Goal: Task Accomplishment & Management: Complete application form

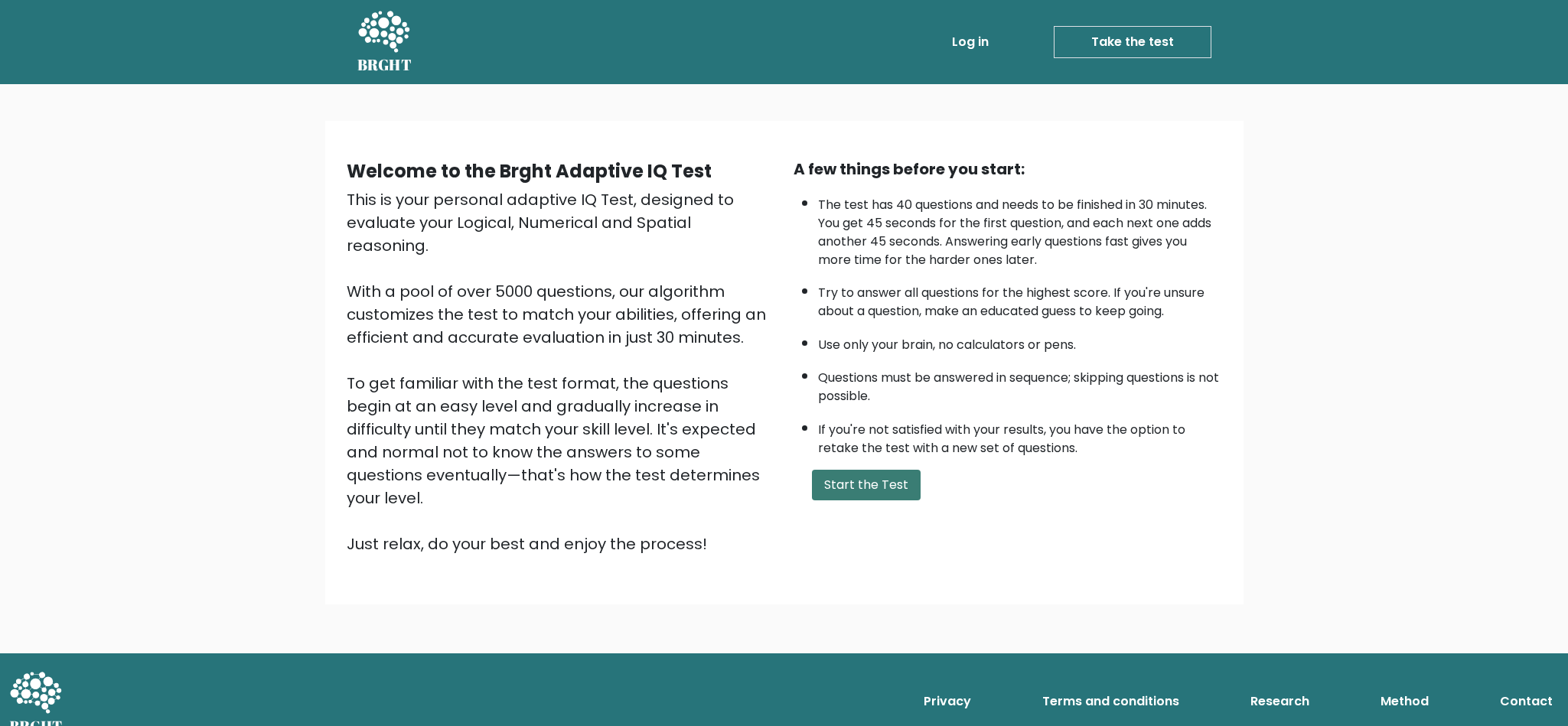
click at [880, 492] on button "Start the Test" at bounding box center [866, 486] width 109 height 31
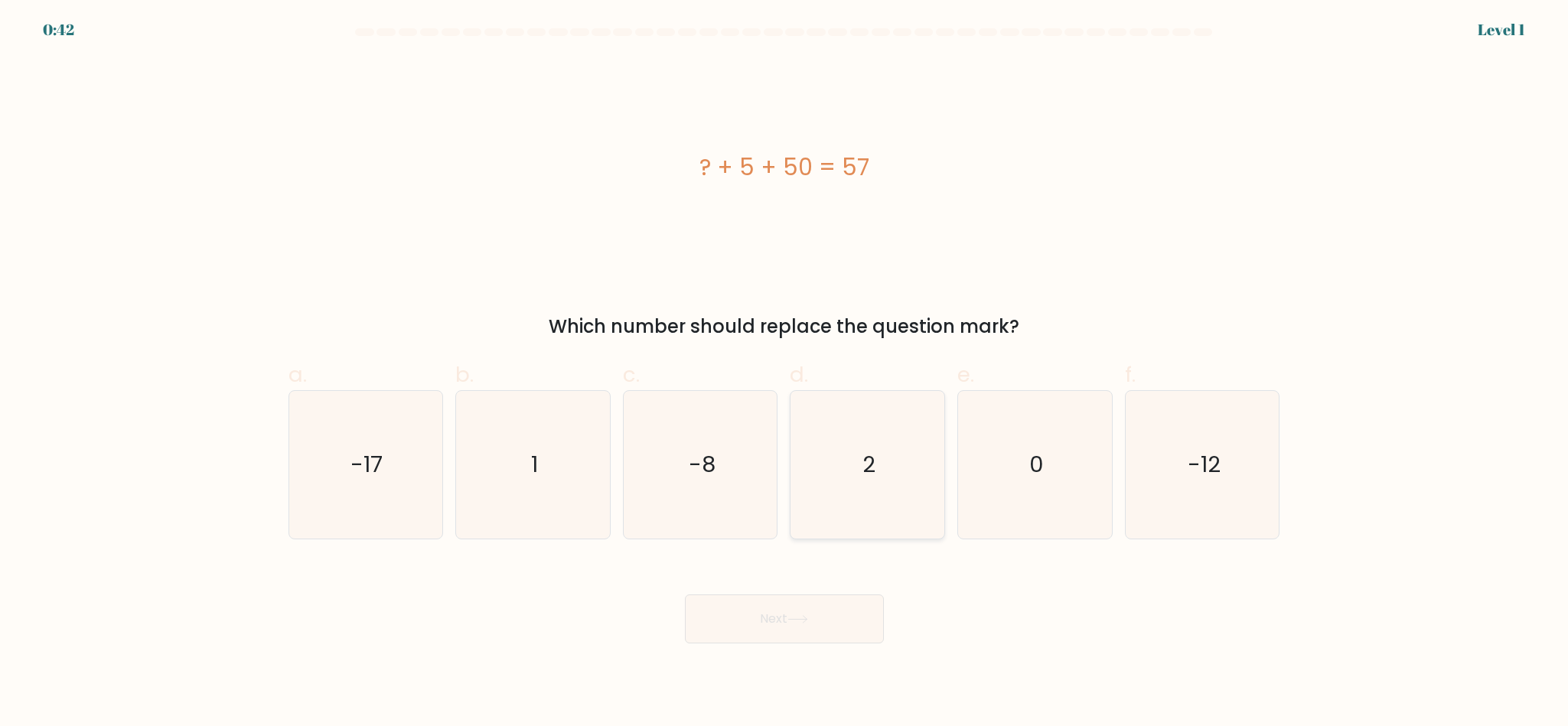
click at [838, 473] on icon "2" at bounding box center [867, 465] width 148 height 148
click at [785, 374] on input "d. 2" at bounding box center [784, 368] width 1 height 10
radio input "true"
click at [800, 610] on button "Next" at bounding box center [784, 619] width 199 height 49
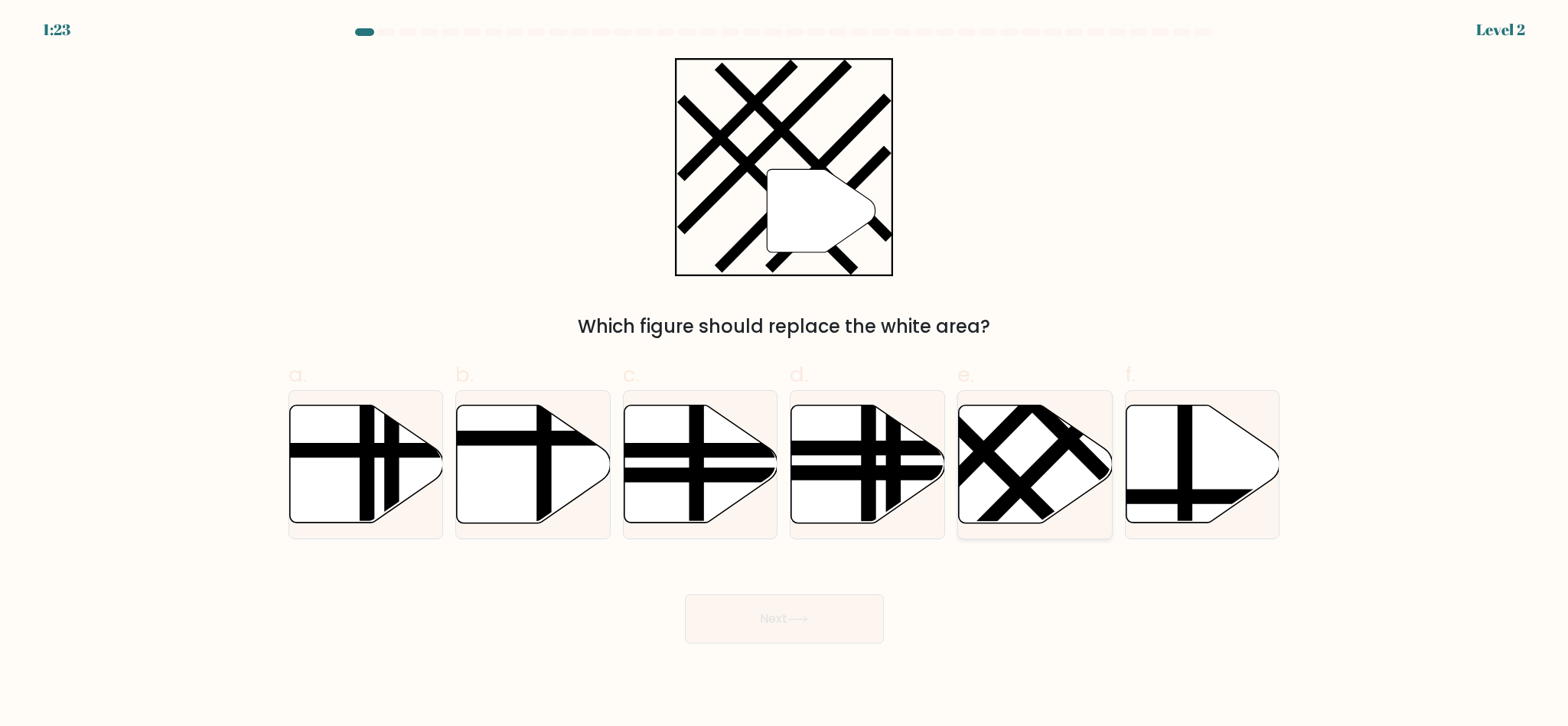
click at [1017, 495] on line at bounding box center [1046, 463] width 169 height 170
click at [785, 374] on input "e." at bounding box center [784, 368] width 1 height 10
radio input "true"
click at [818, 616] on button "Next" at bounding box center [784, 619] width 199 height 49
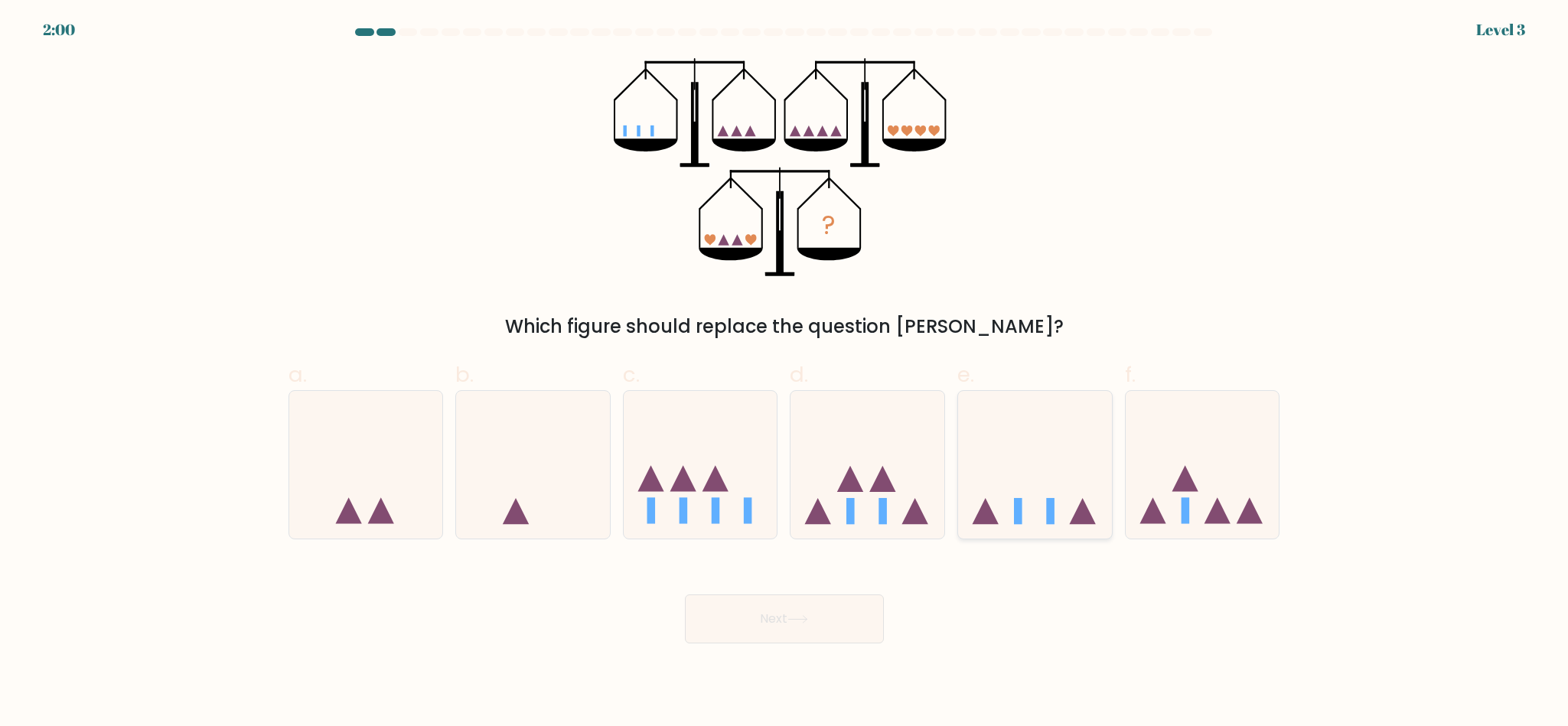
click at [1069, 499] on icon at bounding box center [1035, 465] width 154 height 127
click at [785, 374] on input "e." at bounding box center [784, 368] width 1 height 10
radio input "true"
click at [838, 603] on button "Next" at bounding box center [784, 619] width 199 height 49
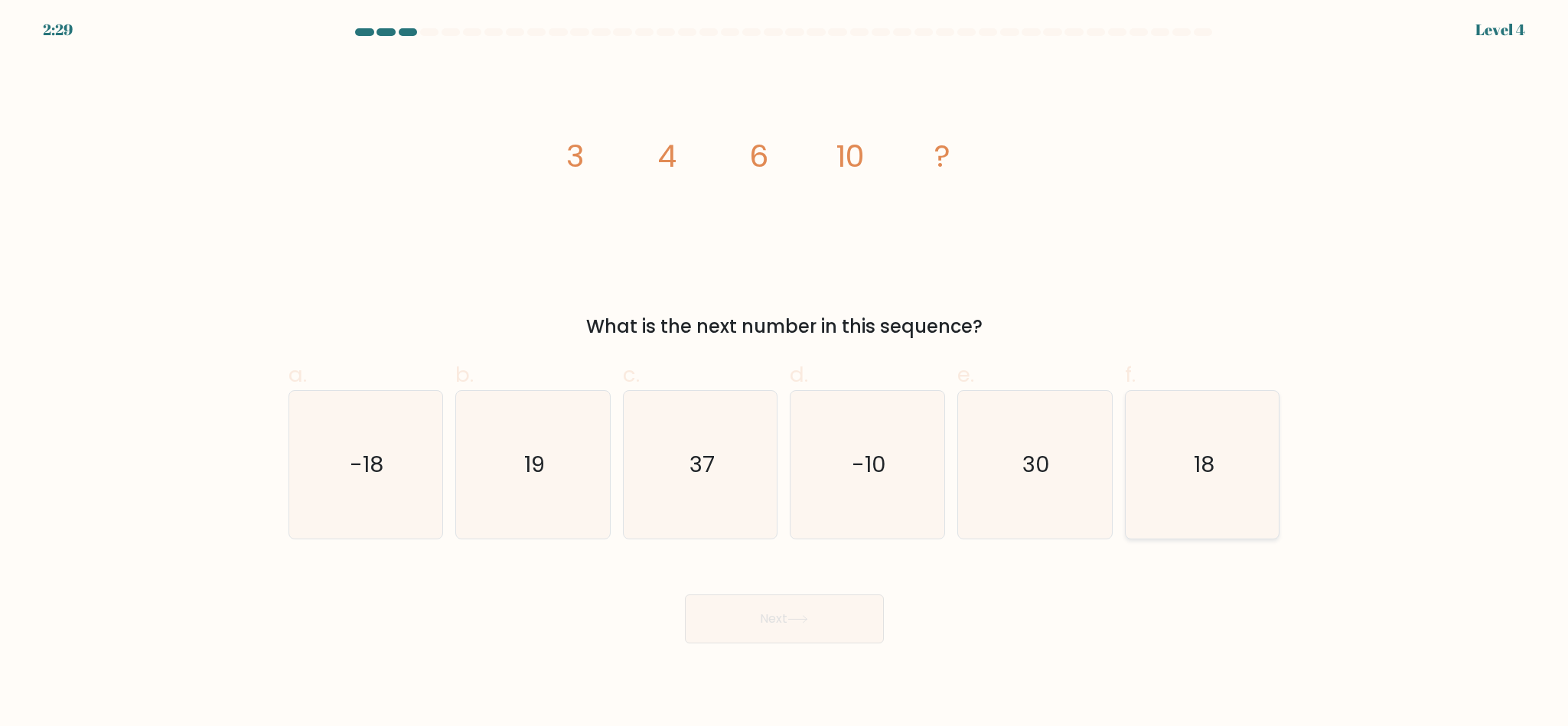
click at [1270, 463] on icon "18" at bounding box center [1203, 465] width 148 height 148
click at [785, 374] on input "f. 18" at bounding box center [784, 368] width 1 height 10
radio input "true"
click at [1248, 464] on icon "18" at bounding box center [1203, 465] width 146 height 146
click at [785, 374] on input "f. 18" at bounding box center [784, 368] width 1 height 10
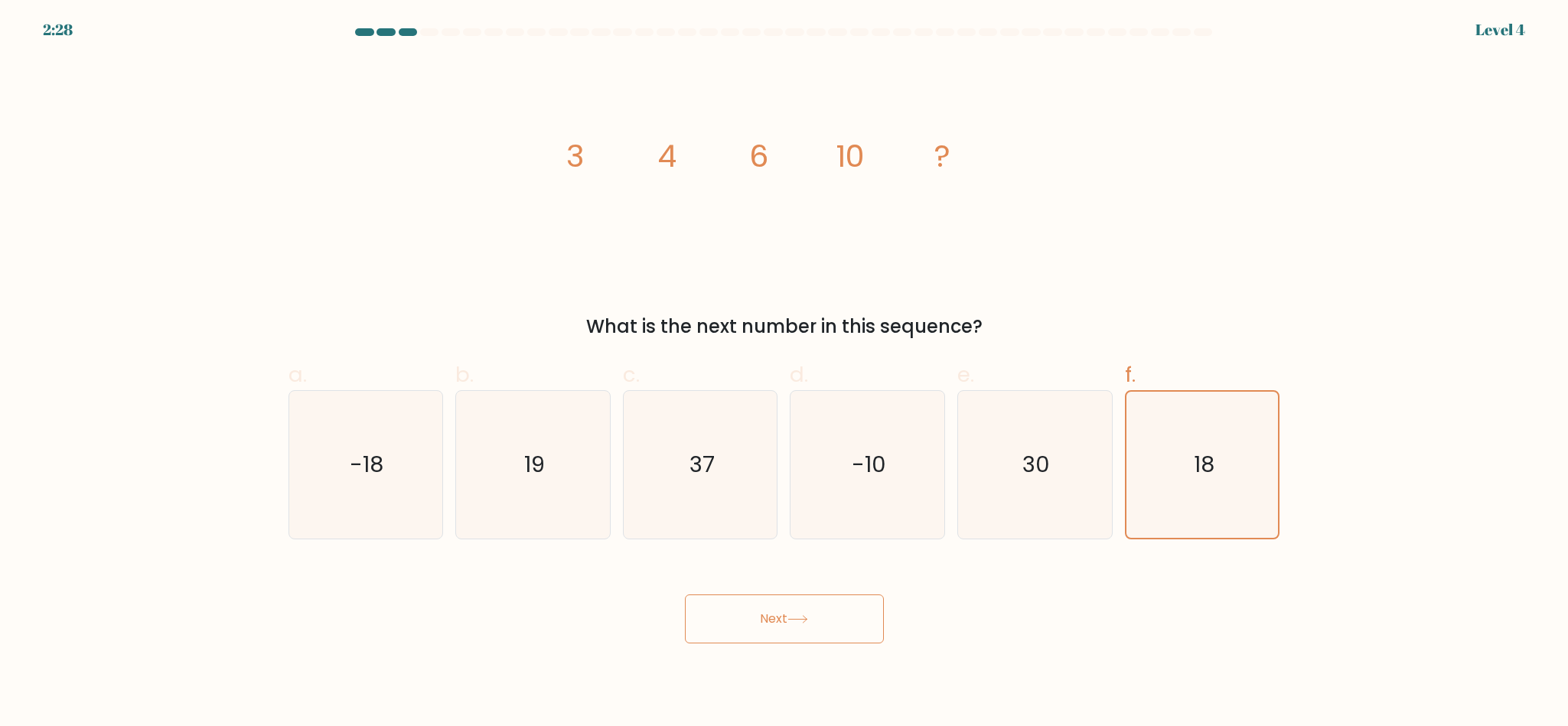
drag, startPoint x: 818, startPoint y: 610, endPoint x: 827, endPoint y: 633, distance: 24.7
click at [817, 610] on button "Next" at bounding box center [784, 619] width 199 height 49
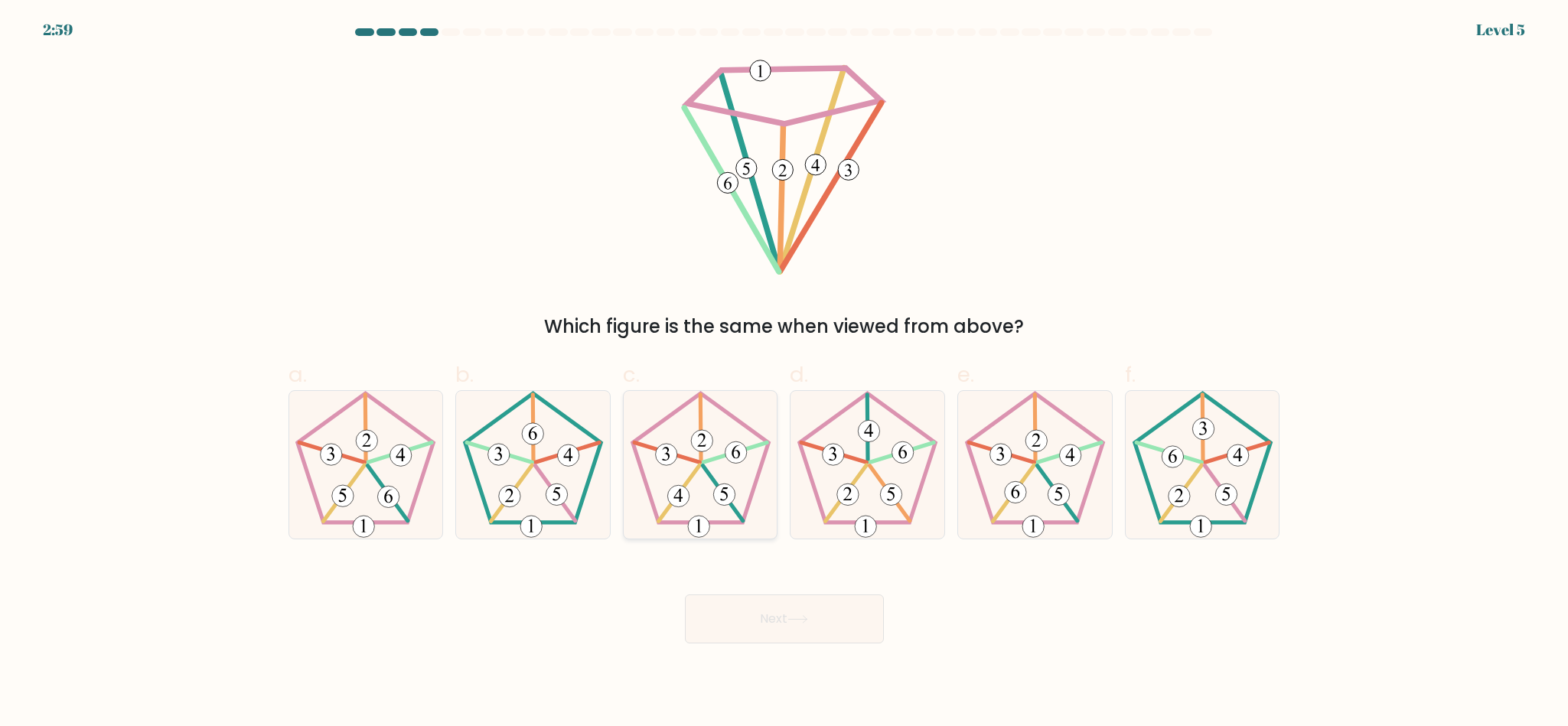
click at [741, 464] on icon at bounding box center [700, 465] width 148 height 148
click at [784, 374] on input "c." at bounding box center [784, 368] width 1 height 10
radio input "true"
click at [776, 624] on button "Next" at bounding box center [784, 619] width 199 height 49
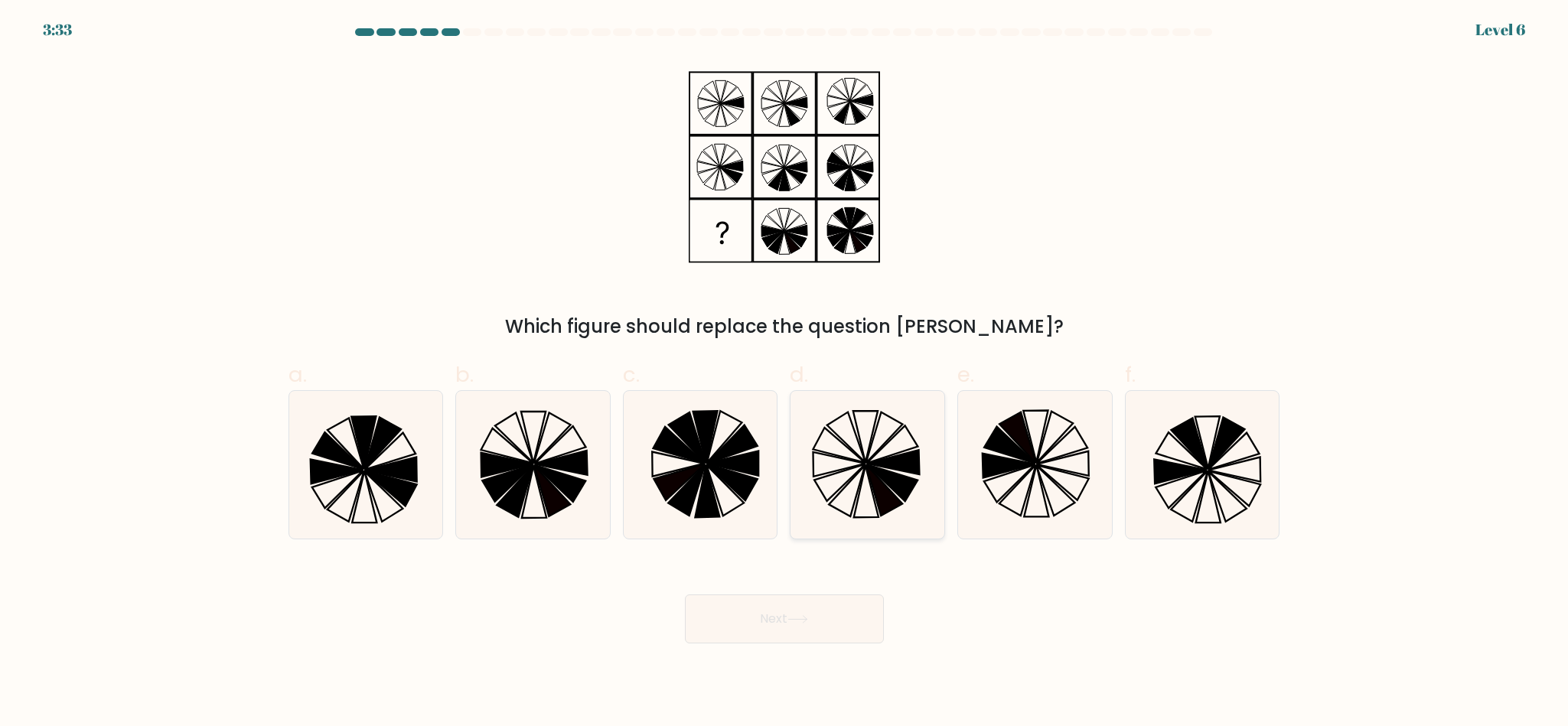
click at [916, 503] on icon at bounding box center [867, 465] width 148 height 148
click at [785, 374] on input "d." at bounding box center [784, 368] width 1 height 10
radio input "true"
click at [820, 609] on button "Next" at bounding box center [784, 619] width 199 height 49
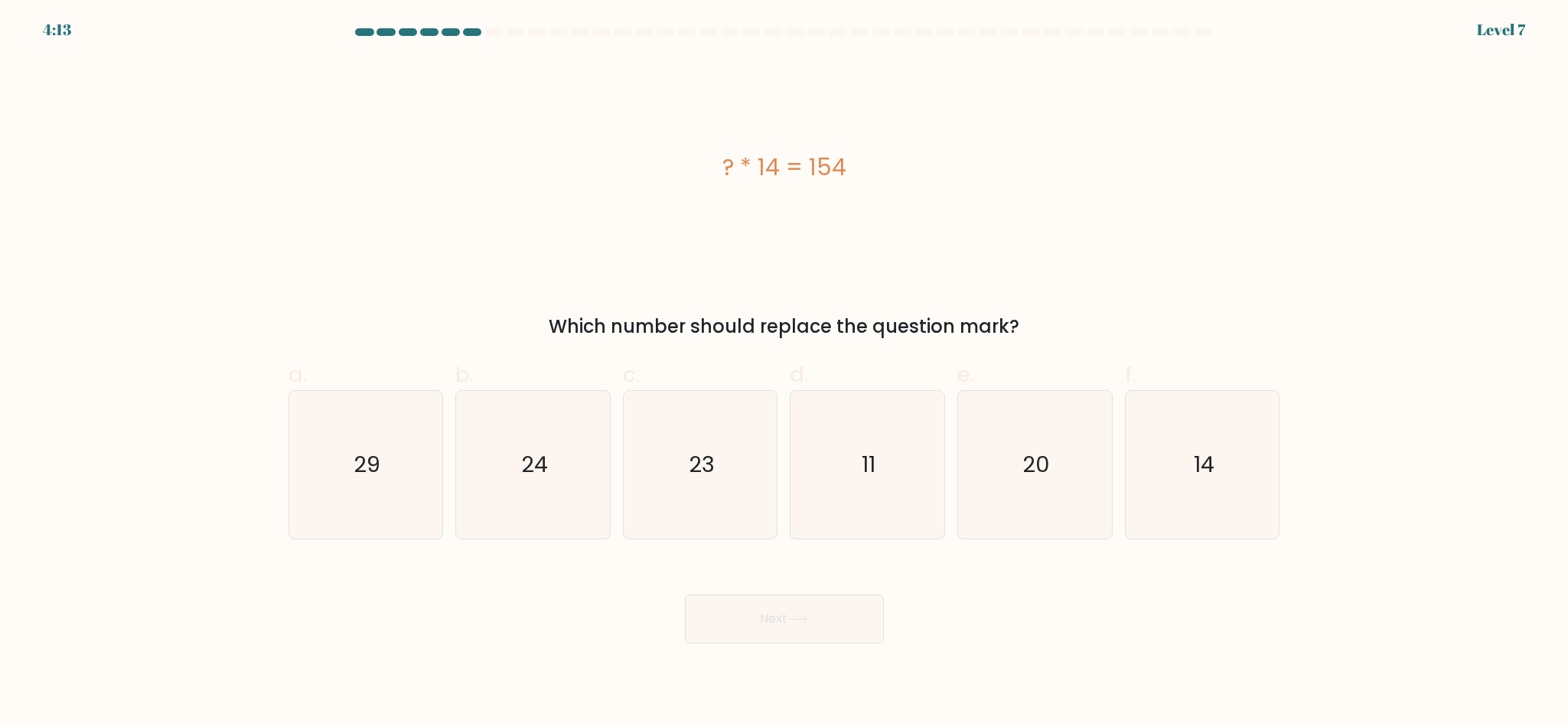
drag, startPoint x: 841, startPoint y: 489, endPoint x: 817, endPoint y: 588, distance: 101.9
click at [843, 489] on icon "11" at bounding box center [867, 465] width 148 height 148
click at [785, 374] on input "d. 11" at bounding box center [784, 368] width 1 height 10
radio input "true"
click at [815, 602] on button "Next" at bounding box center [784, 619] width 199 height 49
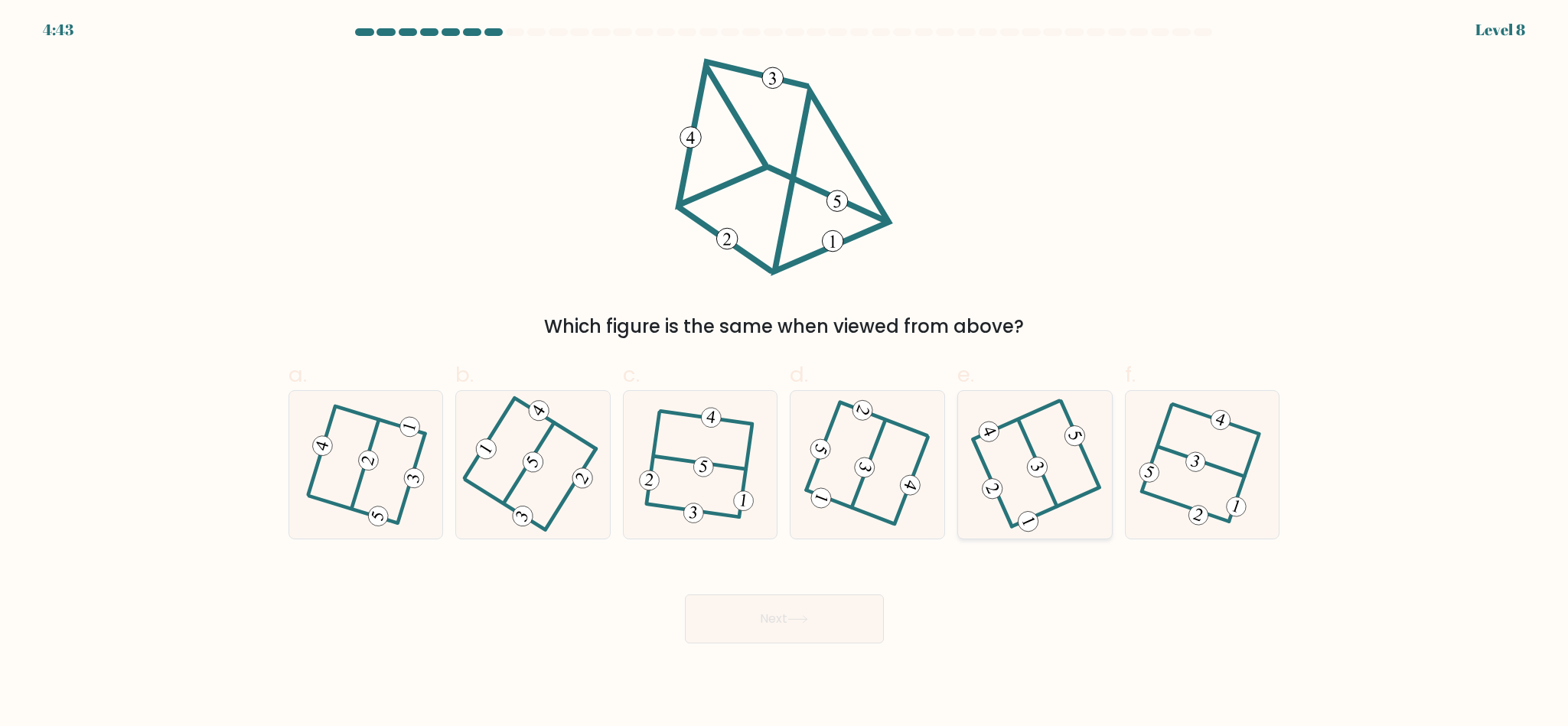
click at [1034, 512] on icon at bounding box center [1035, 465] width 119 height 118
click at [785, 374] on input "e." at bounding box center [784, 368] width 1 height 10
radio input "true"
click at [1167, 486] on icon at bounding box center [1203, 465] width 113 height 118
click at [785, 374] on input "f." at bounding box center [784, 368] width 1 height 10
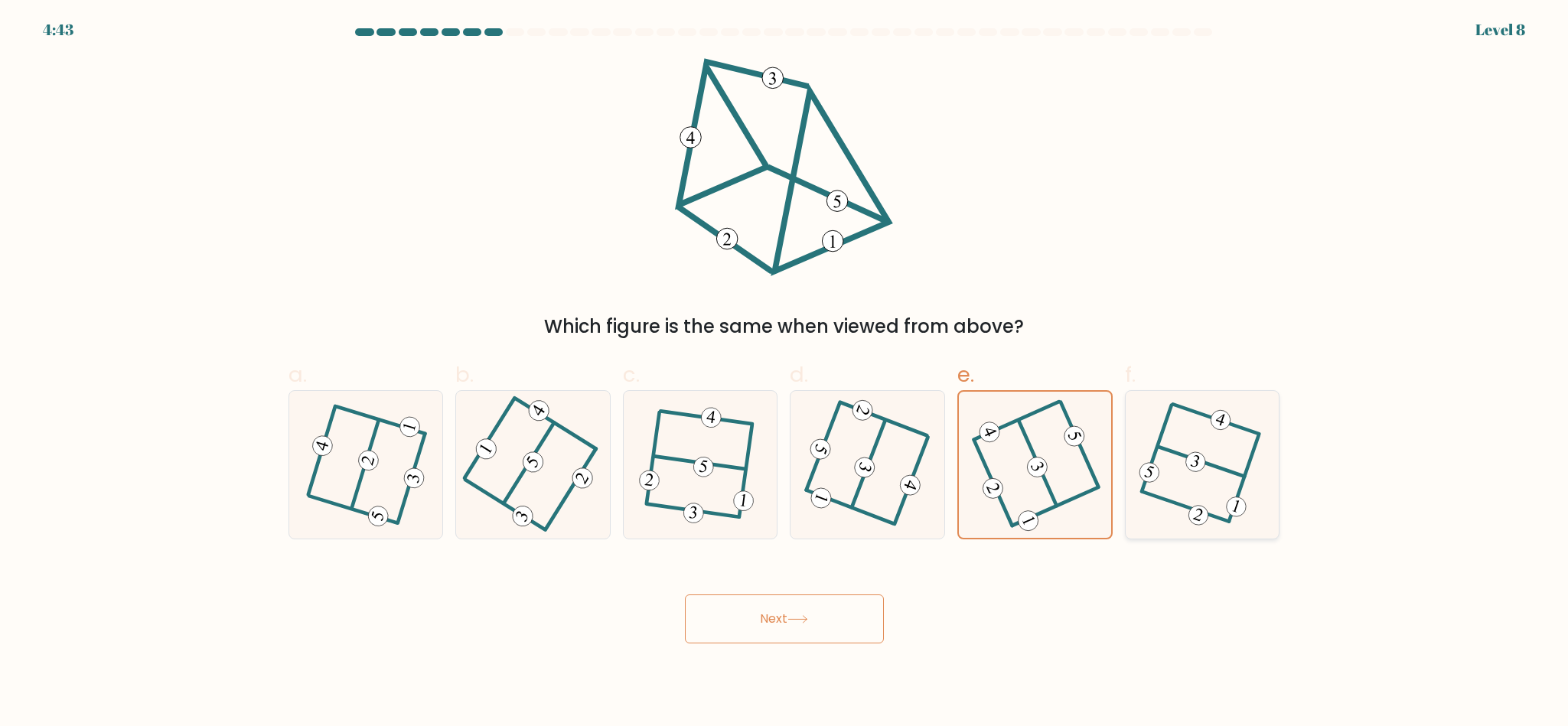
radio input "true"
click at [1052, 505] on icon at bounding box center [1035, 465] width 119 height 118
click at [785, 374] on input "e." at bounding box center [784, 368] width 1 height 10
radio input "true"
click at [832, 626] on button "Next" at bounding box center [784, 619] width 199 height 49
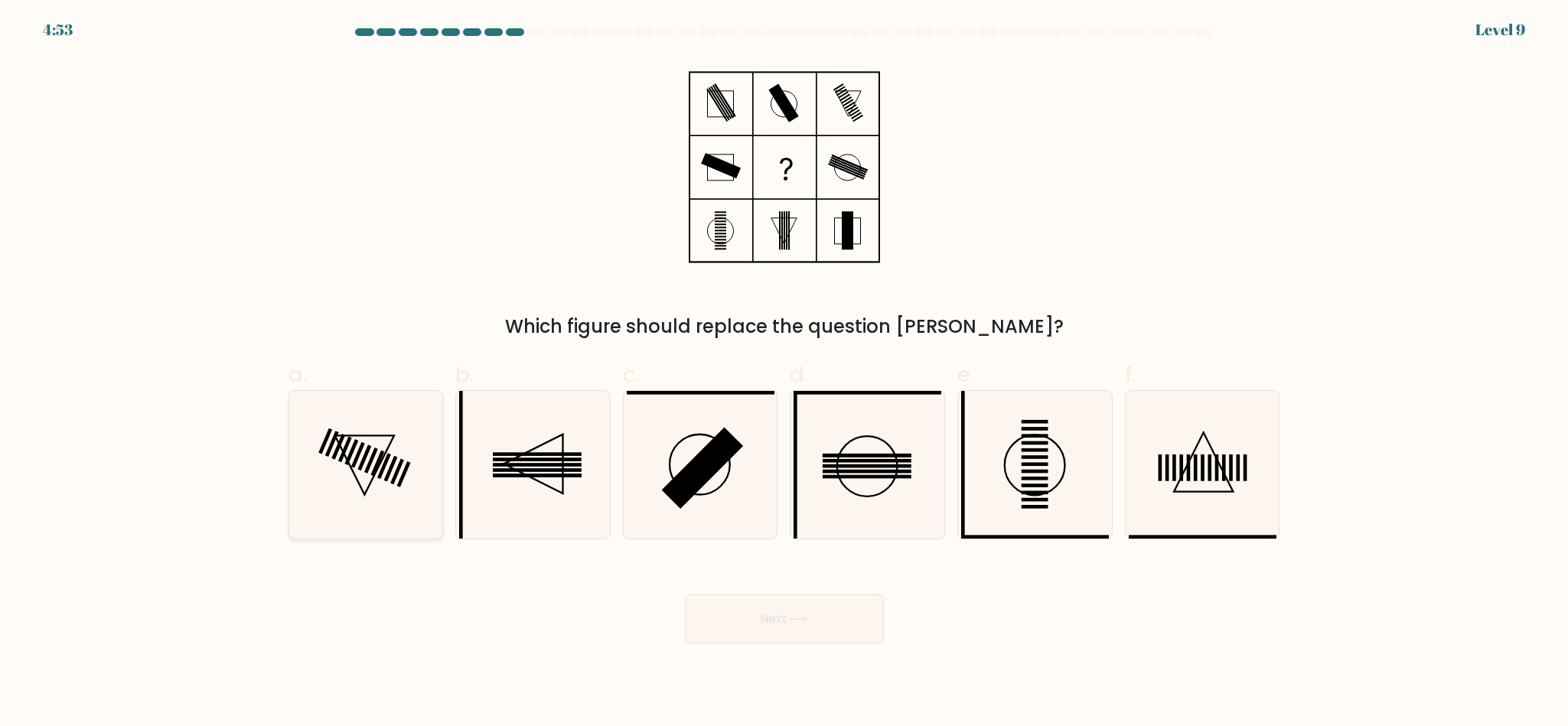
click at [386, 481] on rect at bounding box center [391, 469] width 14 height 26
click at [784, 374] on input "a." at bounding box center [784, 368] width 1 height 10
radio input "true"
click at [817, 636] on button "Next" at bounding box center [784, 619] width 199 height 49
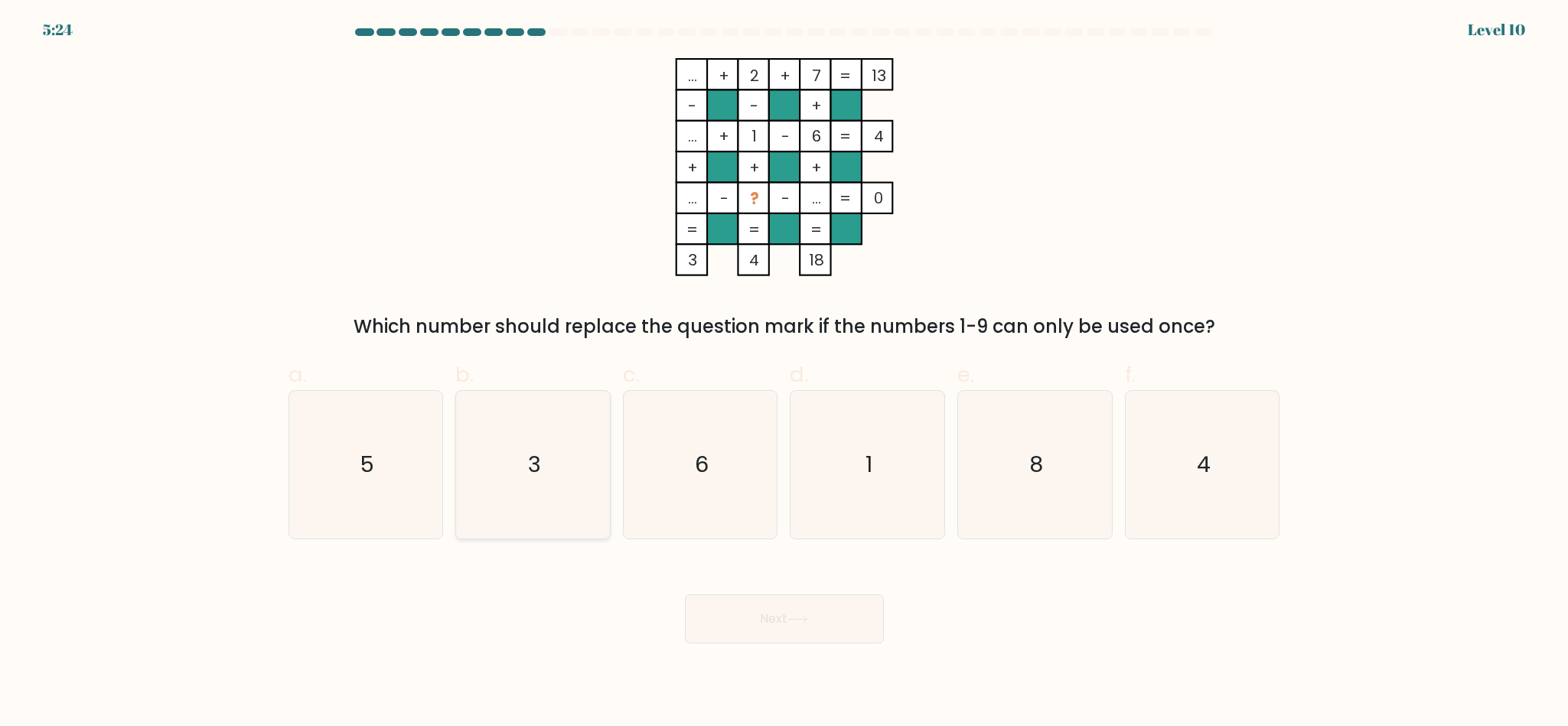
click at [558, 458] on icon "3" at bounding box center [533, 465] width 148 height 148
click at [784, 374] on input "b. 3" at bounding box center [784, 368] width 1 height 10
radio input "true"
click at [761, 631] on button "Next" at bounding box center [784, 619] width 199 height 49
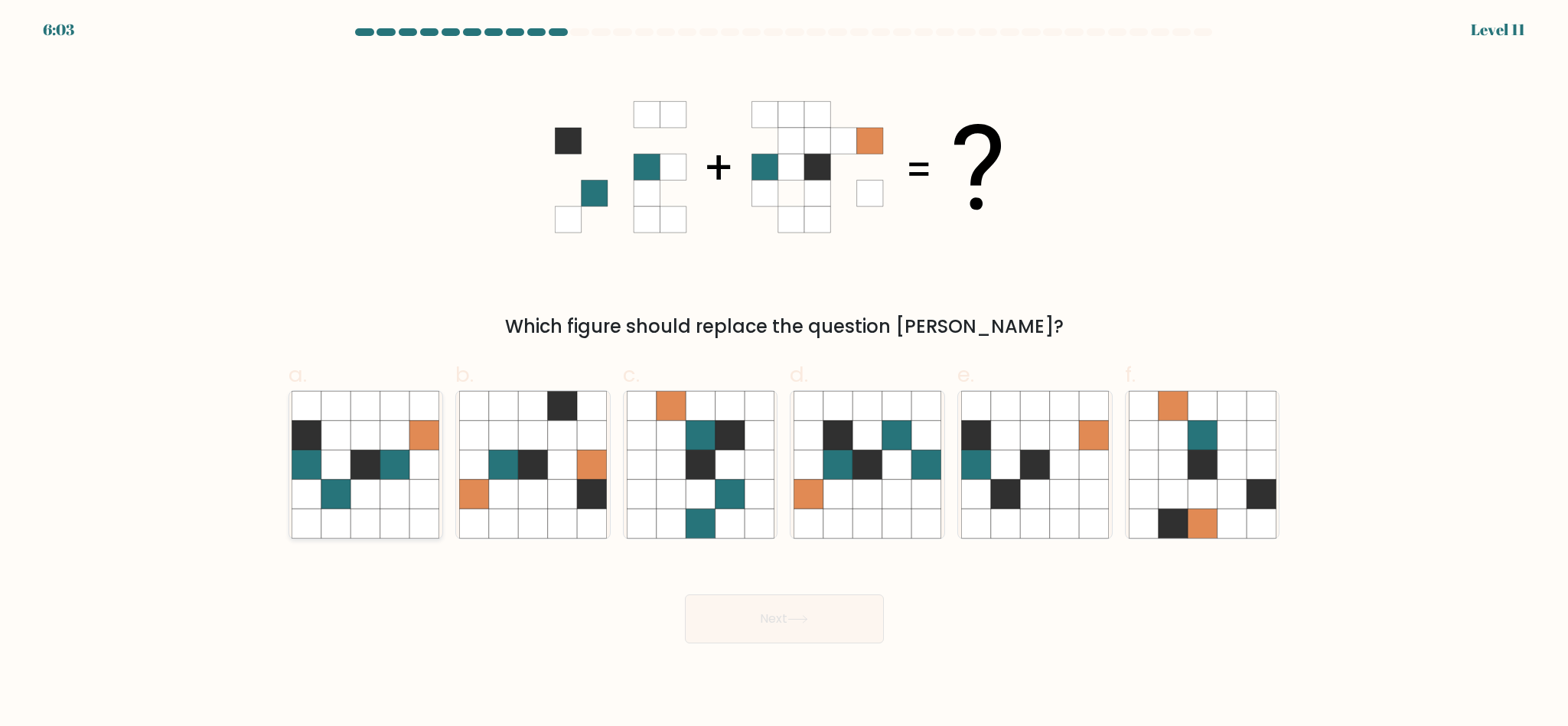
click at [306, 476] on icon at bounding box center [307, 465] width 29 height 29
click at [784, 374] on input "a." at bounding box center [784, 368] width 1 height 10
radio input "true"
click at [824, 613] on button "Next" at bounding box center [784, 619] width 199 height 49
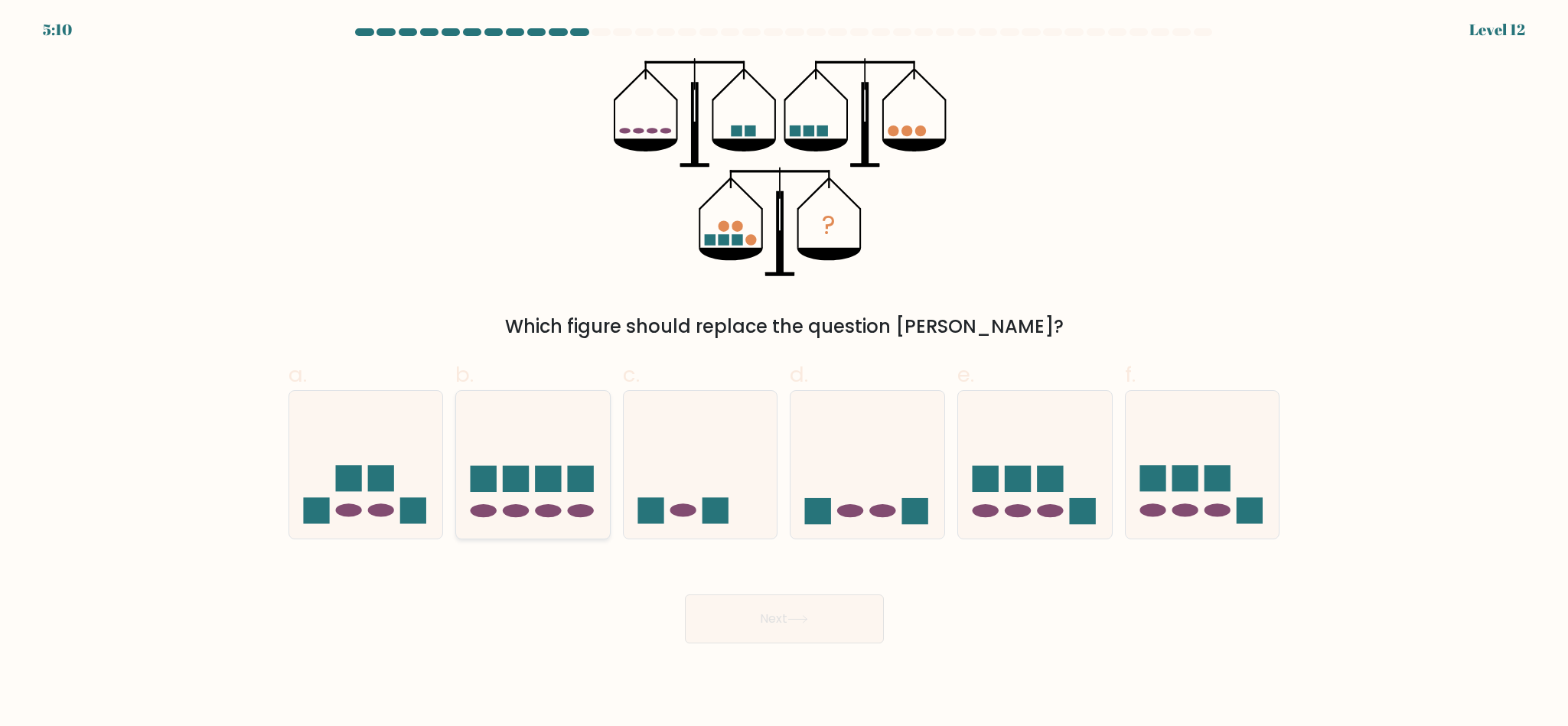
click at [569, 412] on icon at bounding box center [533, 465] width 154 height 127
click at [784, 374] on input "b." at bounding box center [784, 368] width 1 height 10
radio input "true"
click at [356, 505] on icon at bounding box center [366, 465] width 154 height 127
click at [784, 374] on input "a." at bounding box center [784, 368] width 1 height 10
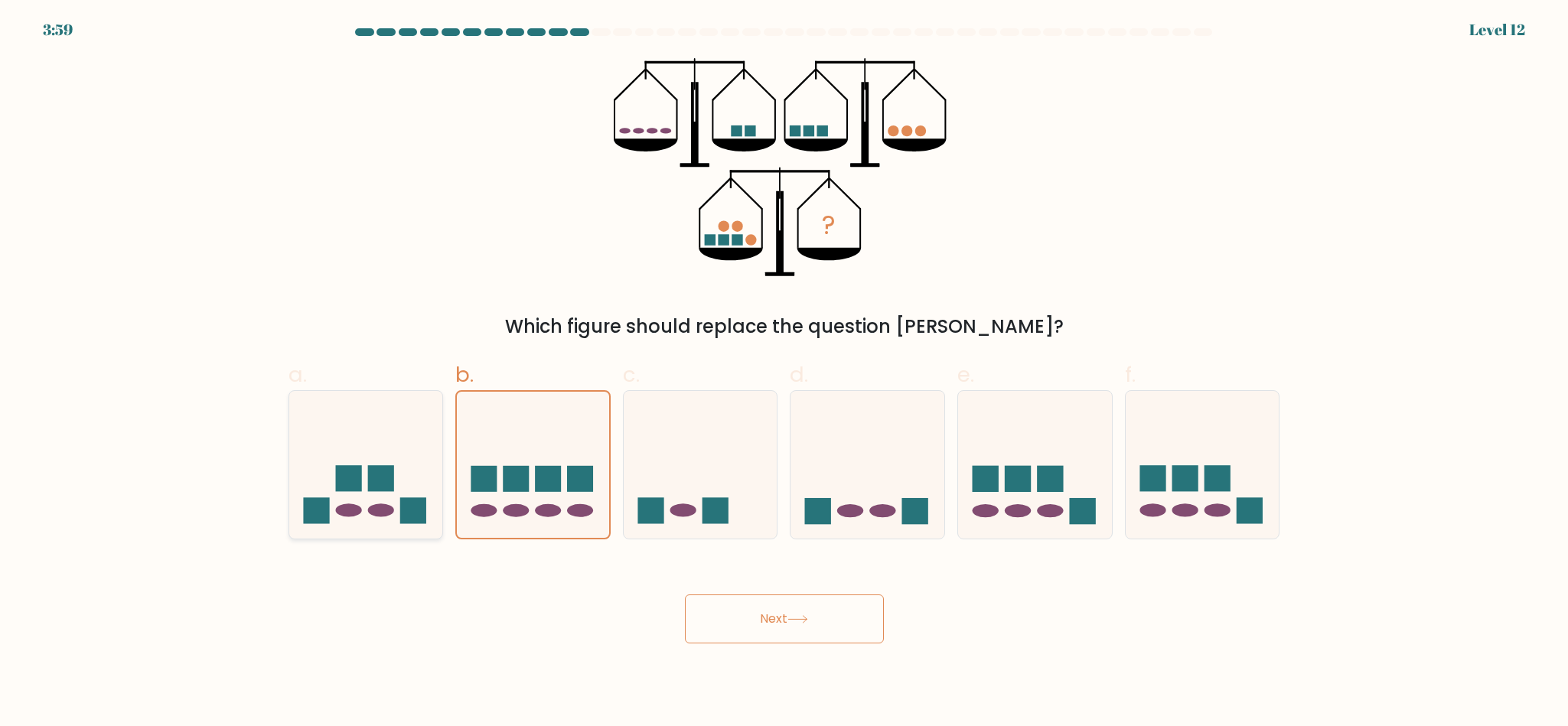
radio input "true"
click at [1192, 507] on ellipse at bounding box center [1186, 511] width 26 height 13
click at [785, 374] on input "f." at bounding box center [784, 368] width 1 height 10
radio input "true"
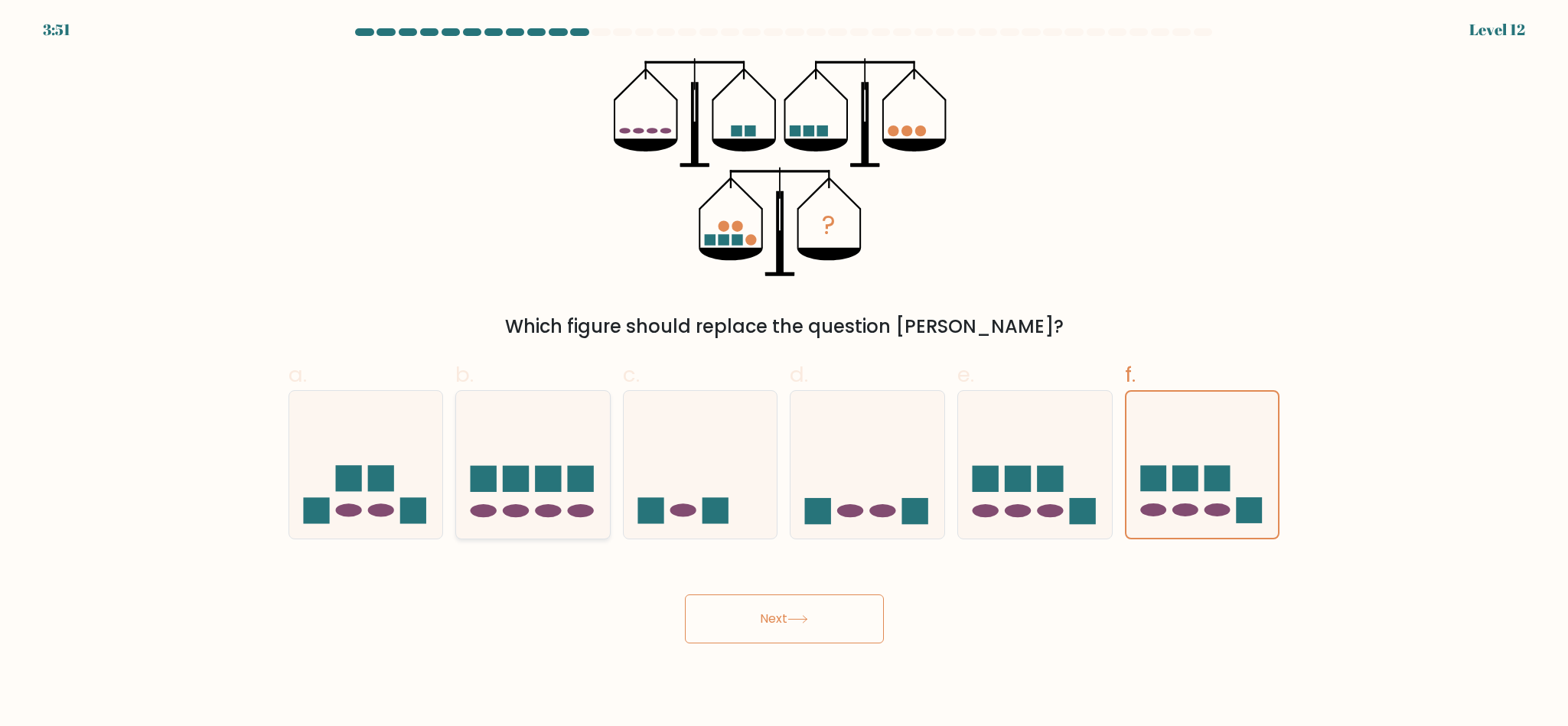
click at [574, 496] on icon at bounding box center [533, 465] width 154 height 127
click at [784, 374] on input "b." at bounding box center [784, 368] width 1 height 10
radio input "true"
click at [804, 613] on button "Next" at bounding box center [784, 619] width 199 height 49
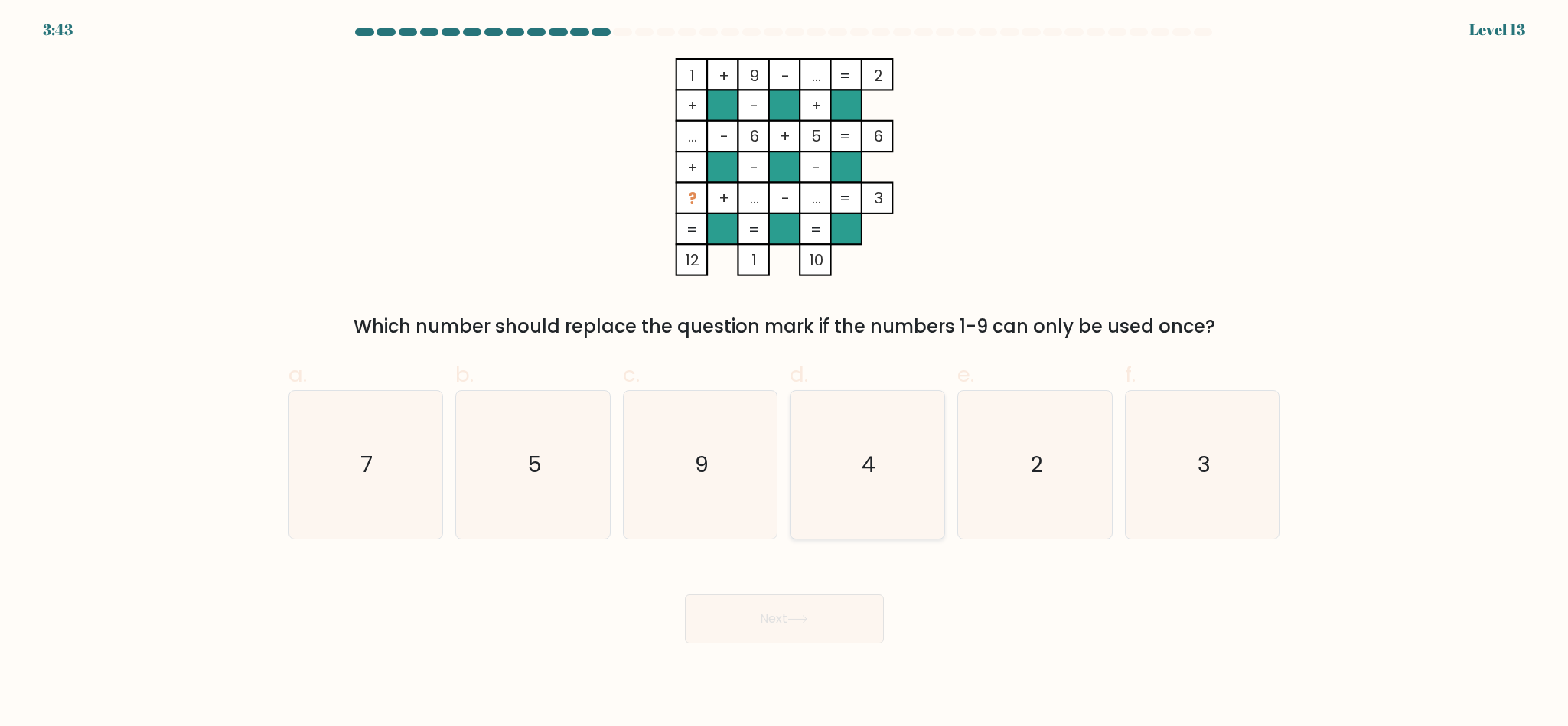
click at [880, 432] on icon "4" at bounding box center [867, 465] width 148 height 148
click at [785, 374] on input "d. 4" at bounding box center [784, 368] width 1 height 10
radio input "true"
click at [792, 616] on icon at bounding box center [797, 619] width 21 height 8
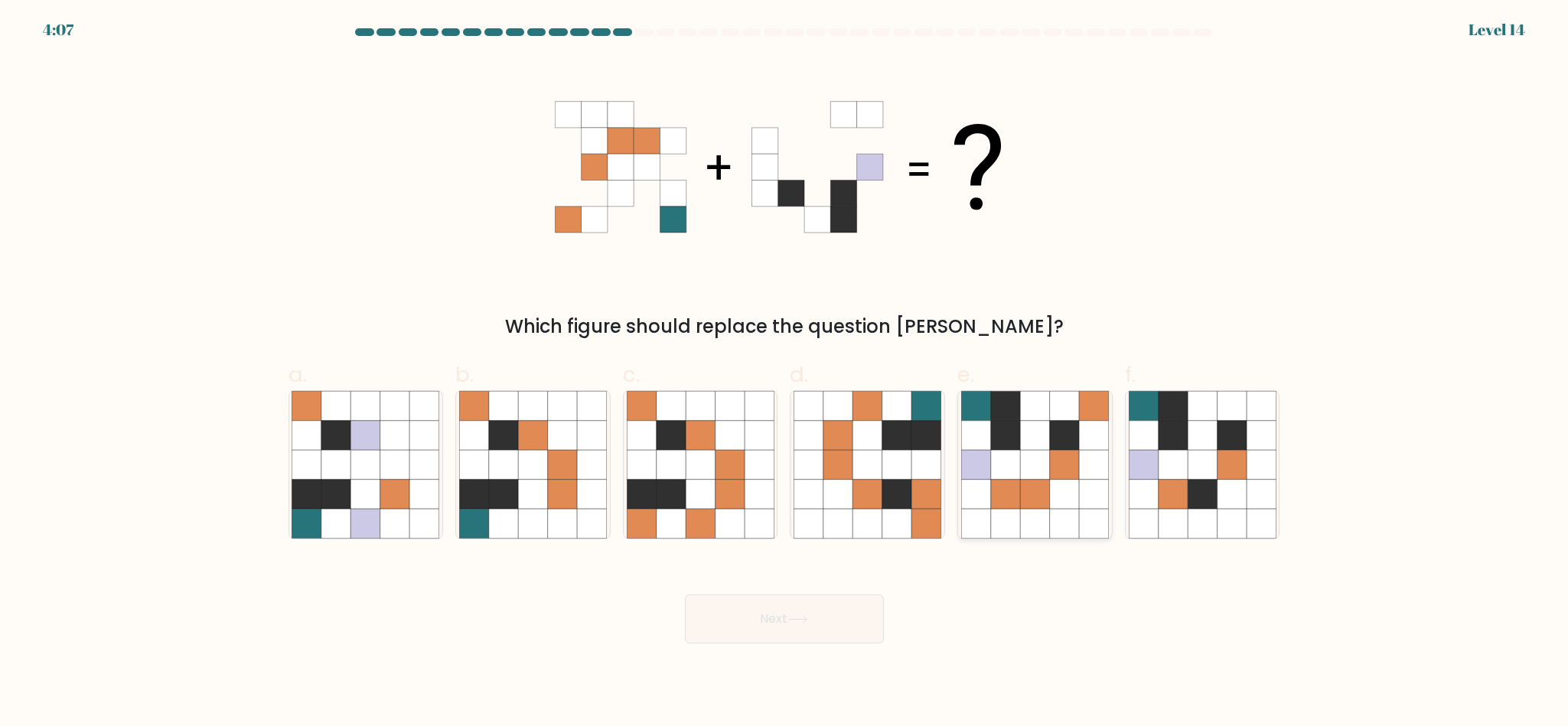
click at [1034, 494] on icon at bounding box center [1035, 495] width 29 height 29
click at [785, 374] on input "e." at bounding box center [784, 368] width 1 height 10
radio input "true"
click at [793, 638] on button "Next" at bounding box center [784, 619] width 199 height 49
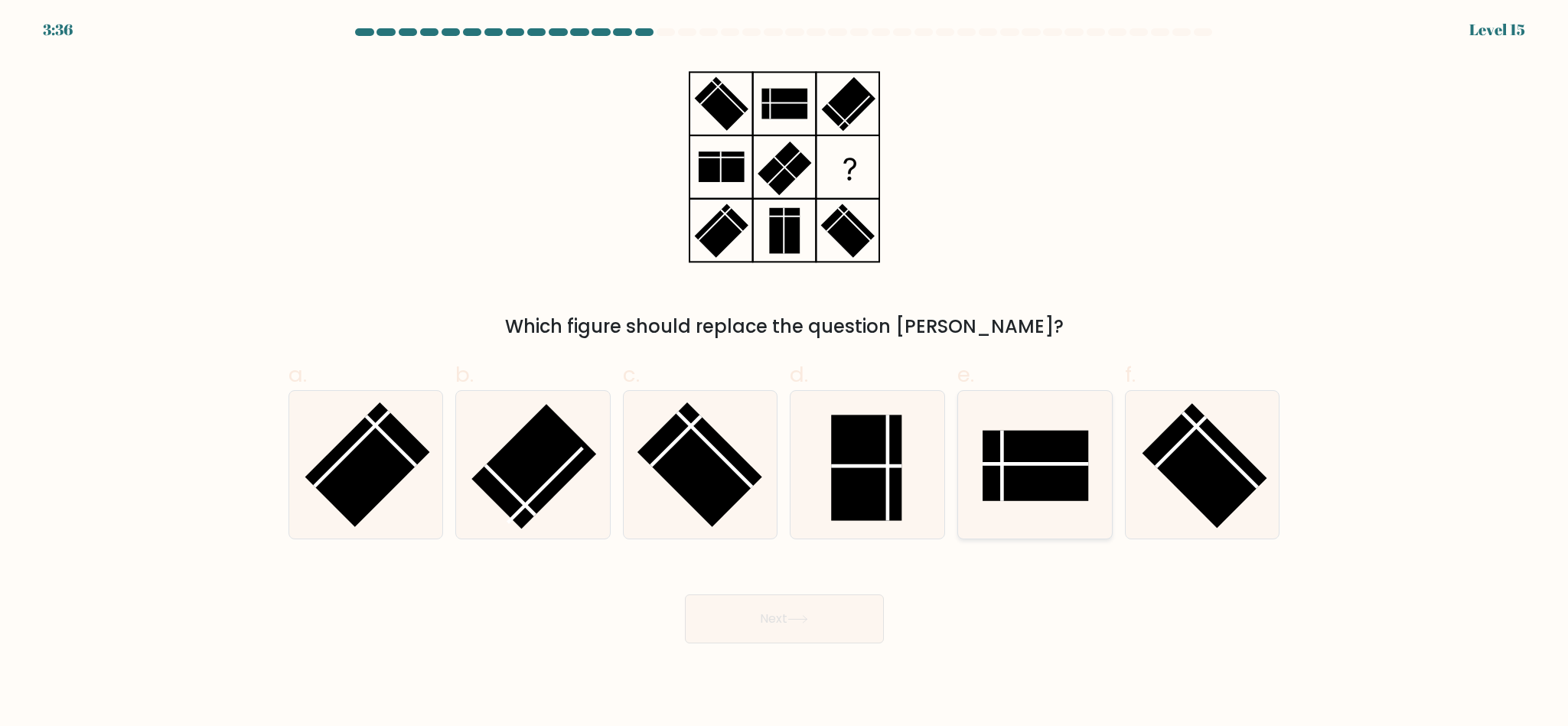
click at [1002, 497] on line at bounding box center [1002, 466] width 0 height 70
click at [785, 374] on input "e." at bounding box center [784, 368] width 1 height 10
radio input "true"
click at [895, 505] on rect at bounding box center [867, 468] width 70 height 106
click at [785, 374] on input "d." at bounding box center [784, 368] width 1 height 10
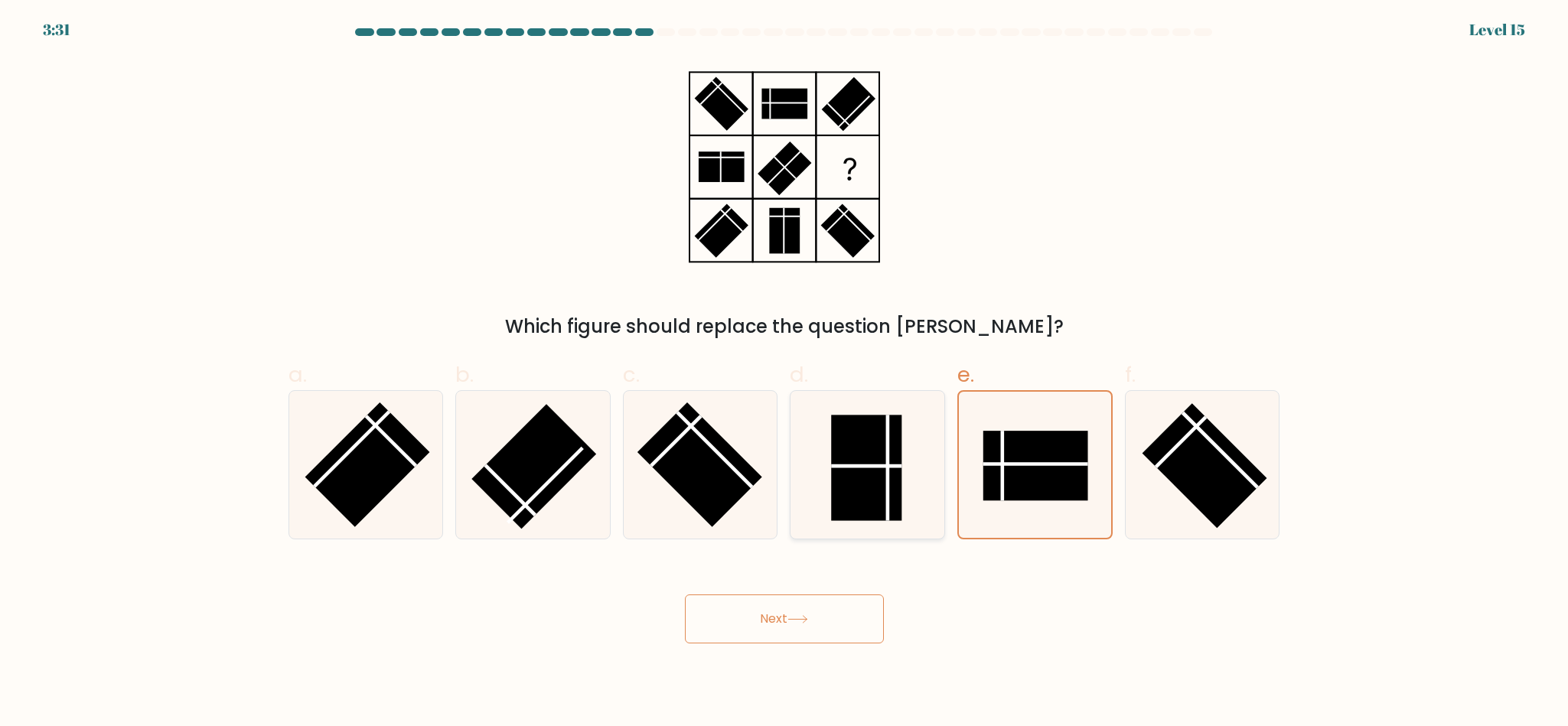
radio input "true"
click at [836, 611] on button "Next" at bounding box center [784, 619] width 199 height 49
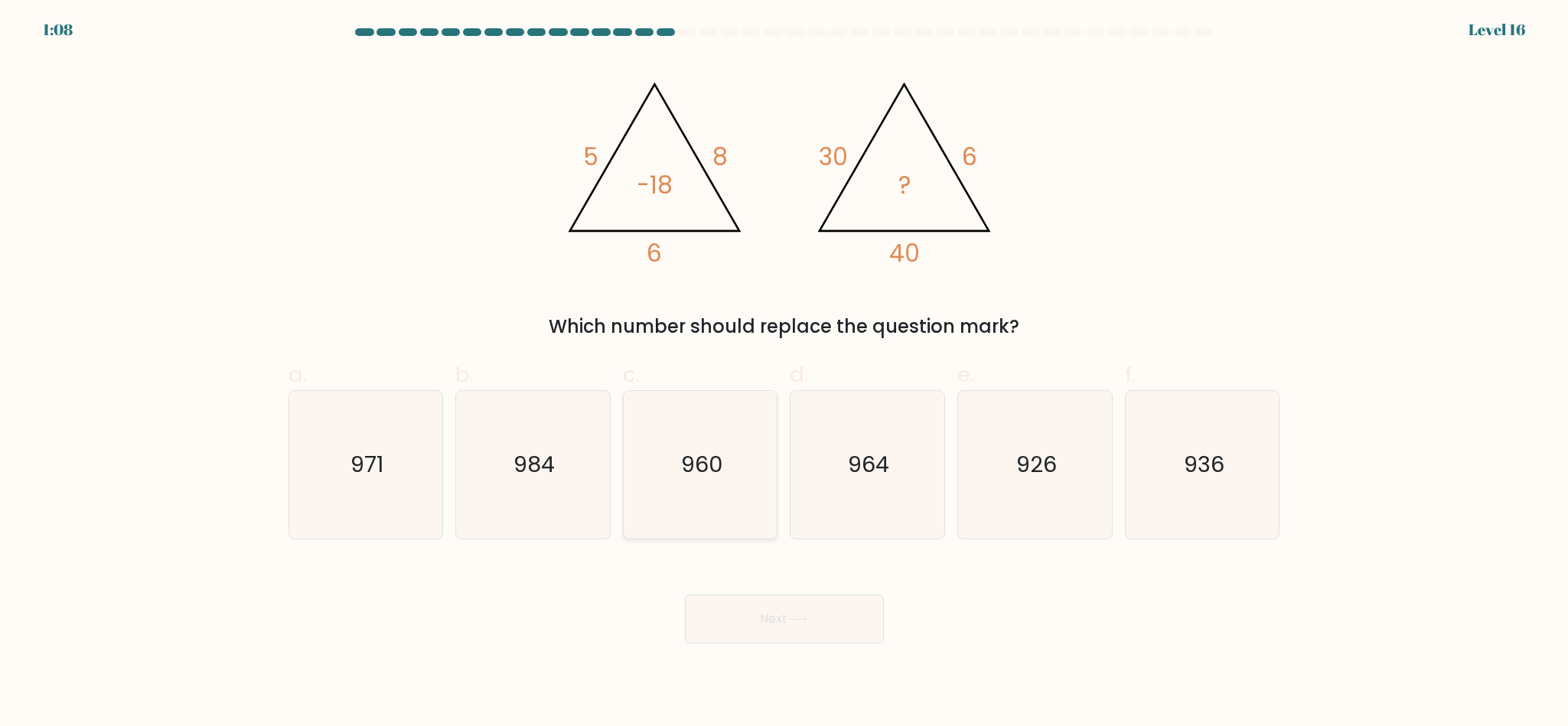
click at [732, 426] on icon "960" at bounding box center [700, 465] width 148 height 148
click at [784, 374] on input "c. 960" at bounding box center [784, 368] width 1 height 10
radio input "true"
drag, startPoint x: 809, startPoint y: 659, endPoint x: 808, endPoint y: 650, distance: 9.1
click at [808, 656] on body "1:08 Level 16" at bounding box center [784, 363] width 1568 height 726
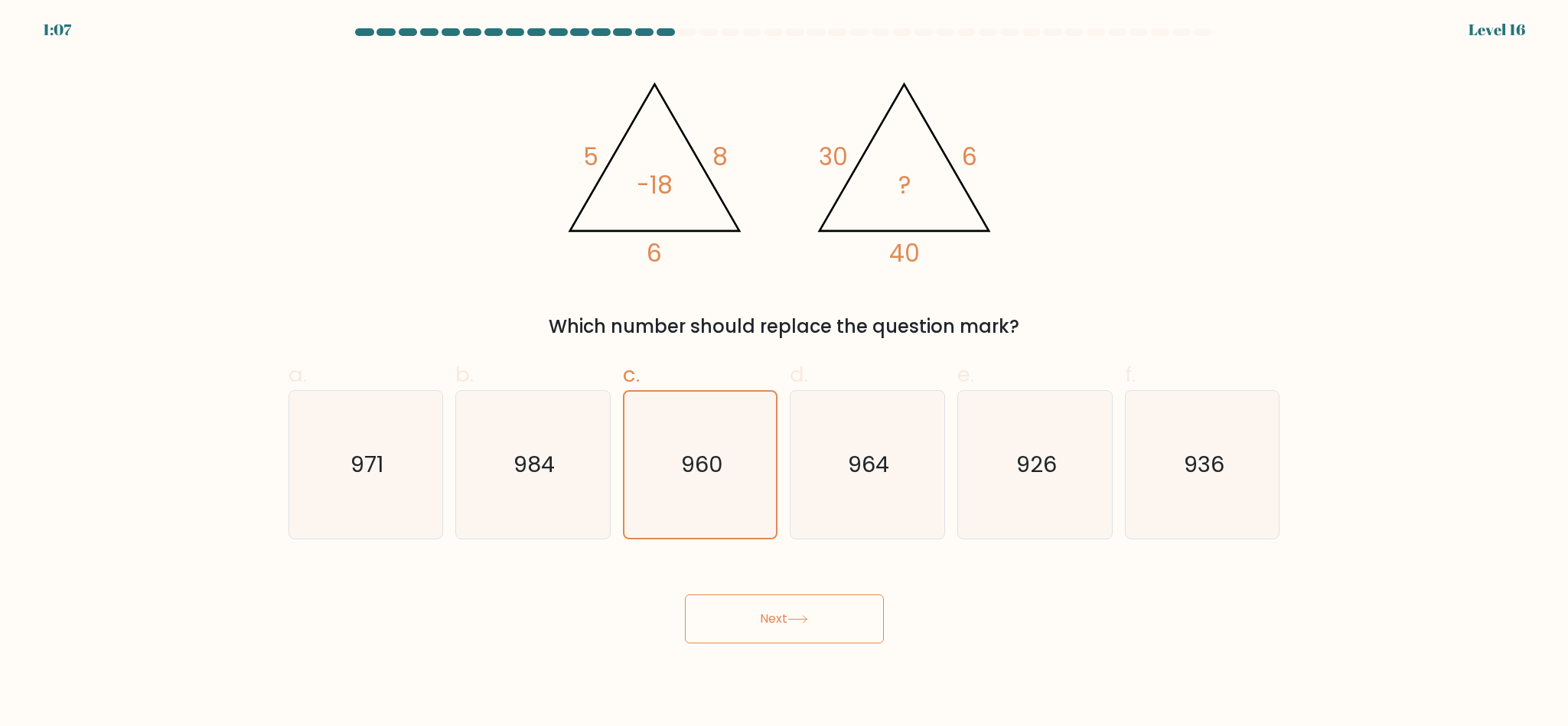
drag, startPoint x: 800, startPoint y: 616, endPoint x: 800, endPoint y: 662, distance: 46.0
click at [799, 615] on icon at bounding box center [797, 619] width 21 height 8
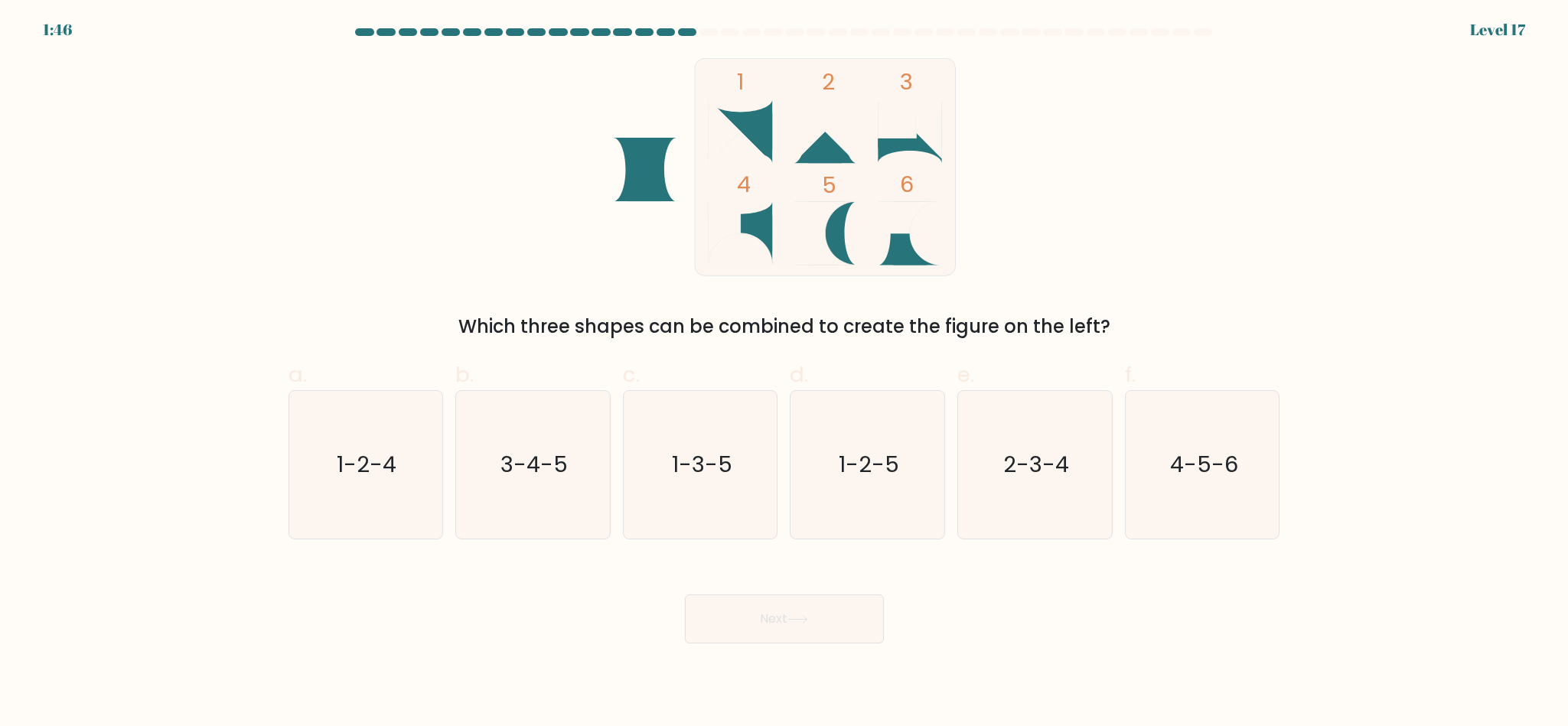
drag, startPoint x: 465, startPoint y: 318, endPoint x: 1293, endPoint y: 332, distance: 828.1
click at [1293, 332] on form at bounding box center [784, 335] width 1568 height 615
click at [535, 506] on icon "3-4-5" at bounding box center [533, 465] width 148 height 148
click at [784, 374] on input "b. 3-4-5" at bounding box center [784, 368] width 1 height 10
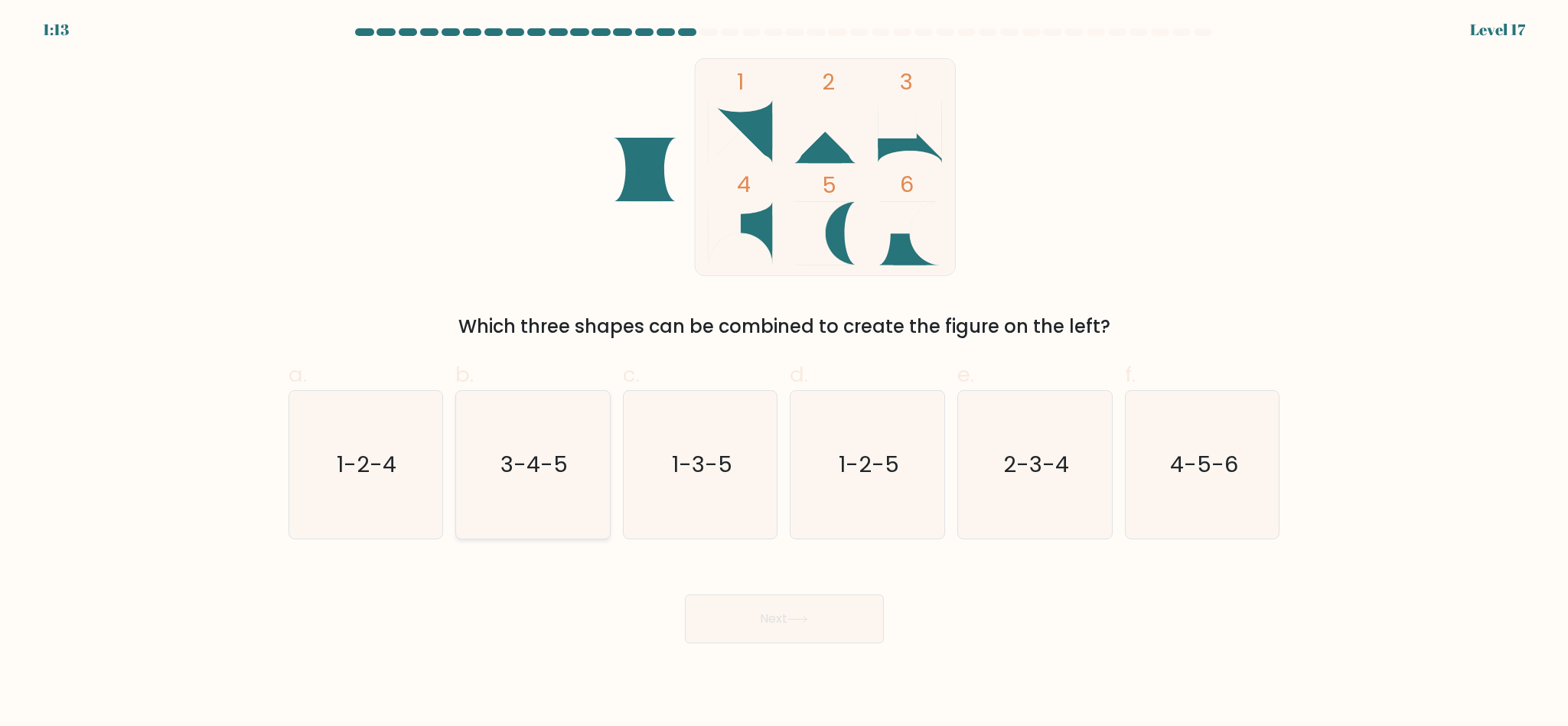
radio input "true"
click at [1194, 458] on text "4-5-6" at bounding box center [1204, 465] width 68 height 31
click at [785, 374] on input "f. 4-5-6" at bounding box center [784, 368] width 1 height 10
radio input "true"
click at [921, 464] on icon "1-2-5" at bounding box center [867, 465] width 148 height 148
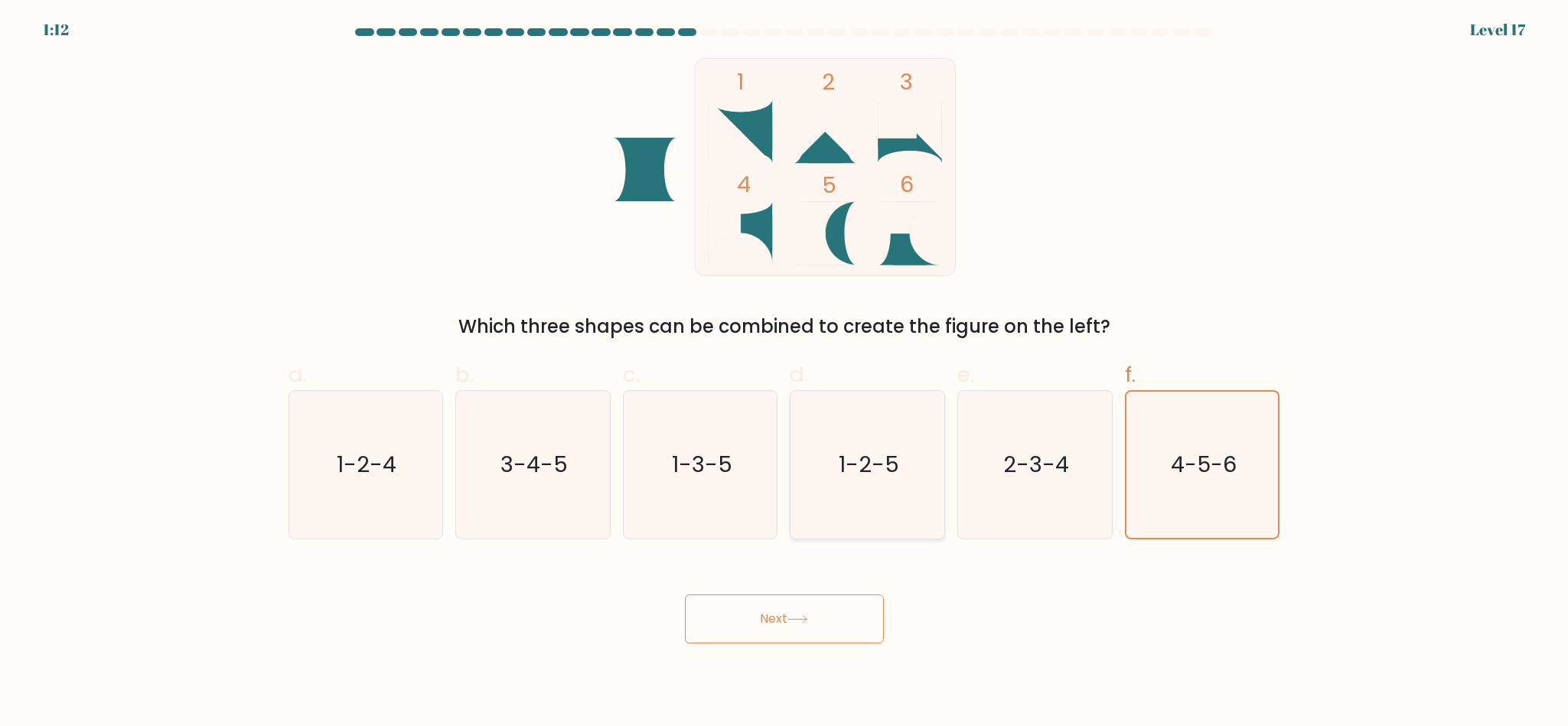
click at [785, 374] on input "d. 1-2-5" at bounding box center [784, 368] width 1 height 10
radio input "true"
click at [1236, 464] on text "4-5-6" at bounding box center [1204, 465] width 68 height 31
click at [785, 374] on input "f. 4-5-6" at bounding box center [784, 368] width 1 height 10
radio input "true"
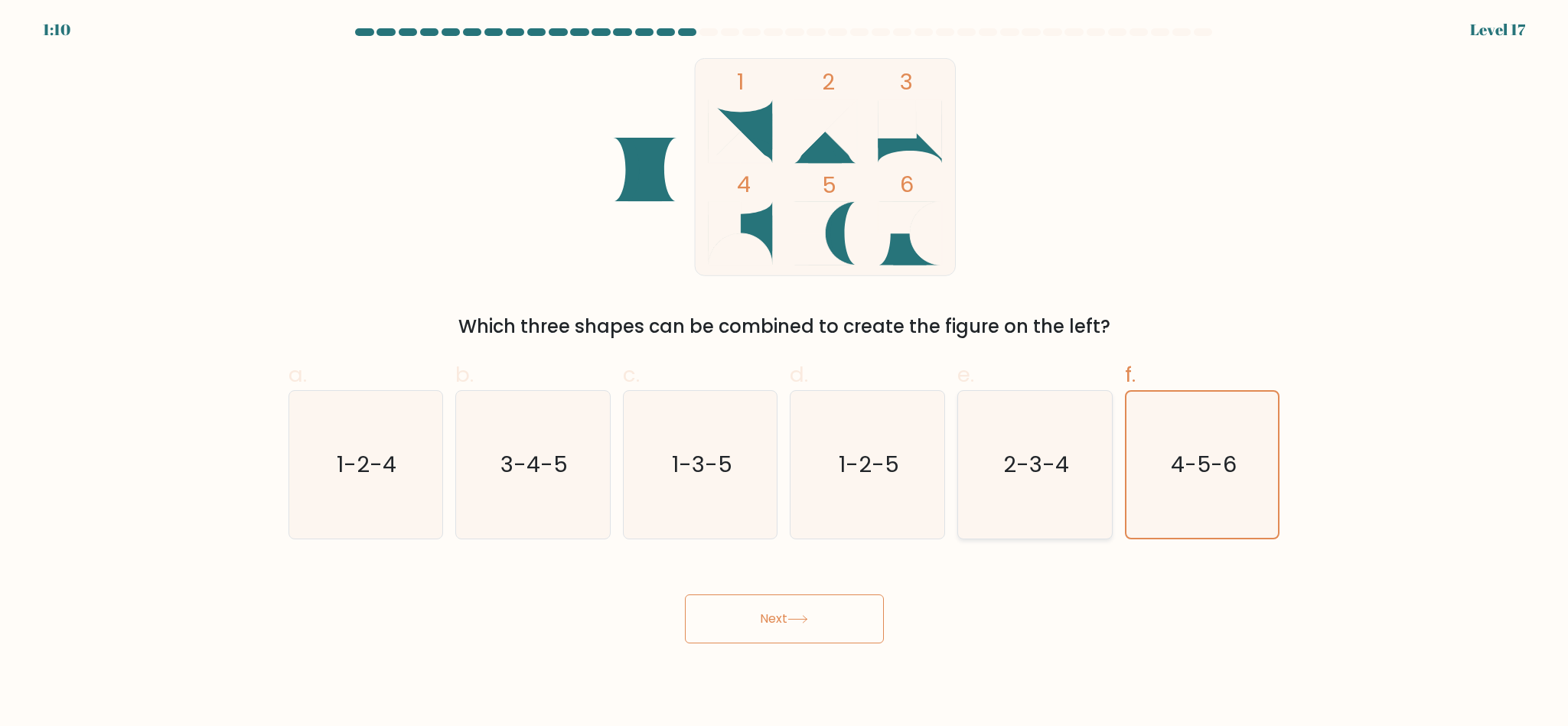
click at [1050, 473] on text "2-3-4" at bounding box center [1036, 465] width 66 height 31
click at [785, 374] on input "e. 2-3-4" at bounding box center [784, 368] width 1 height 10
radio input "true"
click at [739, 439] on icon "1-3-5" at bounding box center [700, 465] width 148 height 148
click at [784, 374] on input "c. 1-3-5" at bounding box center [784, 368] width 1 height 10
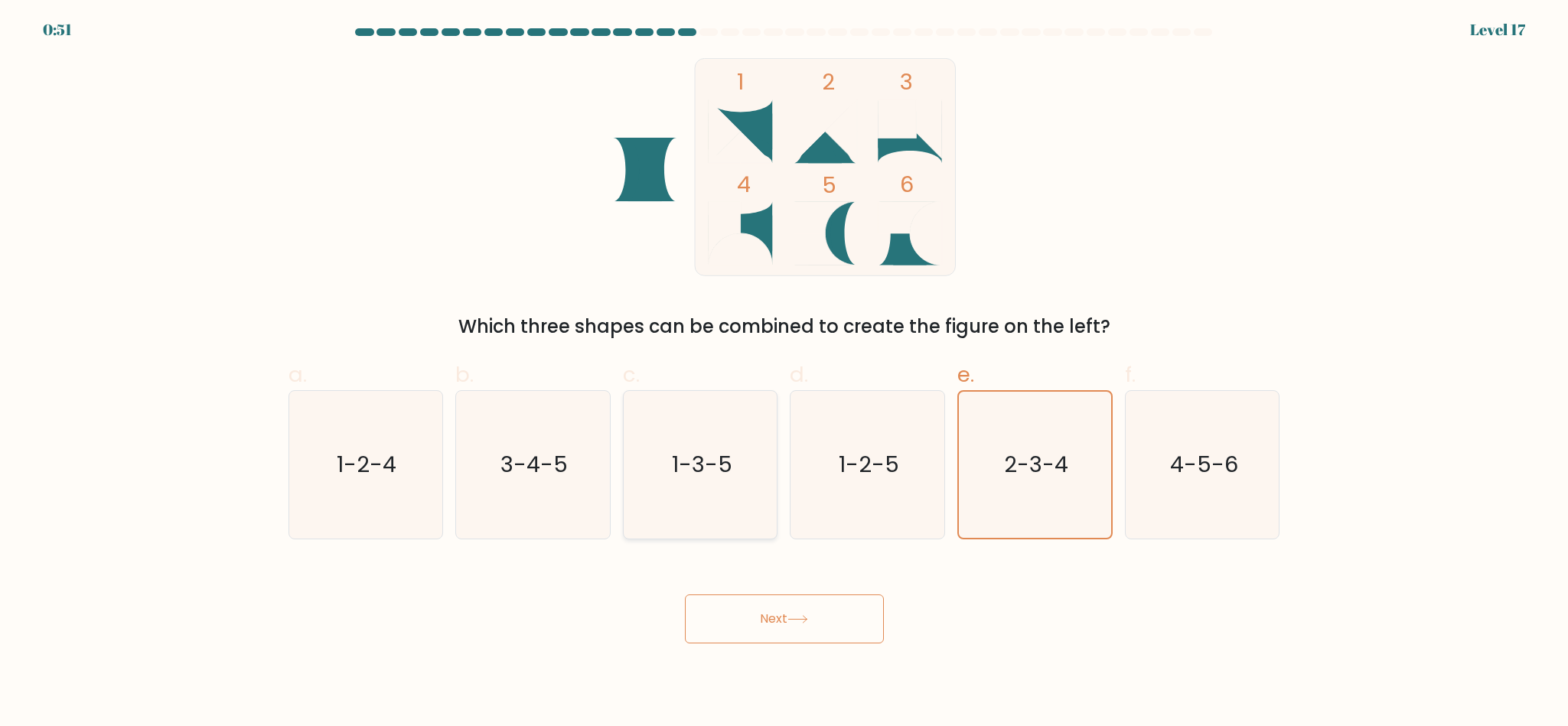
radio input "true"
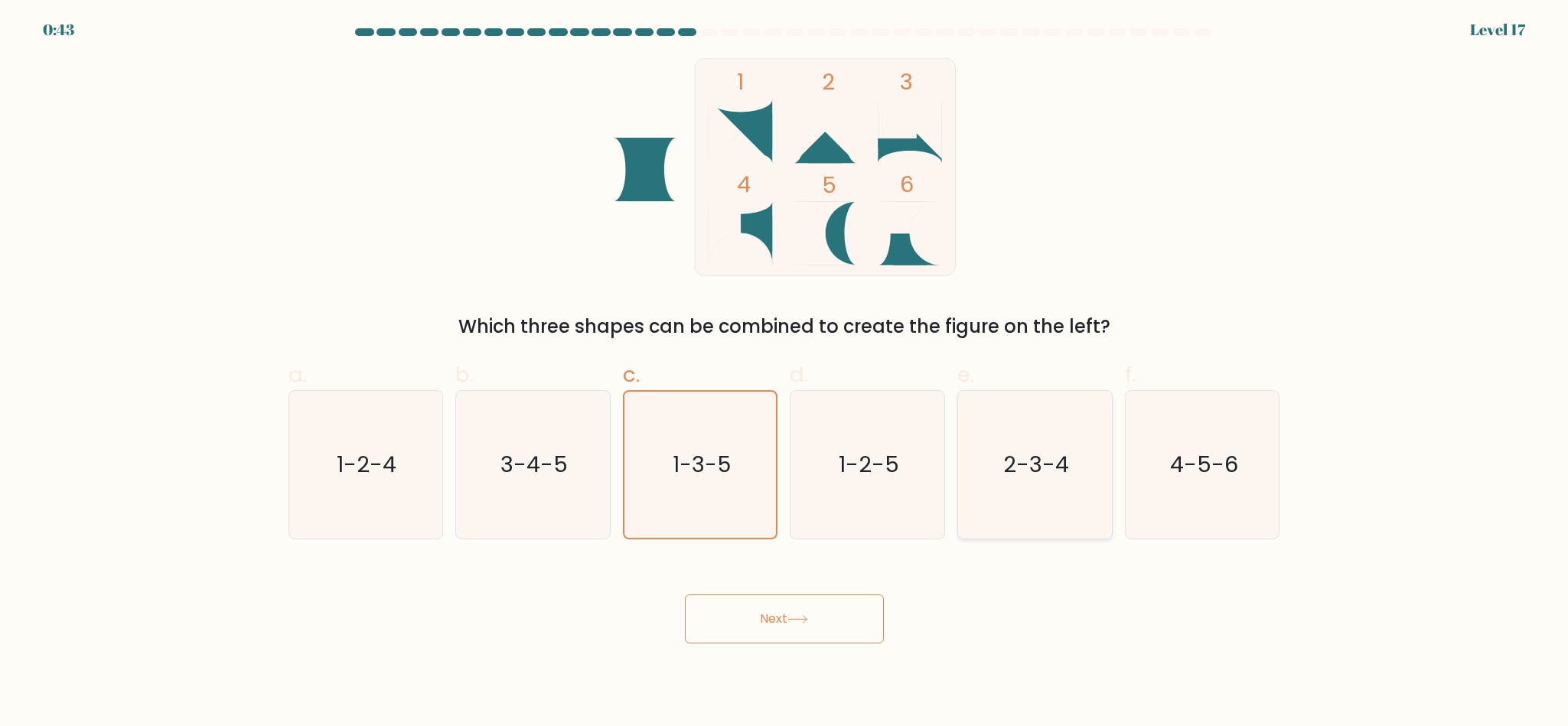
click at [1020, 476] on text "2-3-4" at bounding box center [1036, 465] width 66 height 31
click at [785, 374] on input "e. 2-3-4" at bounding box center [784, 368] width 1 height 10
radio input "true"
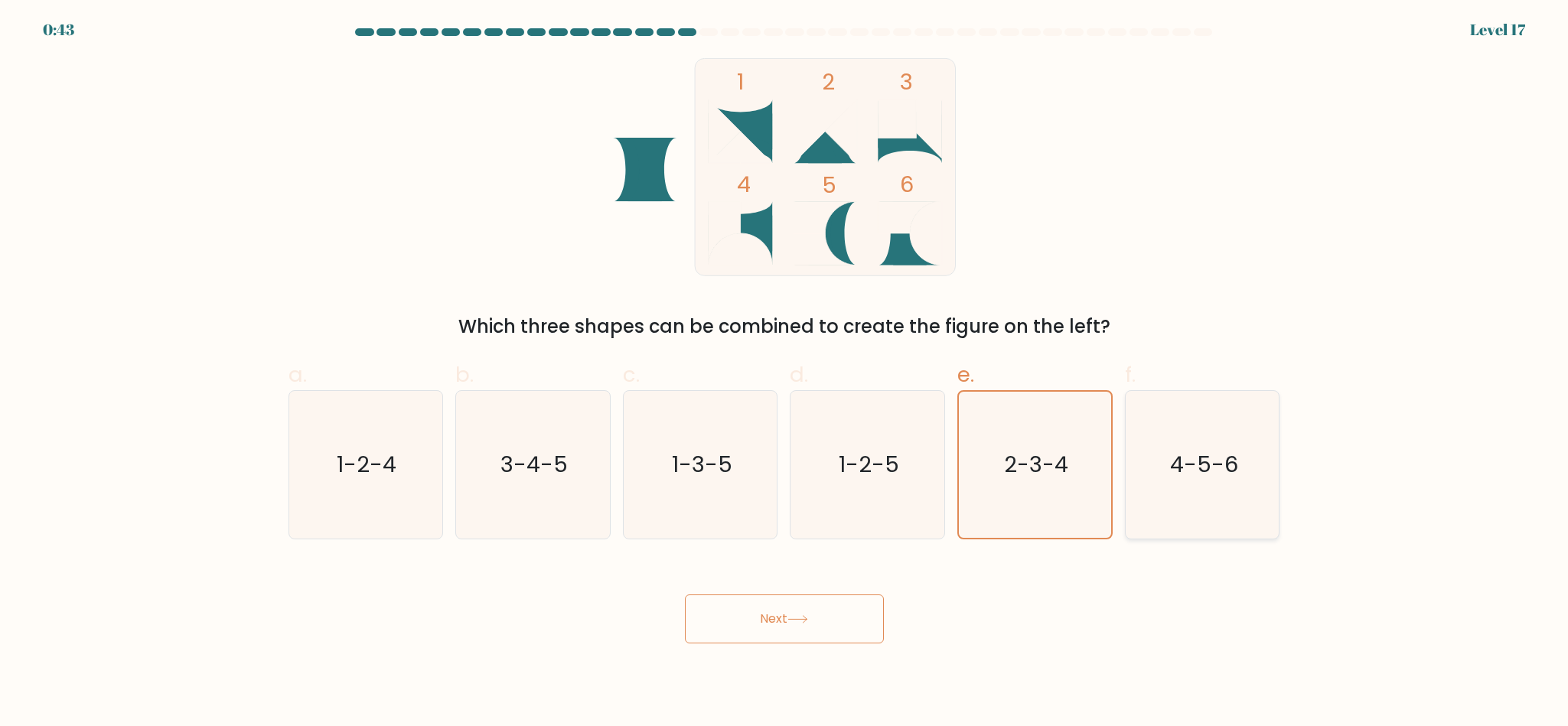
click at [1158, 476] on icon "4-5-6" at bounding box center [1203, 465] width 148 height 148
click at [785, 374] on input "f. 4-5-6" at bounding box center [784, 368] width 1 height 10
radio input "true"
click at [532, 448] on icon "3-4-5" at bounding box center [533, 465] width 148 height 148
click at [784, 374] on input "b. 3-4-5" at bounding box center [784, 368] width 1 height 10
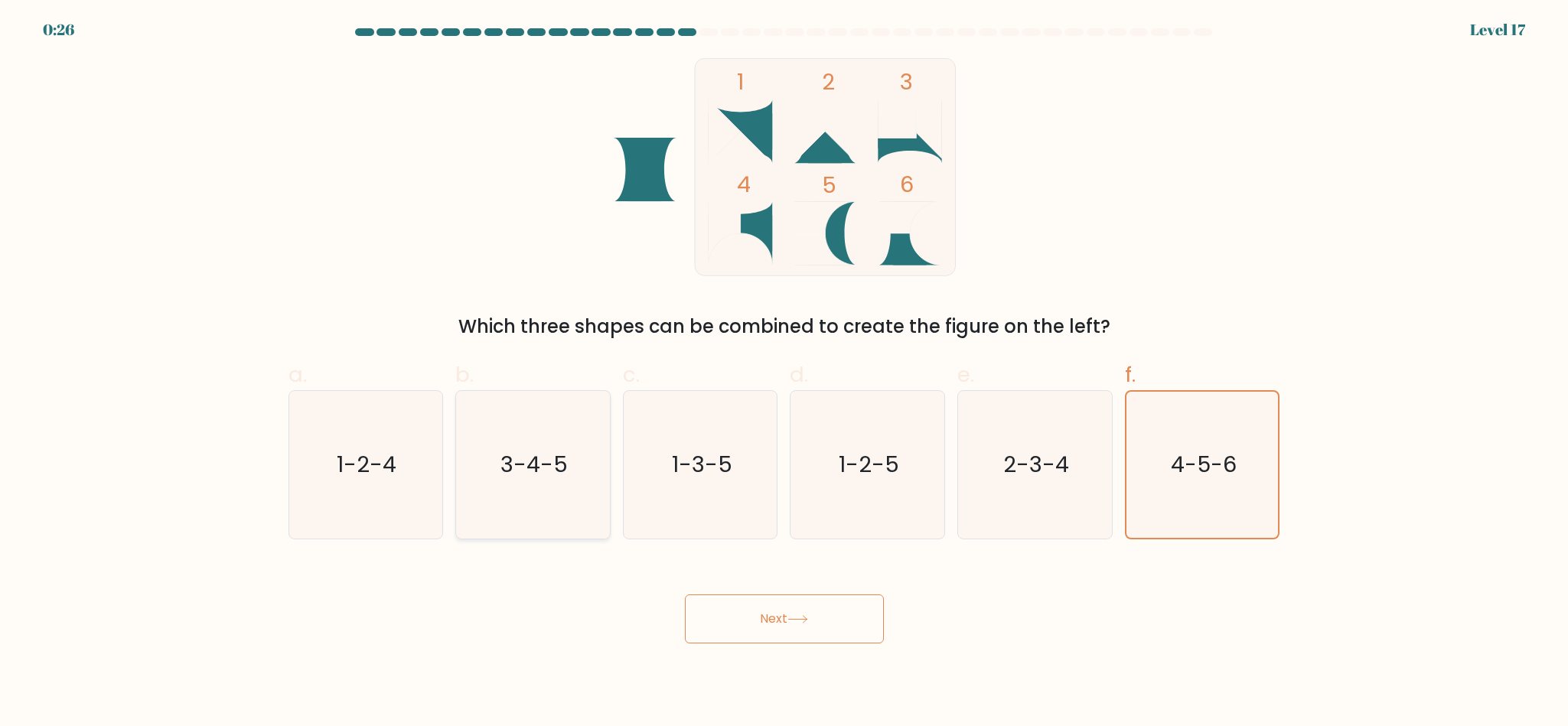
radio input "true"
click at [787, 601] on button "Next" at bounding box center [784, 619] width 199 height 49
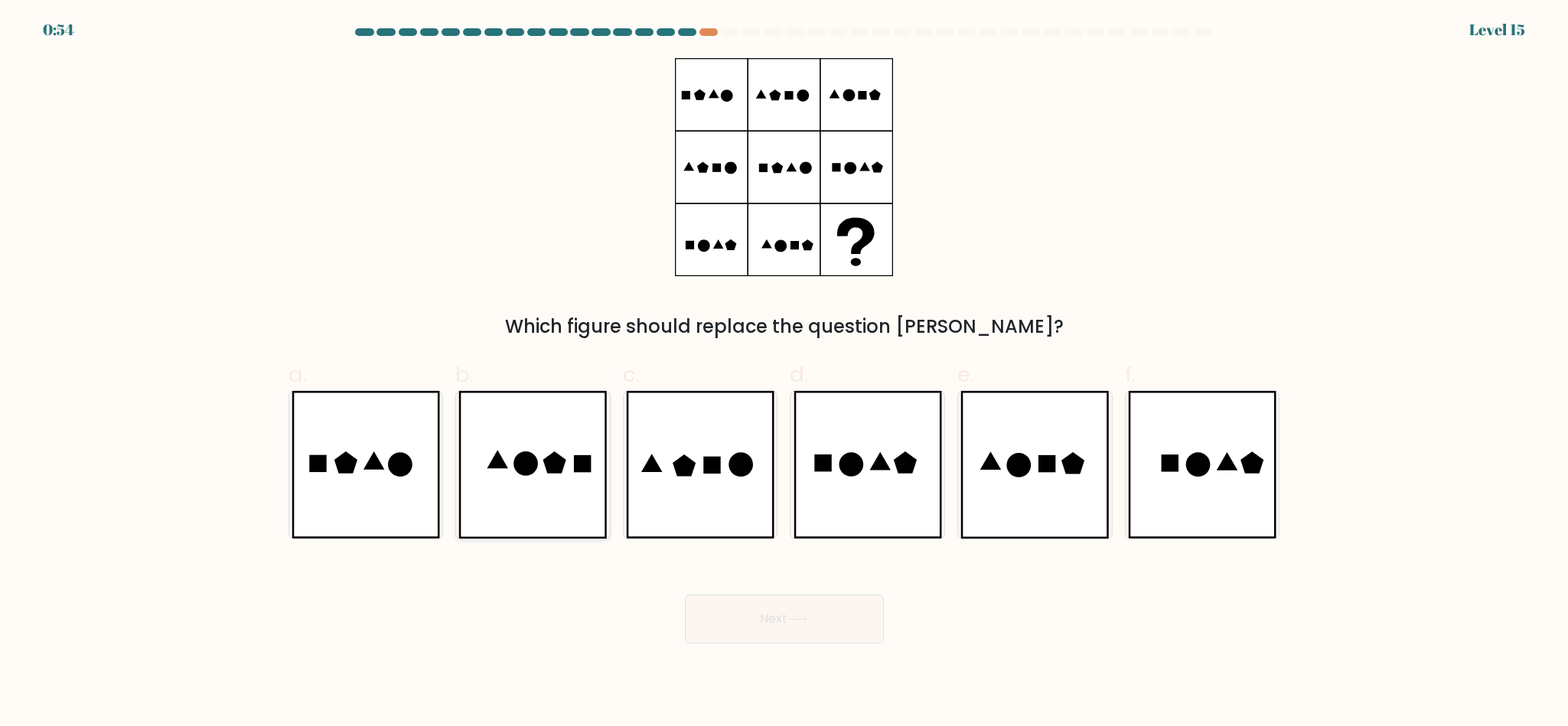
click at [558, 473] on icon at bounding box center [555, 463] width 23 height 22
click at [784, 374] on input "b." at bounding box center [784, 368] width 1 height 10
radio input "true"
click at [708, 458] on icon at bounding box center [712, 466] width 17 height 17
click at [784, 374] on input "c." at bounding box center [784, 368] width 1 height 10
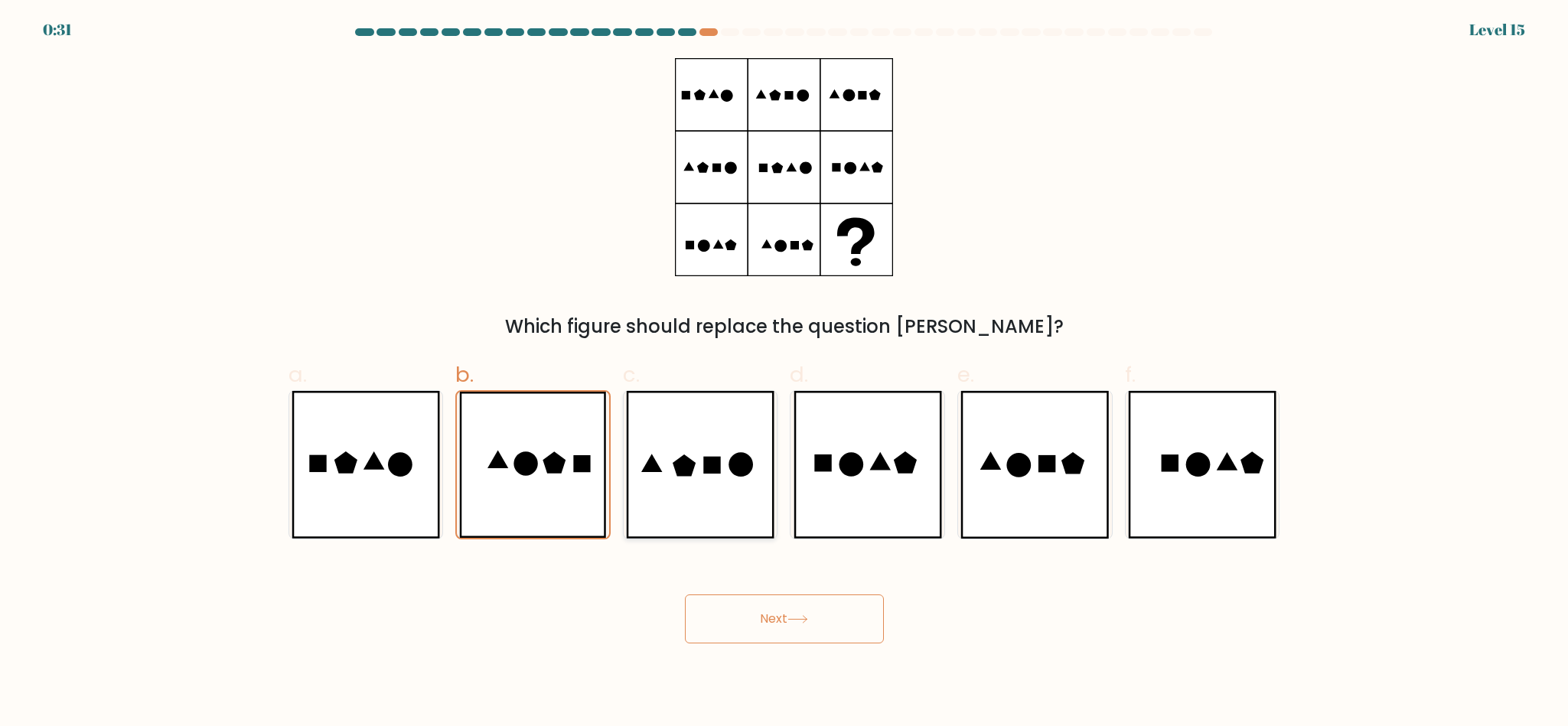
radio input "true"
click at [764, 625] on button "Next" at bounding box center [784, 619] width 199 height 49
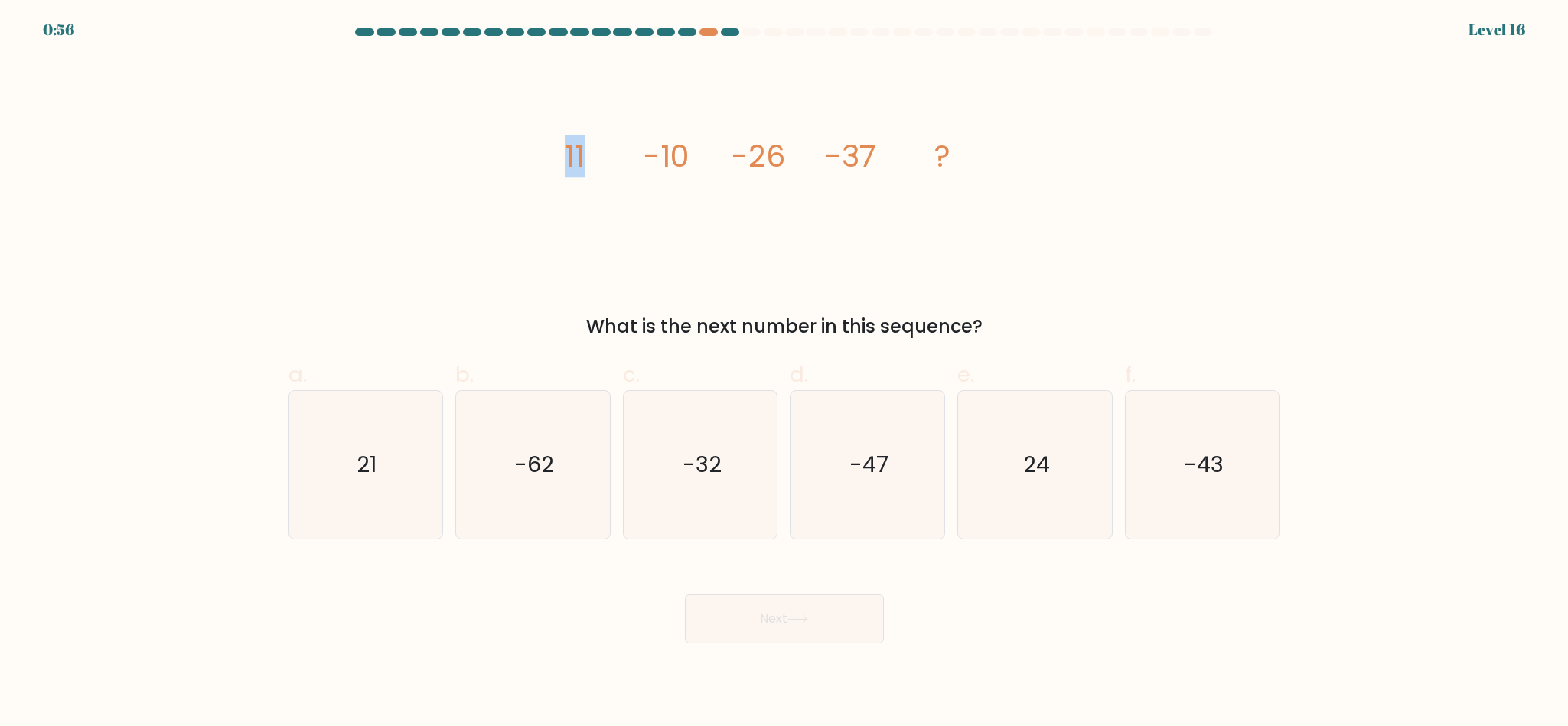
drag, startPoint x: 581, startPoint y: 157, endPoint x: 595, endPoint y: 157, distance: 14.0
click at [595, 157] on icon "image/svg+xml 11 -10 -26 -37 ?" at bounding box center [784, 167] width 460 height 218
drag, startPoint x: 650, startPoint y: 143, endPoint x: 679, endPoint y: 150, distance: 29.8
click at [679, 150] on tspan "-10" at bounding box center [666, 156] width 46 height 43
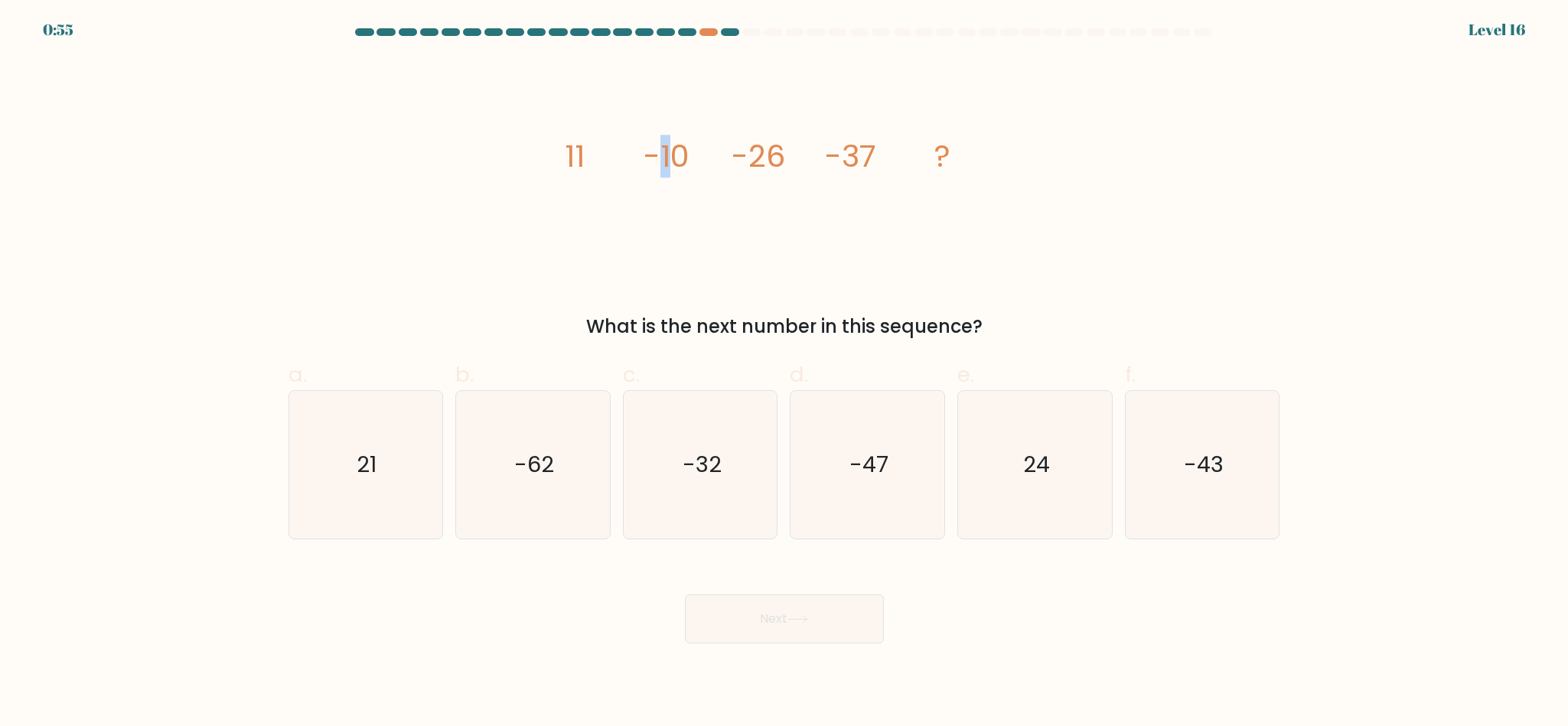
click at [679, 150] on tspan "-10" at bounding box center [666, 156] width 46 height 43
click at [538, 521] on icon "-62" at bounding box center [533, 465] width 148 height 148
click at [784, 374] on input "b. -62" at bounding box center [784, 368] width 1 height 10
radio input "true"
click at [800, 620] on icon at bounding box center [797, 619] width 21 height 8
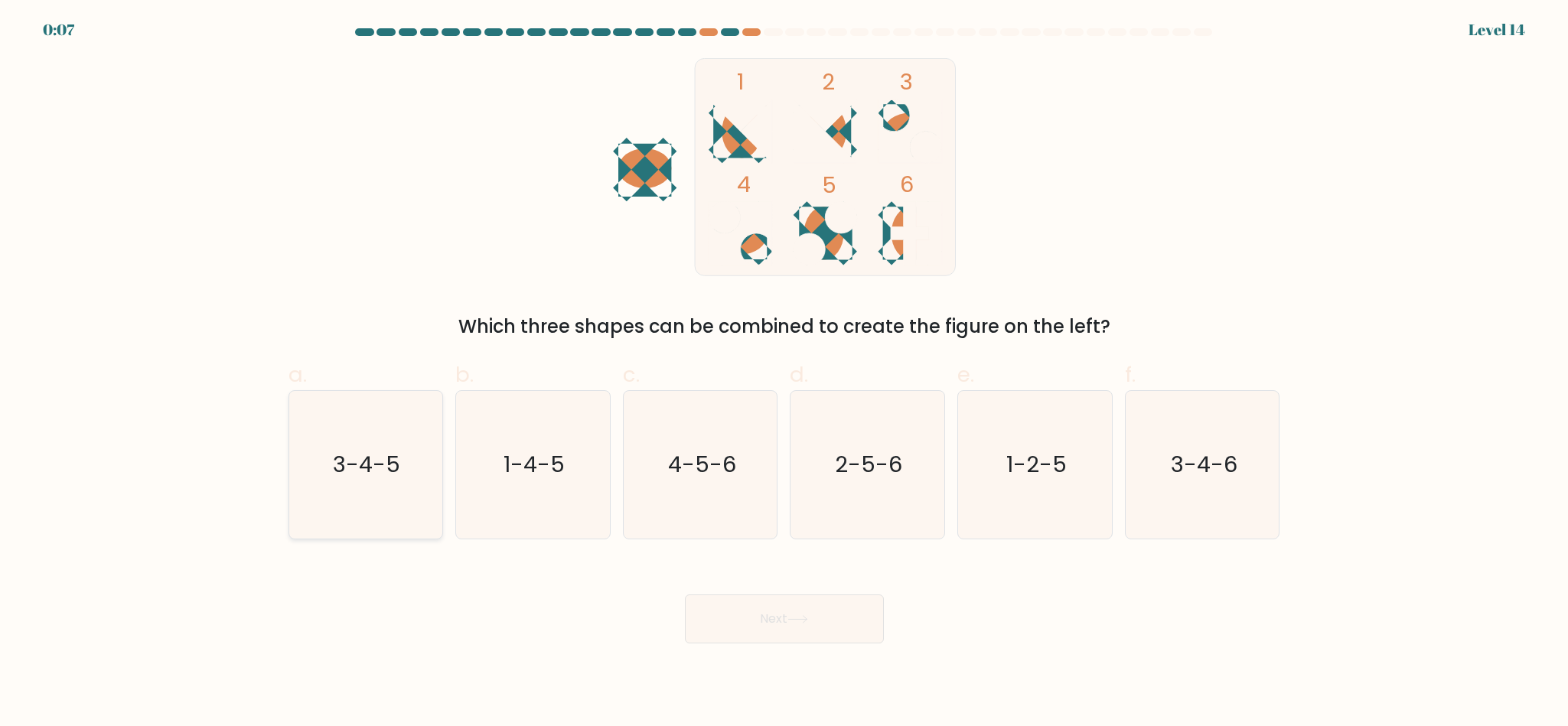
click at [398, 458] on text "3-4-5" at bounding box center [368, 465] width 67 height 31
click at [784, 374] on input "a. 3-4-5" at bounding box center [784, 368] width 1 height 10
radio input "true"
click at [841, 606] on button "Next" at bounding box center [784, 619] width 199 height 49
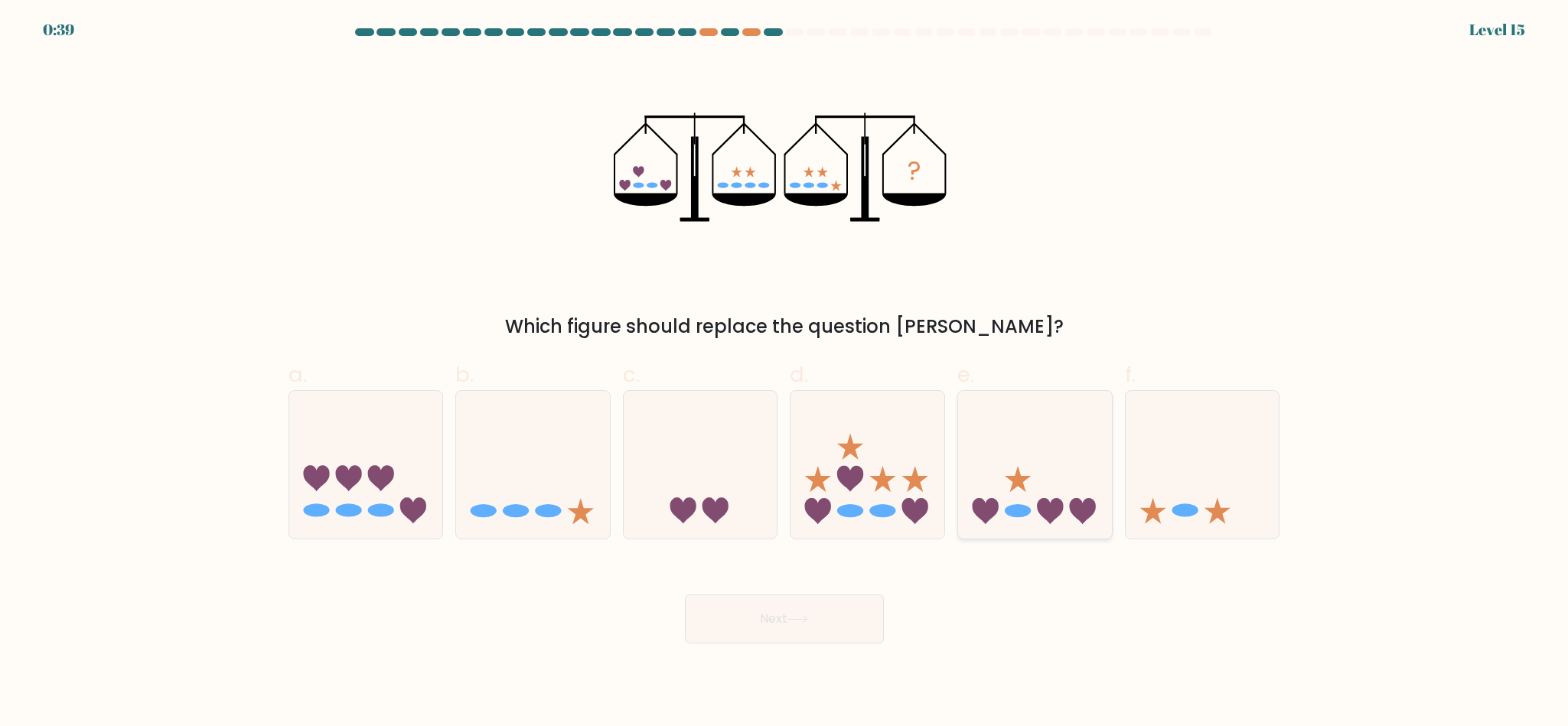
click at [1054, 440] on icon at bounding box center [1035, 465] width 154 height 127
click at [785, 374] on input "e." at bounding box center [784, 368] width 1 height 10
radio input "true"
click at [650, 412] on icon at bounding box center [700, 465] width 154 height 127
click at [784, 374] on input "c." at bounding box center [784, 368] width 1 height 10
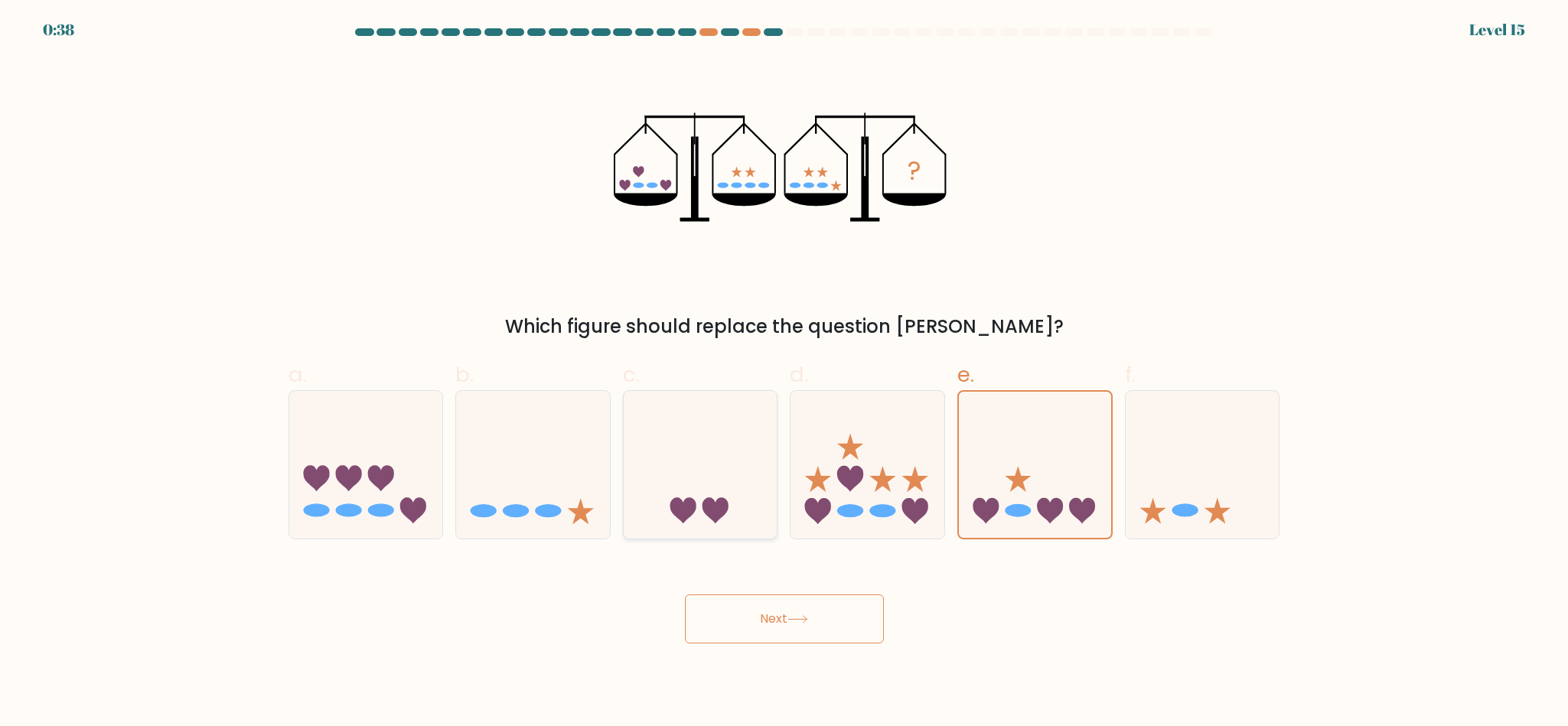
radio input "true"
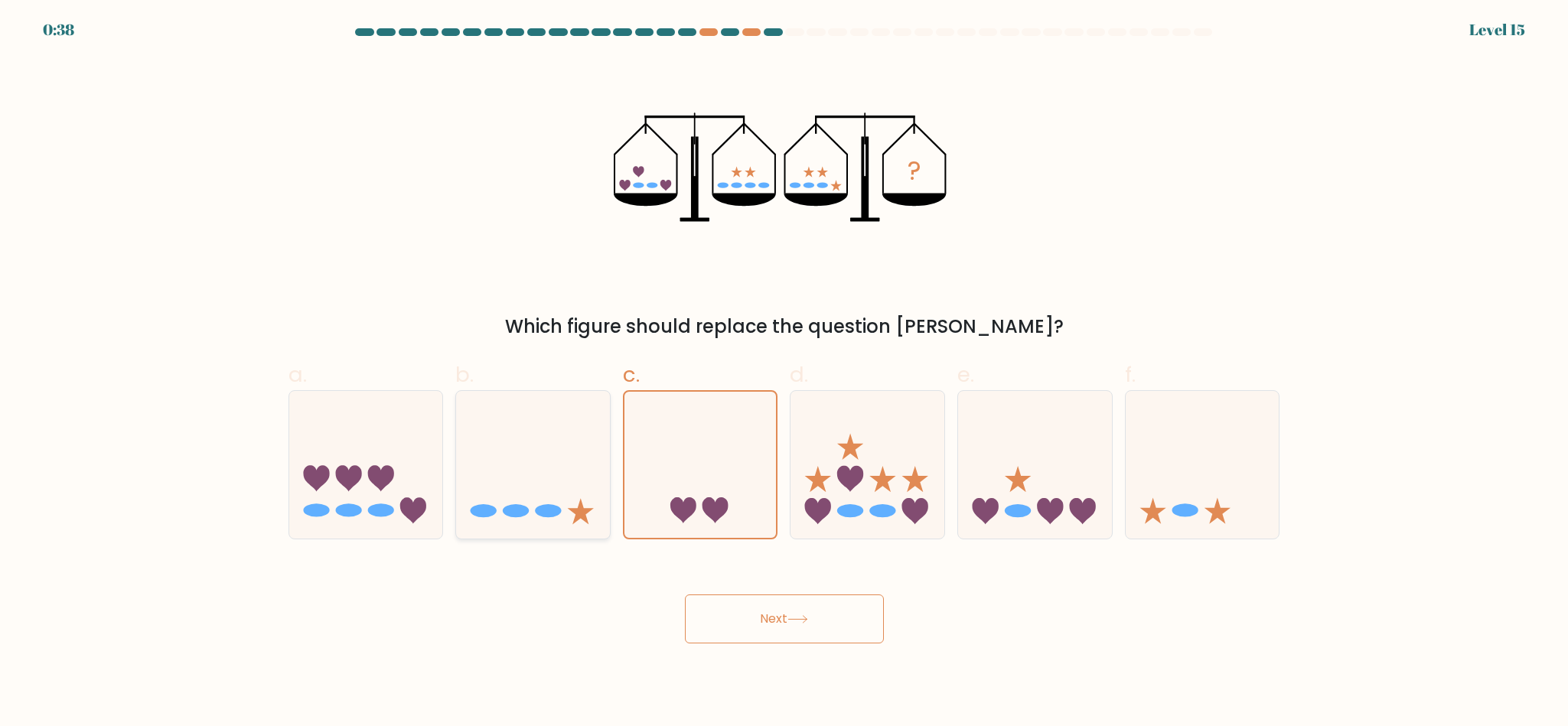
click at [567, 402] on icon at bounding box center [533, 465] width 154 height 127
click at [784, 374] on input "b." at bounding box center [784, 368] width 1 height 10
radio input "true"
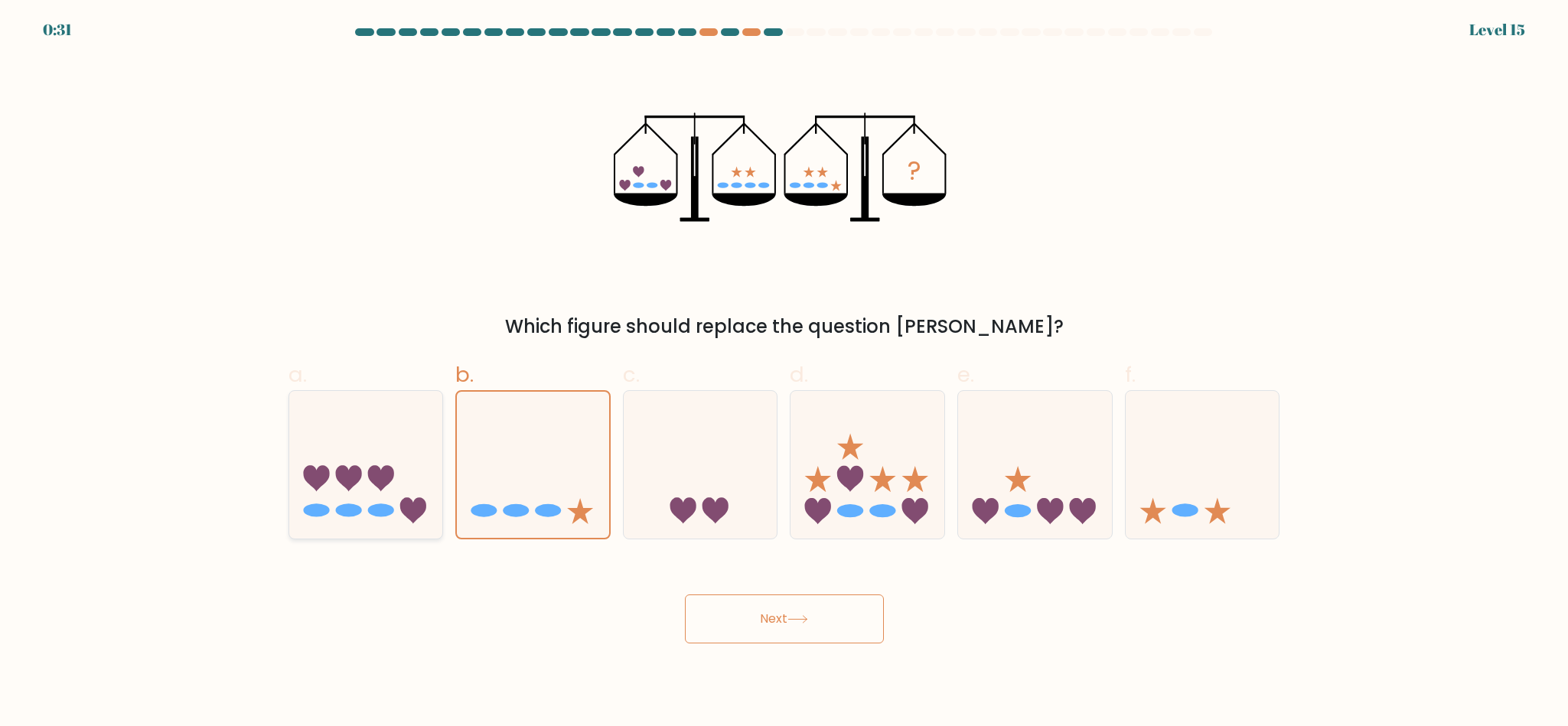
click at [432, 437] on icon at bounding box center [366, 465] width 154 height 127
click at [784, 374] on input "a." at bounding box center [784, 368] width 1 height 10
radio input "true"
click at [1082, 442] on icon at bounding box center [1035, 465] width 154 height 127
click at [785, 374] on input "e." at bounding box center [784, 368] width 1 height 10
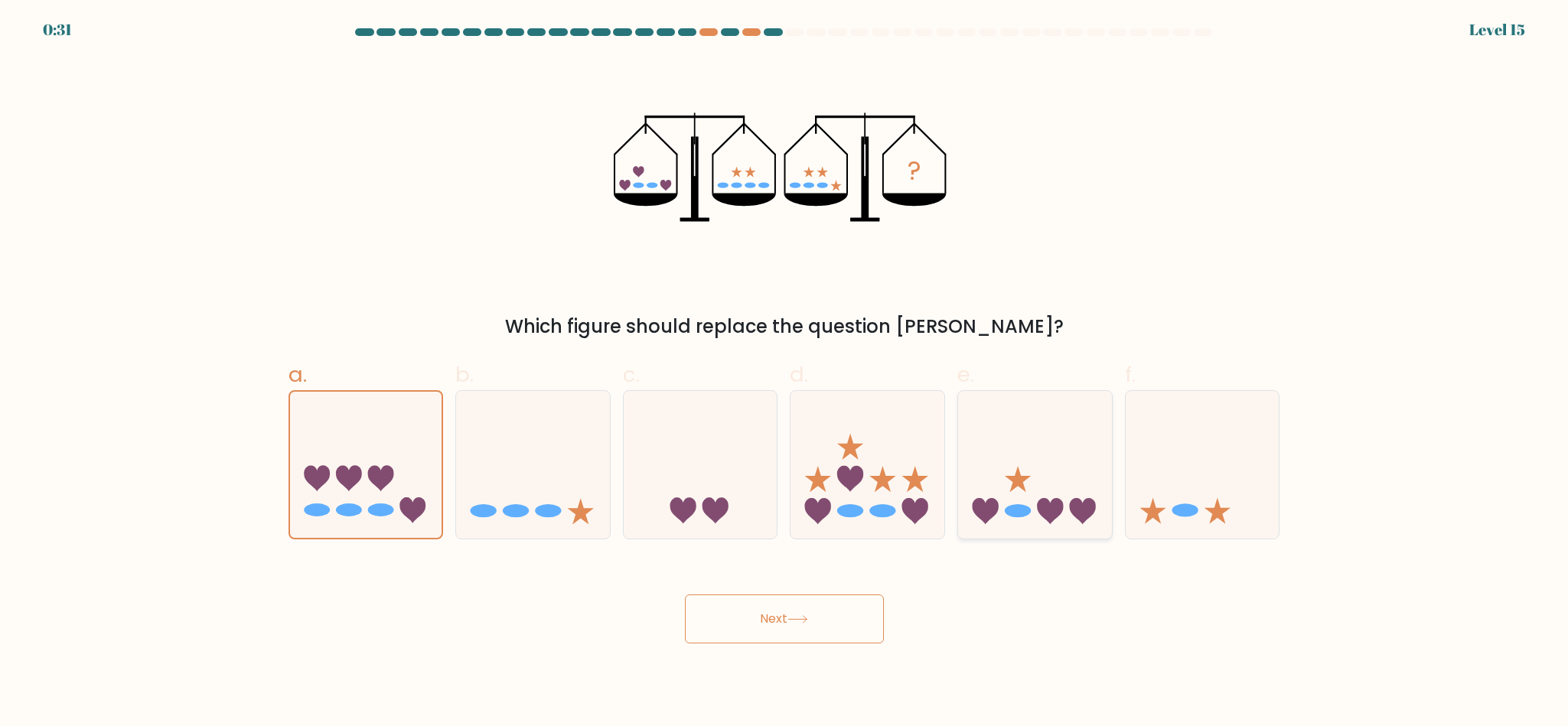
radio input "true"
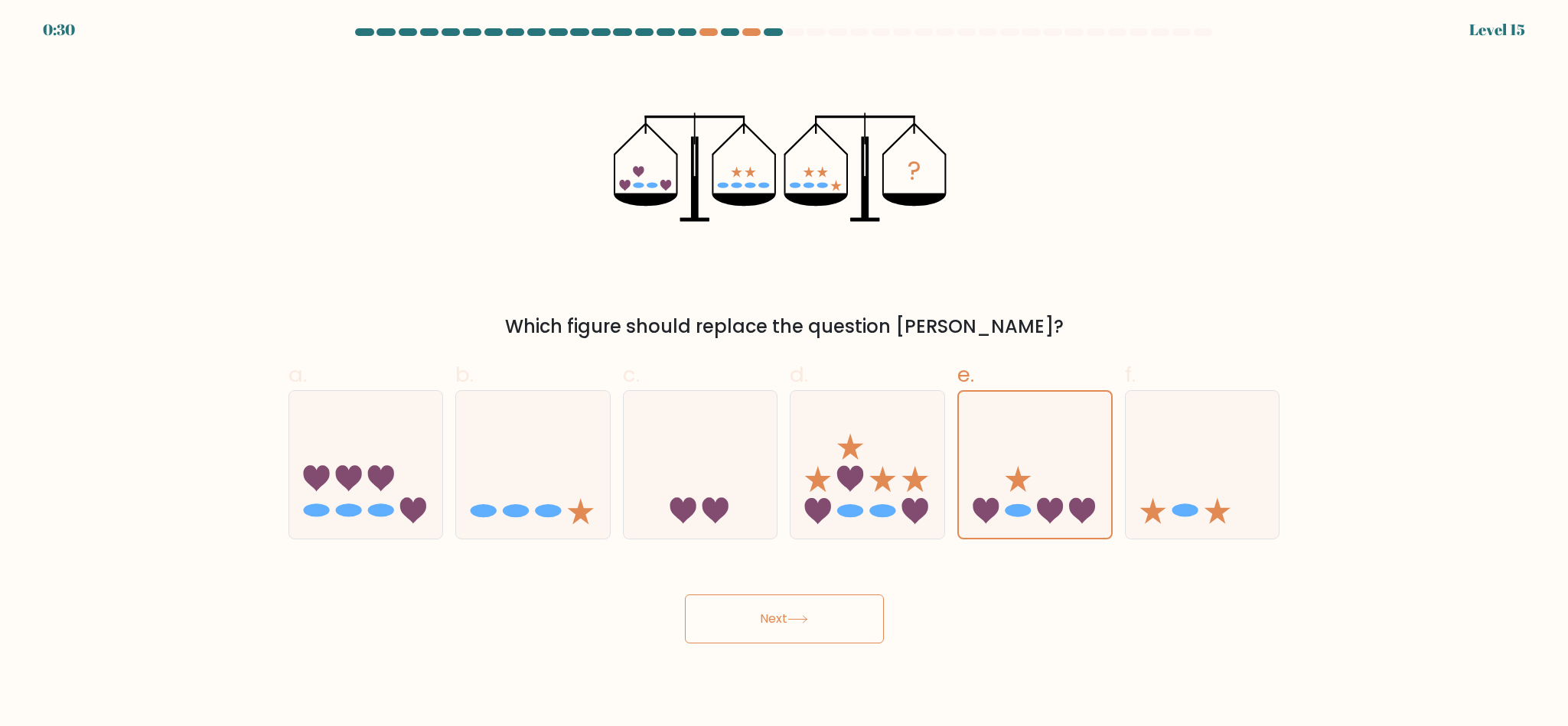
click at [823, 603] on button "Next" at bounding box center [784, 619] width 199 height 49
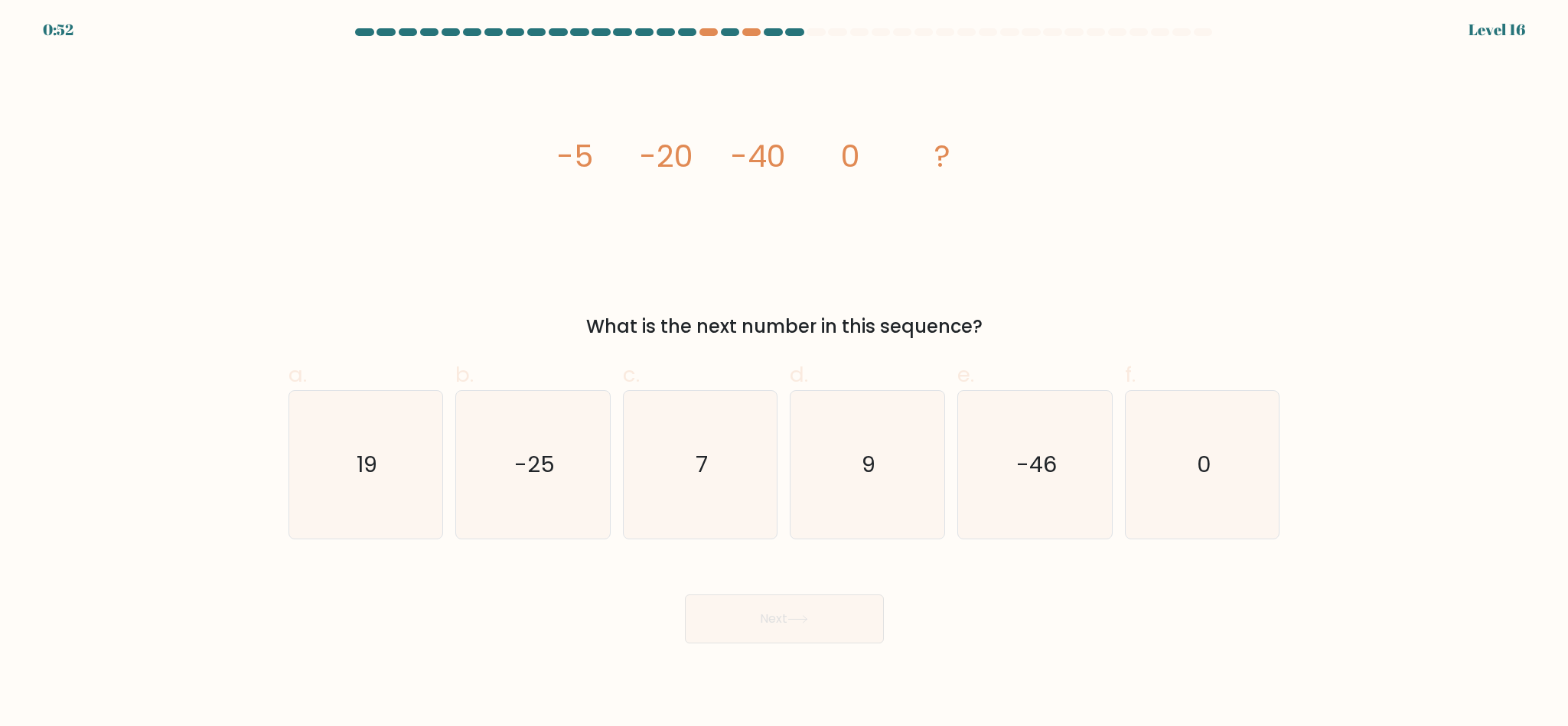
click at [574, 143] on tspan "-5" at bounding box center [574, 156] width 36 height 43
click at [577, 428] on icon "-25" at bounding box center [533, 465] width 148 height 148
click at [784, 374] on input "b. -25" at bounding box center [784, 368] width 1 height 10
radio input "true"
click at [823, 613] on button "Next" at bounding box center [784, 619] width 199 height 49
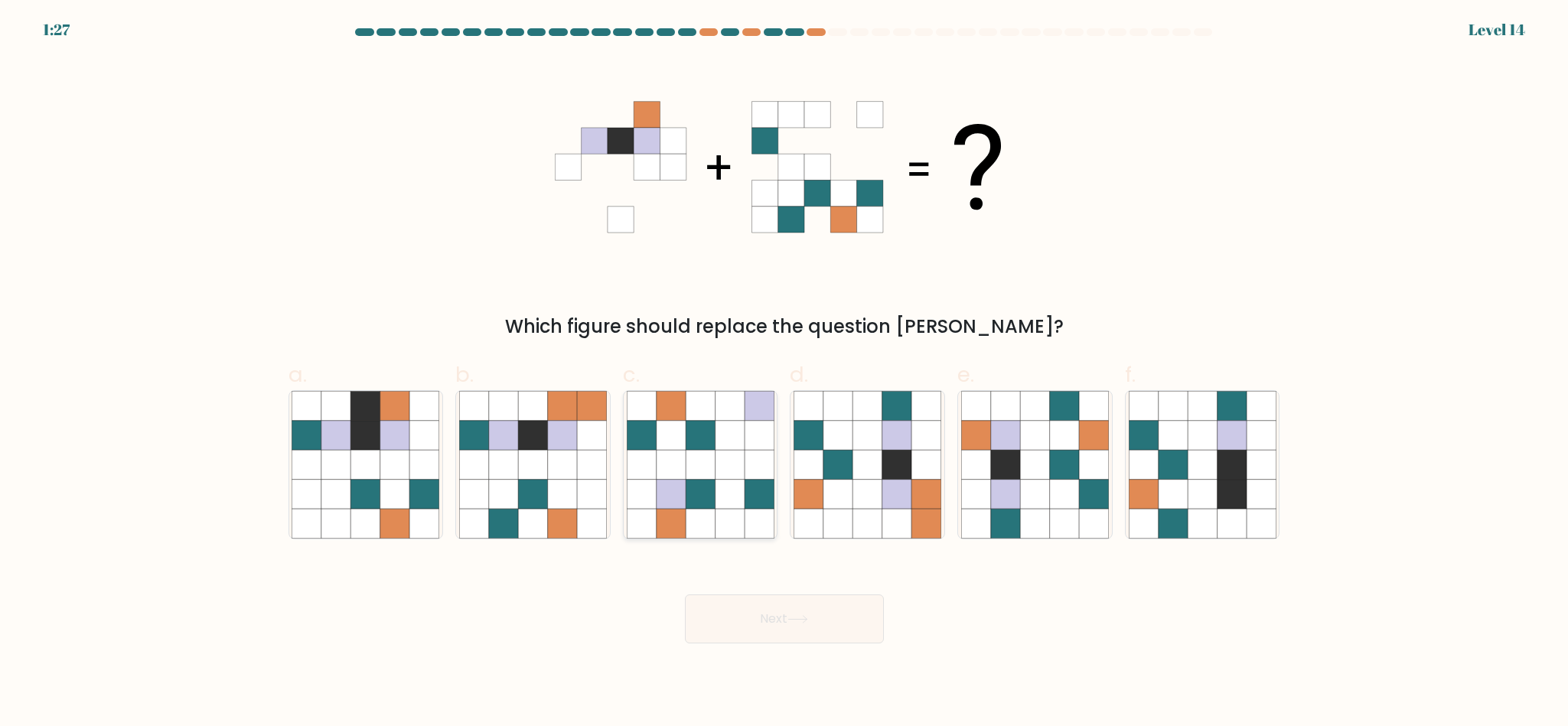
click at [715, 441] on icon at bounding box center [700, 465] width 148 height 148
click at [784, 374] on input "c." at bounding box center [784, 368] width 1 height 10
radio input "true"
click at [875, 416] on icon at bounding box center [868, 406] width 29 height 29
click at [785, 374] on input "d." at bounding box center [784, 368] width 1 height 10
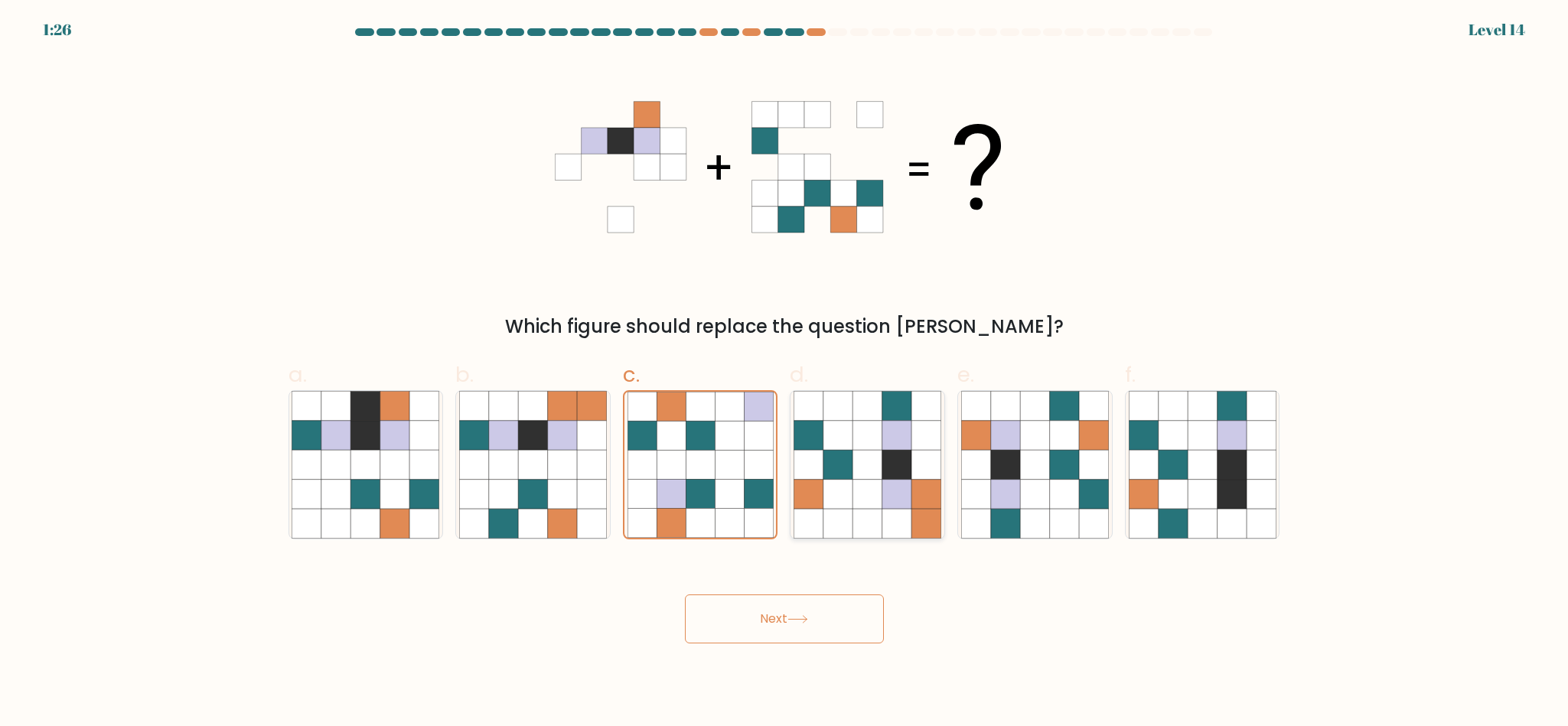
radio input "true"
click at [1007, 424] on icon at bounding box center [1006, 436] width 29 height 29
click at [785, 374] on input "e." at bounding box center [784, 368] width 1 height 10
radio input "true"
click at [795, 631] on button "Next" at bounding box center [784, 619] width 199 height 49
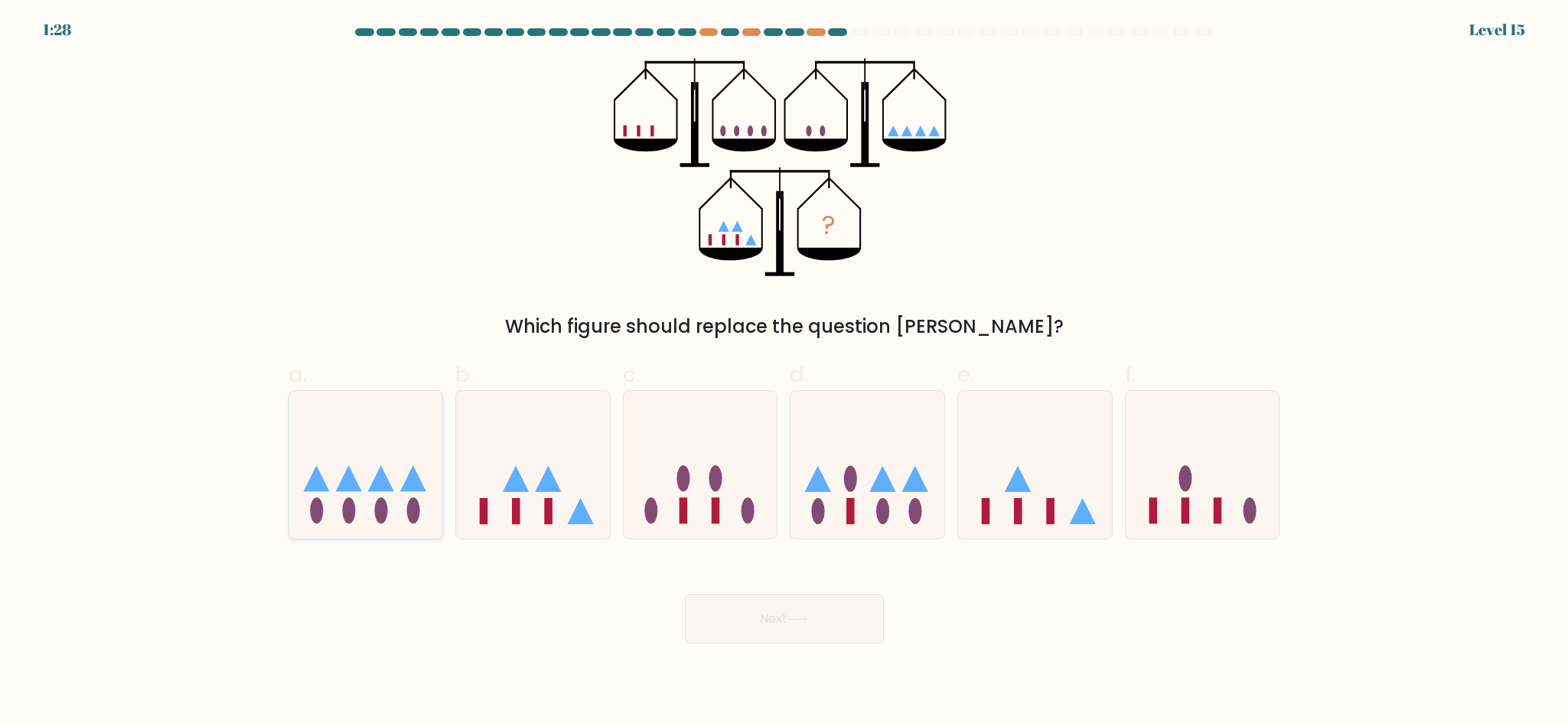
click at [395, 458] on icon at bounding box center [366, 465] width 154 height 127
click at [784, 374] on input "a." at bounding box center [784, 368] width 1 height 10
radio input "true"
click at [735, 600] on button "Next" at bounding box center [784, 619] width 199 height 49
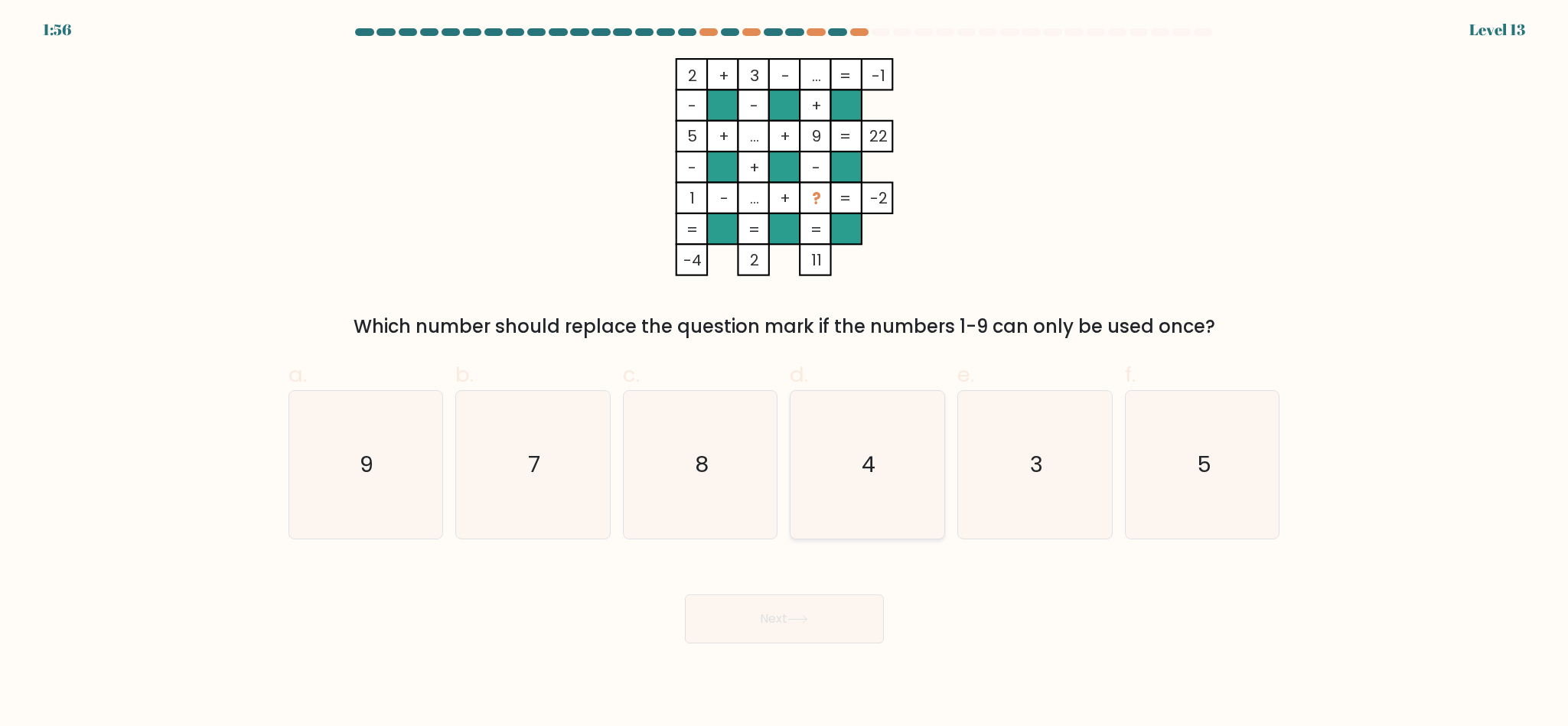
click at [816, 453] on icon "4" at bounding box center [867, 465] width 148 height 148
click at [785, 374] on input "d. 4" at bounding box center [784, 368] width 1 height 10
radio input "true"
click at [770, 620] on button "Next" at bounding box center [784, 619] width 199 height 49
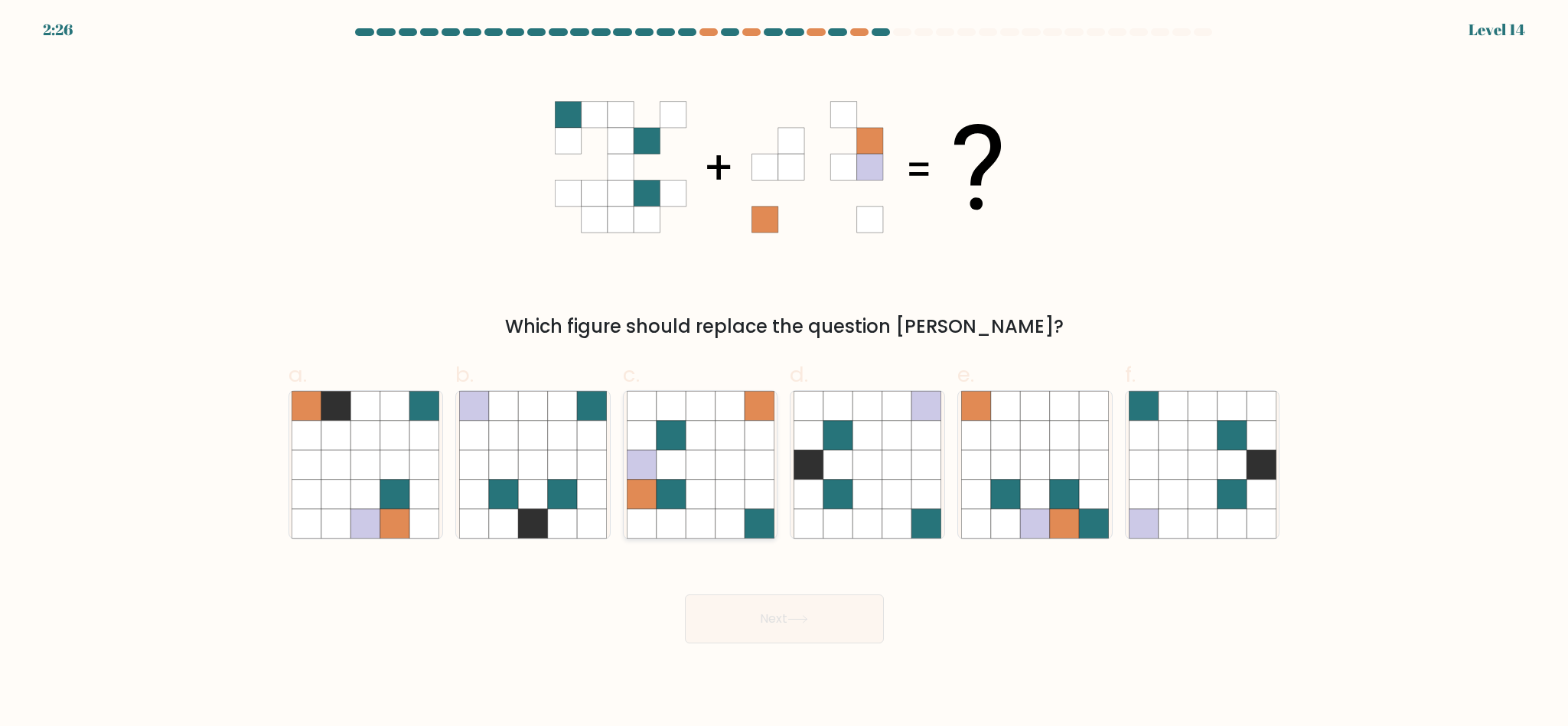
click at [699, 473] on icon at bounding box center [700, 465] width 29 height 29
click at [784, 374] on input "c." at bounding box center [784, 368] width 1 height 10
radio input "true"
drag, startPoint x: 770, startPoint y: 618, endPoint x: 774, endPoint y: 630, distance: 12.6
click at [769, 618] on button "Next" at bounding box center [784, 619] width 199 height 49
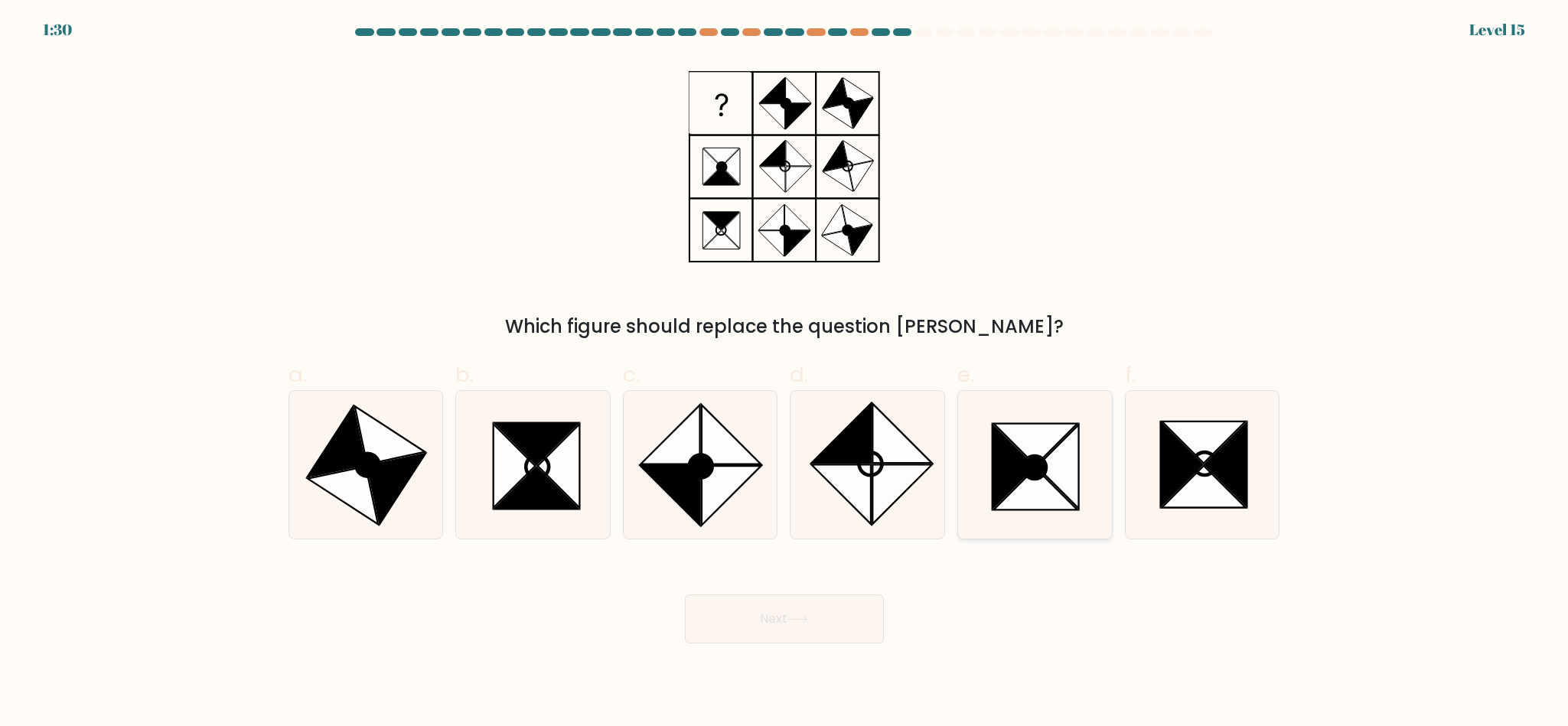
click at [1047, 434] on icon at bounding box center [1036, 445] width 84 height 42
click at [785, 374] on input "e." at bounding box center [784, 368] width 1 height 10
radio input "true"
click at [1183, 434] on icon at bounding box center [1204, 443] width 84 height 42
click at [785, 374] on input "f." at bounding box center [784, 368] width 1 height 10
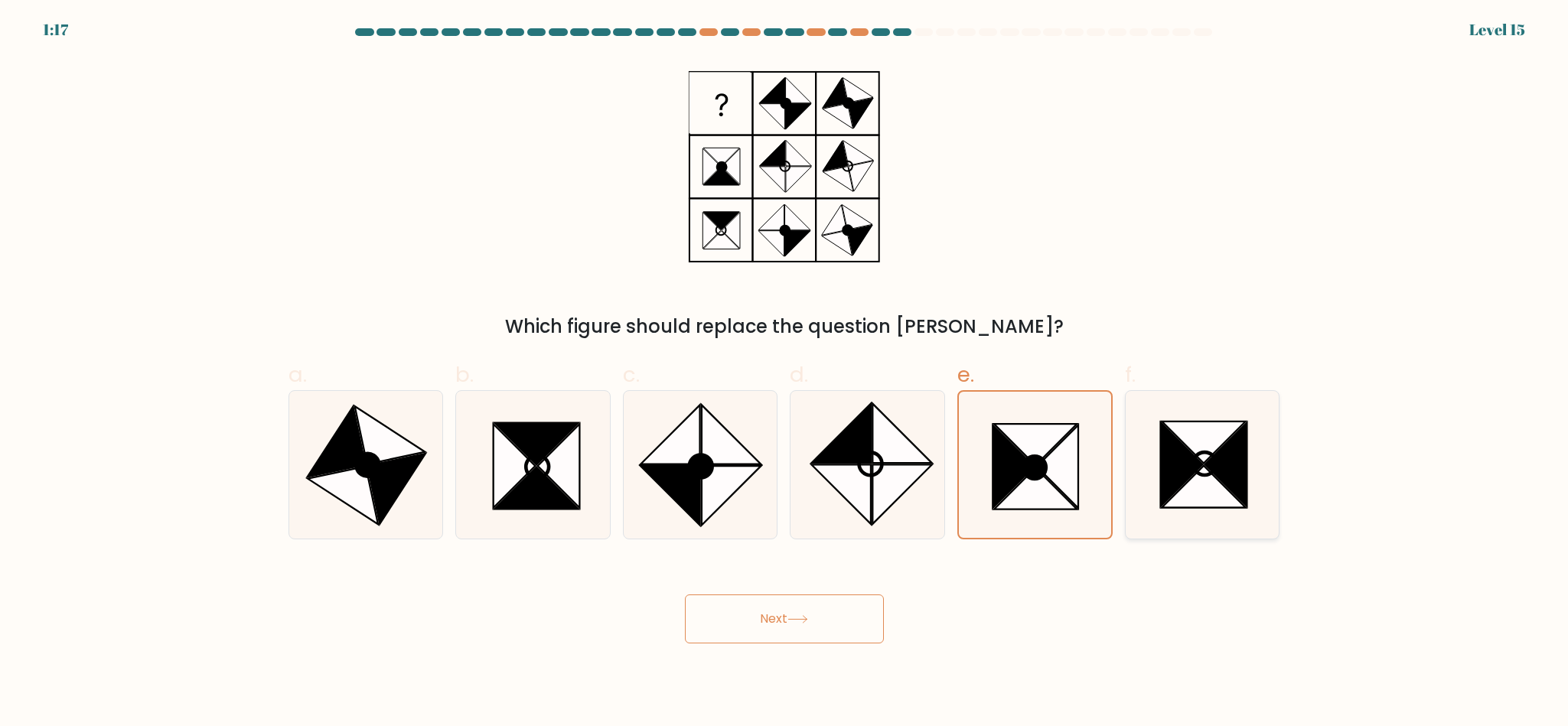
radio input "true"
click at [510, 483] on icon at bounding box center [515, 466] width 42 height 84
click at [784, 374] on input "b." at bounding box center [784, 368] width 1 height 10
radio input "true"
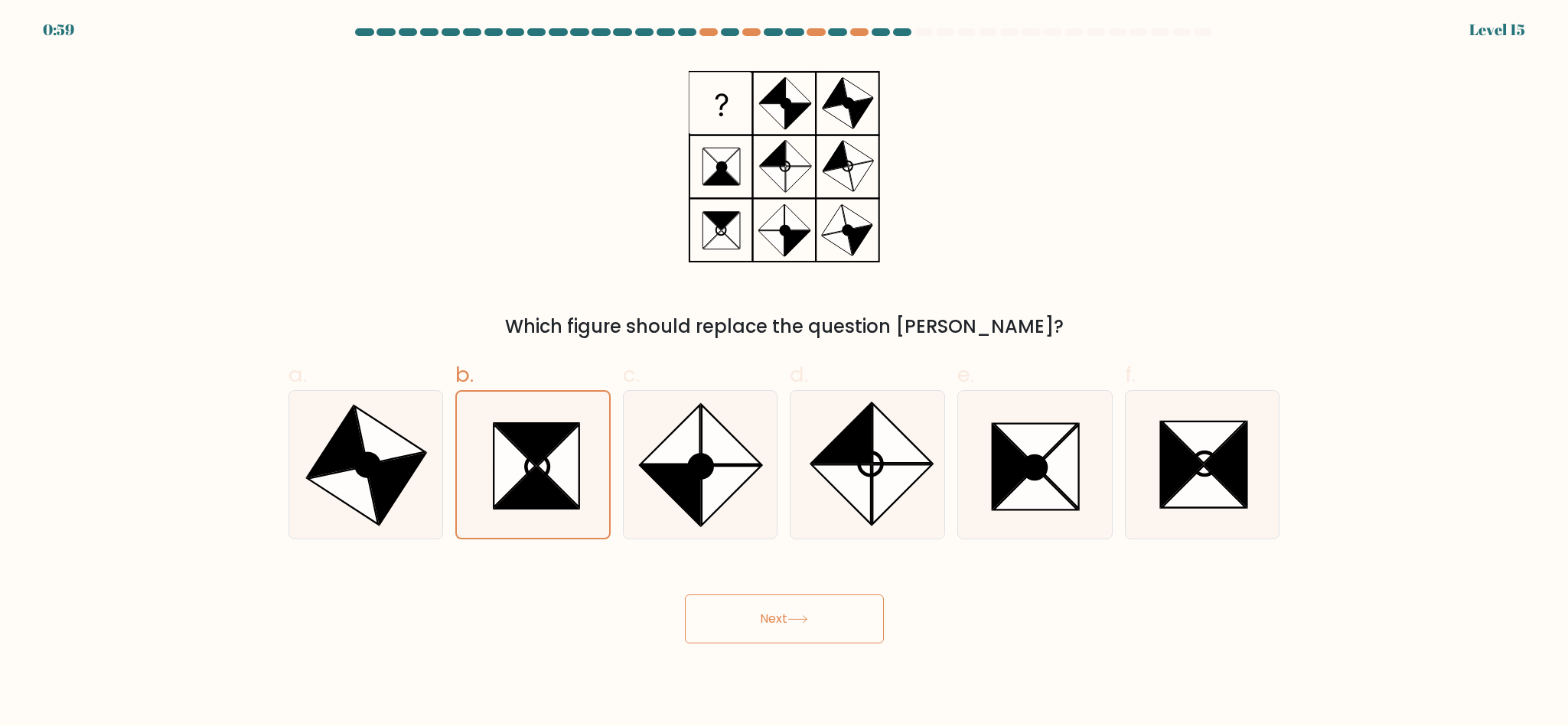
click at [758, 586] on div "Next" at bounding box center [784, 600] width 1010 height 86
click at [761, 616] on button "Next" at bounding box center [784, 619] width 199 height 49
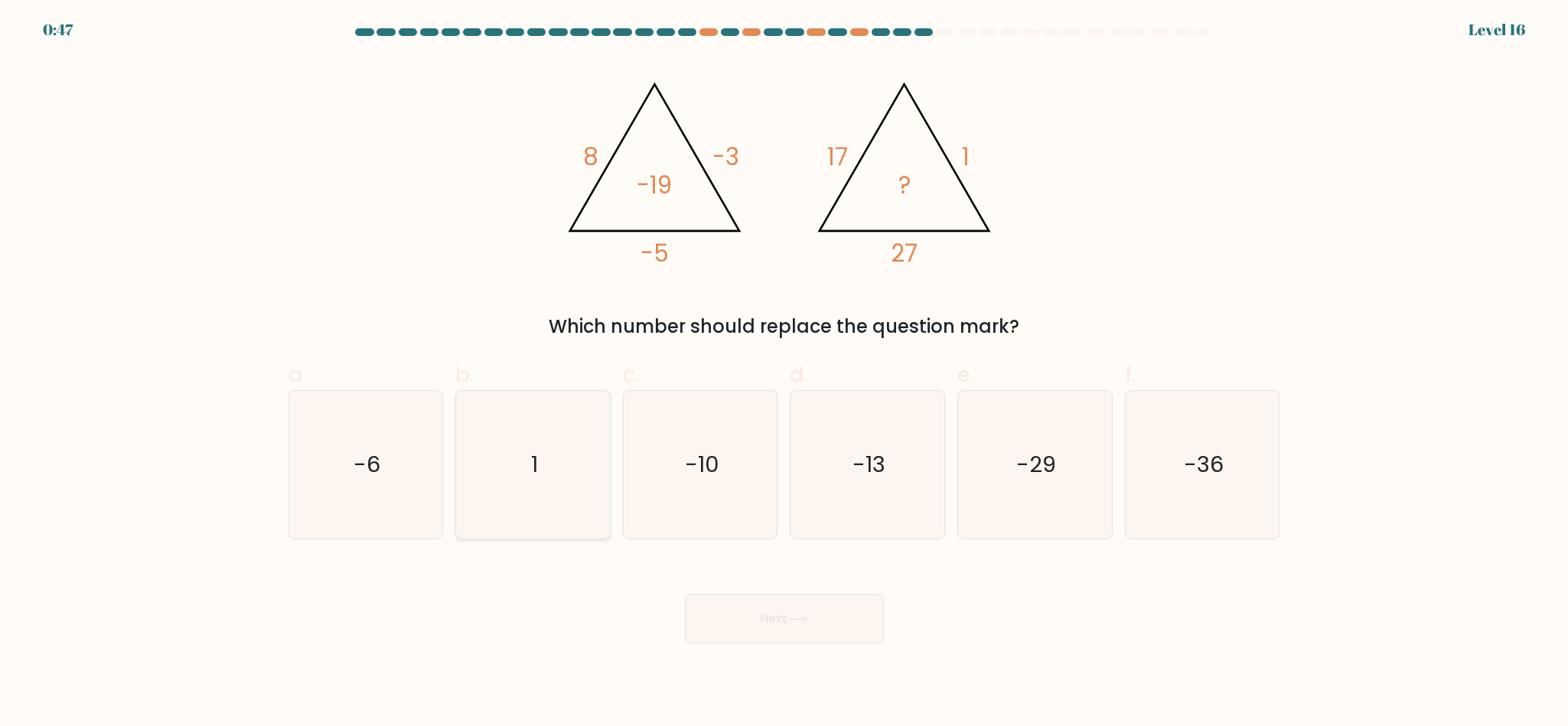
click at [507, 497] on icon "1" at bounding box center [533, 465] width 148 height 148
click at [784, 374] on input "b. 1" at bounding box center [784, 368] width 1 height 10
radio input "true"
click at [820, 630] on button "Next" at bounding box center [784, 619] width 199 height 49
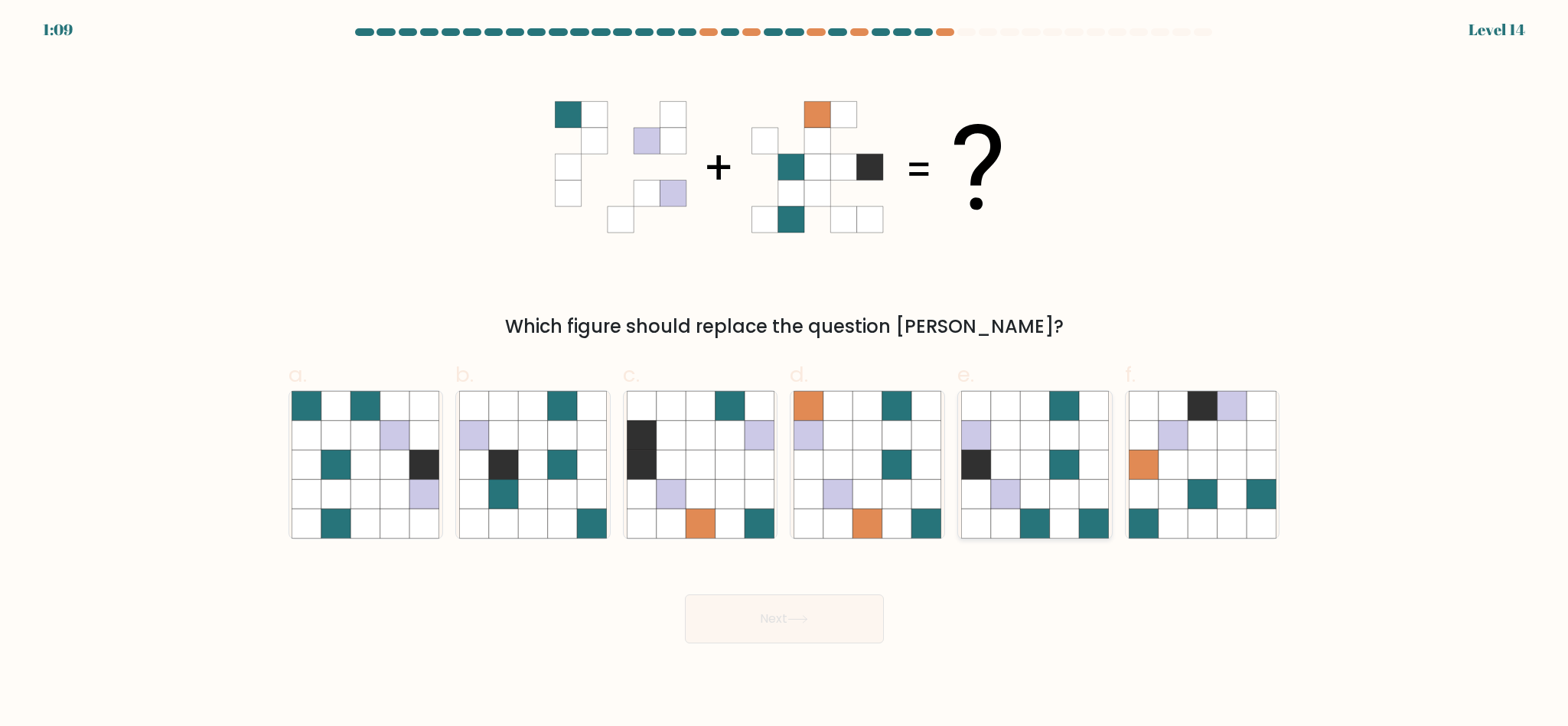
click at [1045, 433] on icon at bounding box center [1035, 436] width 29 height 29
click at [785, 374] on input "e." at bounding box center [784, 368] width 1 height 10
radio input "true"
click at [1265, 465] on icon at bounding box center [1262, 465] width 29 height 29
click at [785, 374] on input "f." at bounding box center [784, 368] width 1 height 10
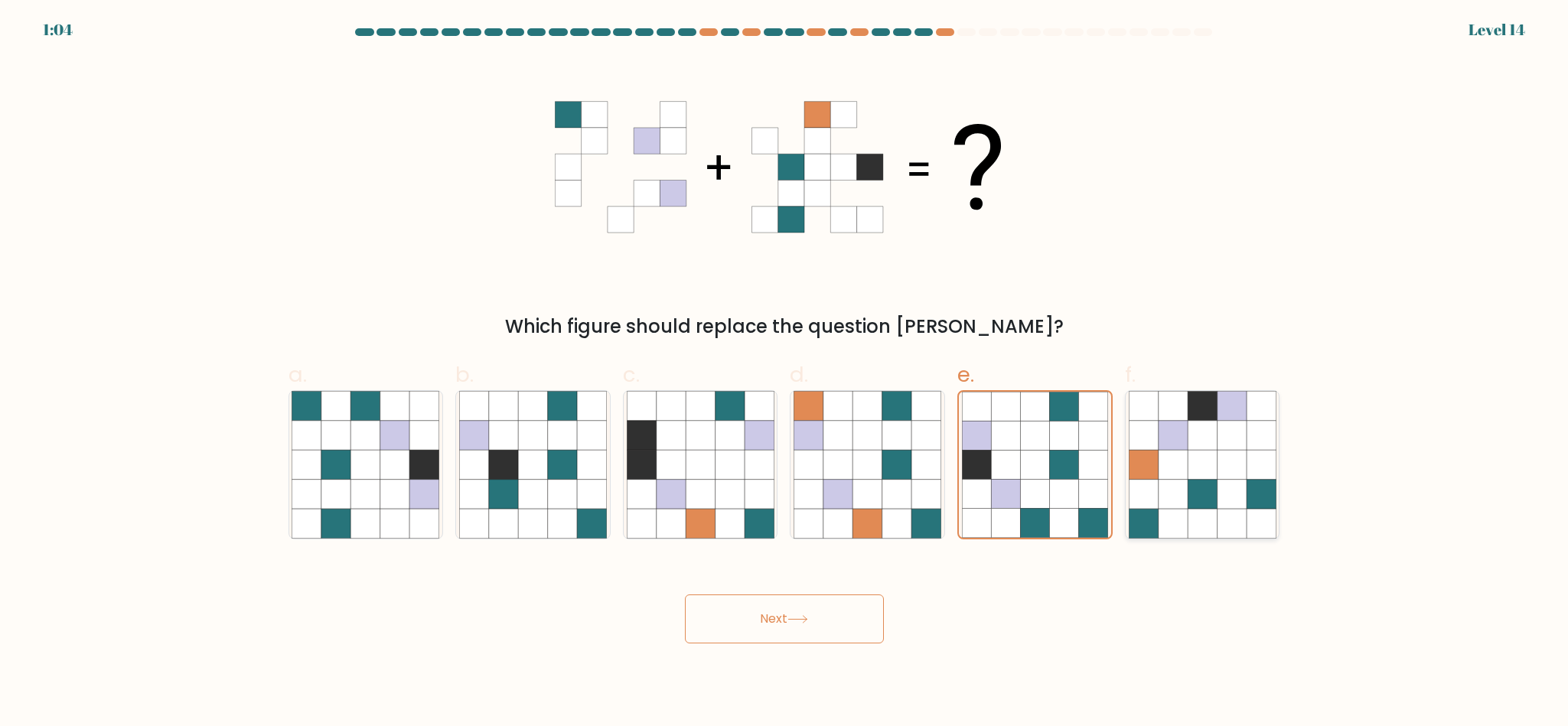
radio input "true"
click at [778, 626] on button "Next" at bounding box center [784, 619] width 199 height 49
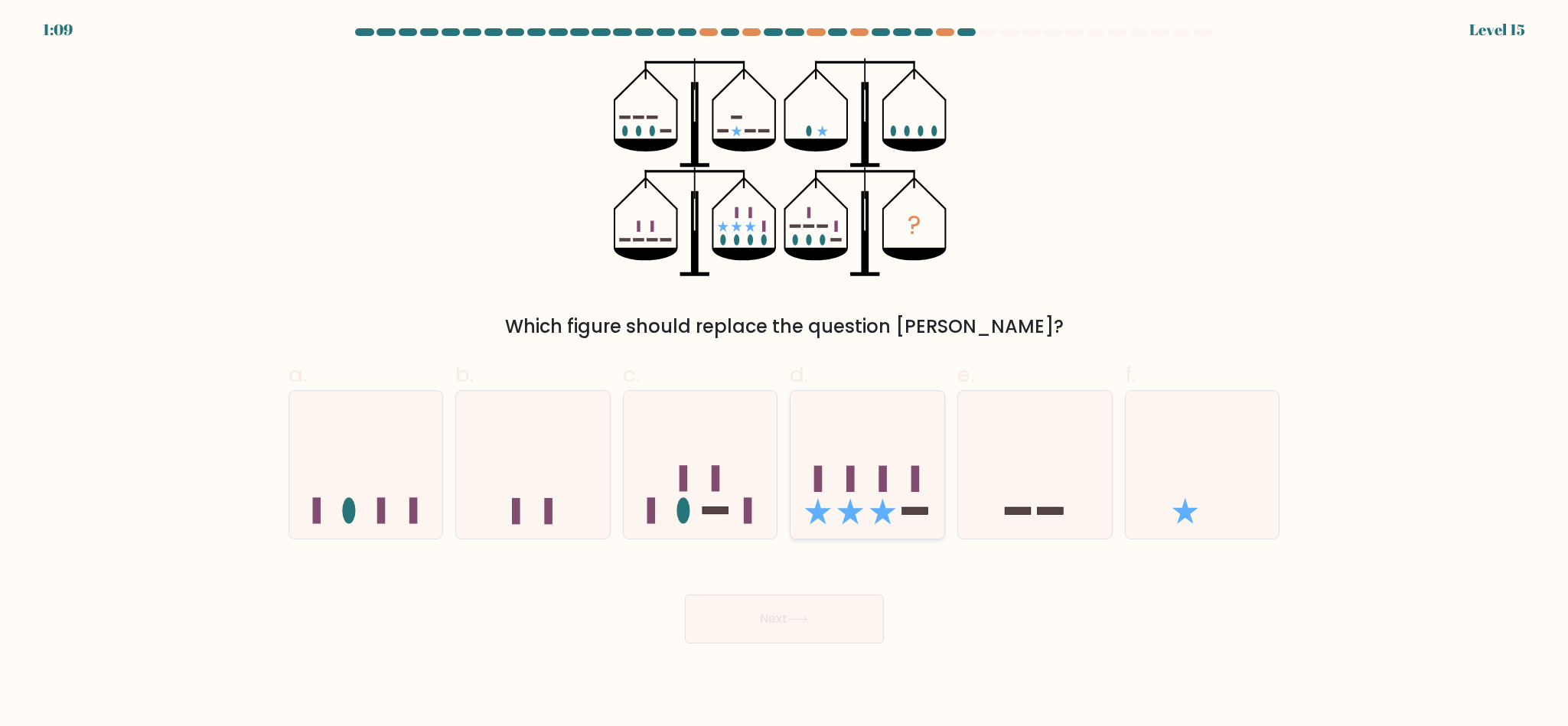
click at [887, 485] on icon at bounding box center [867, 465] width 154 height 127
click at [785, 374] on input "d." at bounding box center [784, 368] width 1 height 10
radio input "true"
click at [737, 485] on icon at bounding box center [700, 465] width 154 height 127
click at [784, 374] on input "c." at bounding box center [784, 368] width 1 height 10
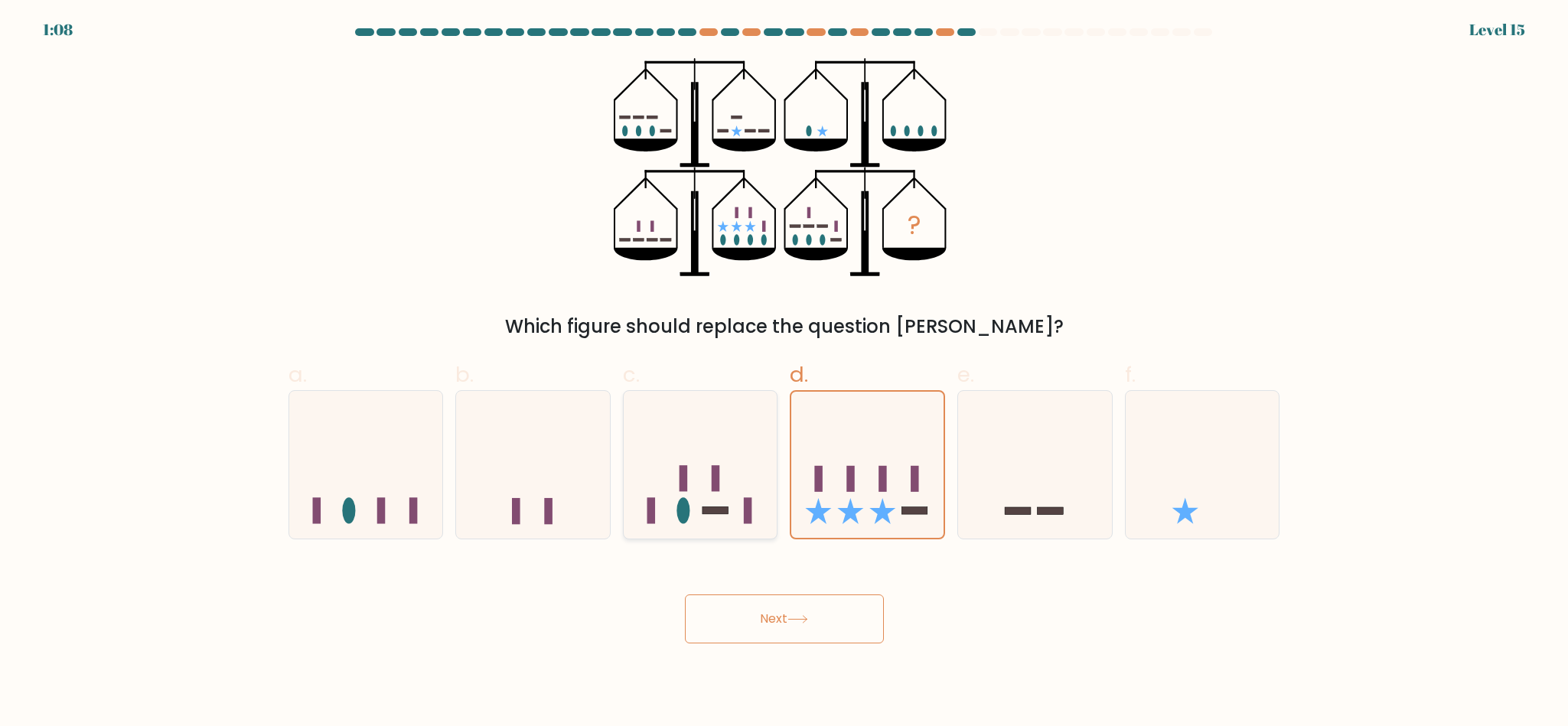
radio input "true"
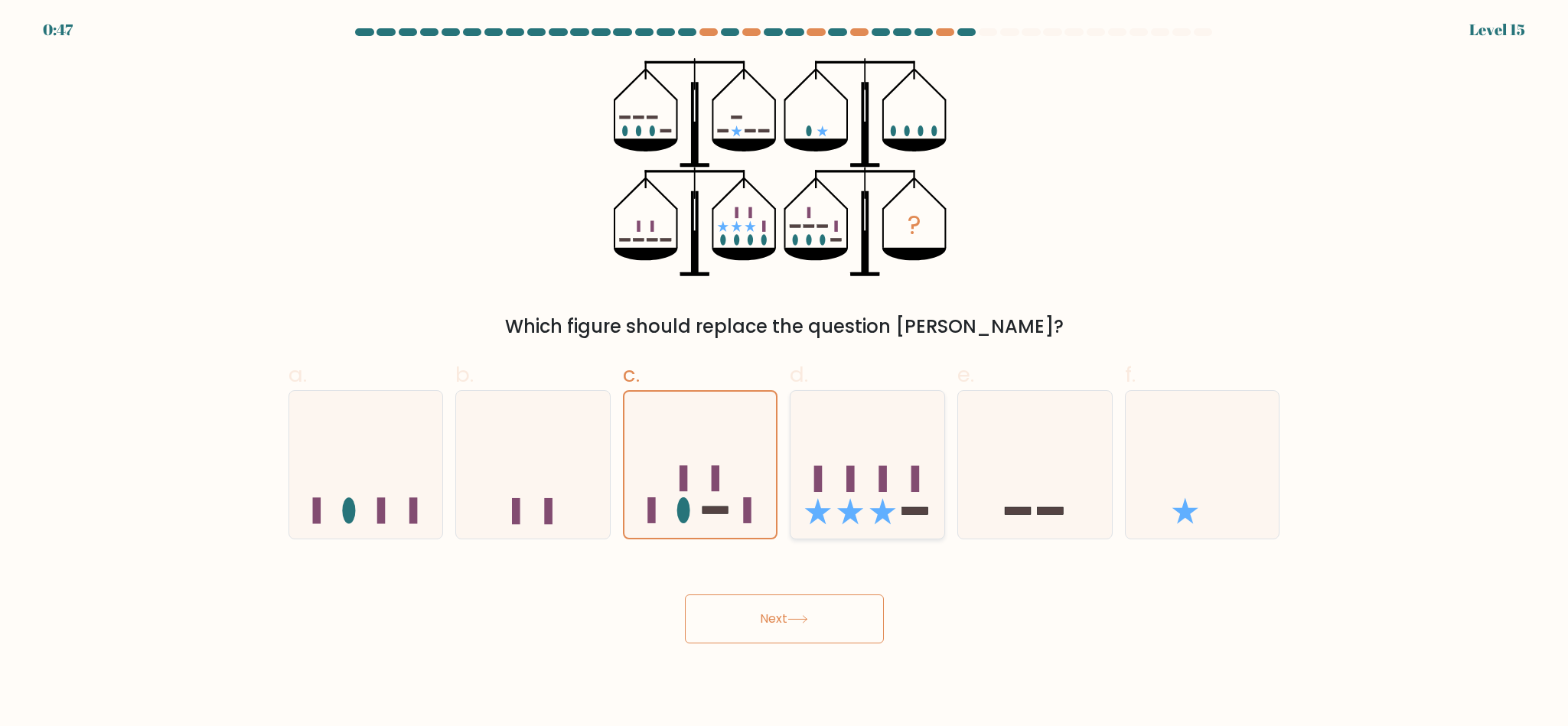
click at [839, 469] on icon at bounding box center [867, 465] width 154 height 127
click at [785, 374] on input "d." at bounding box center [784, 368] width 1 height 10
radio input "true"
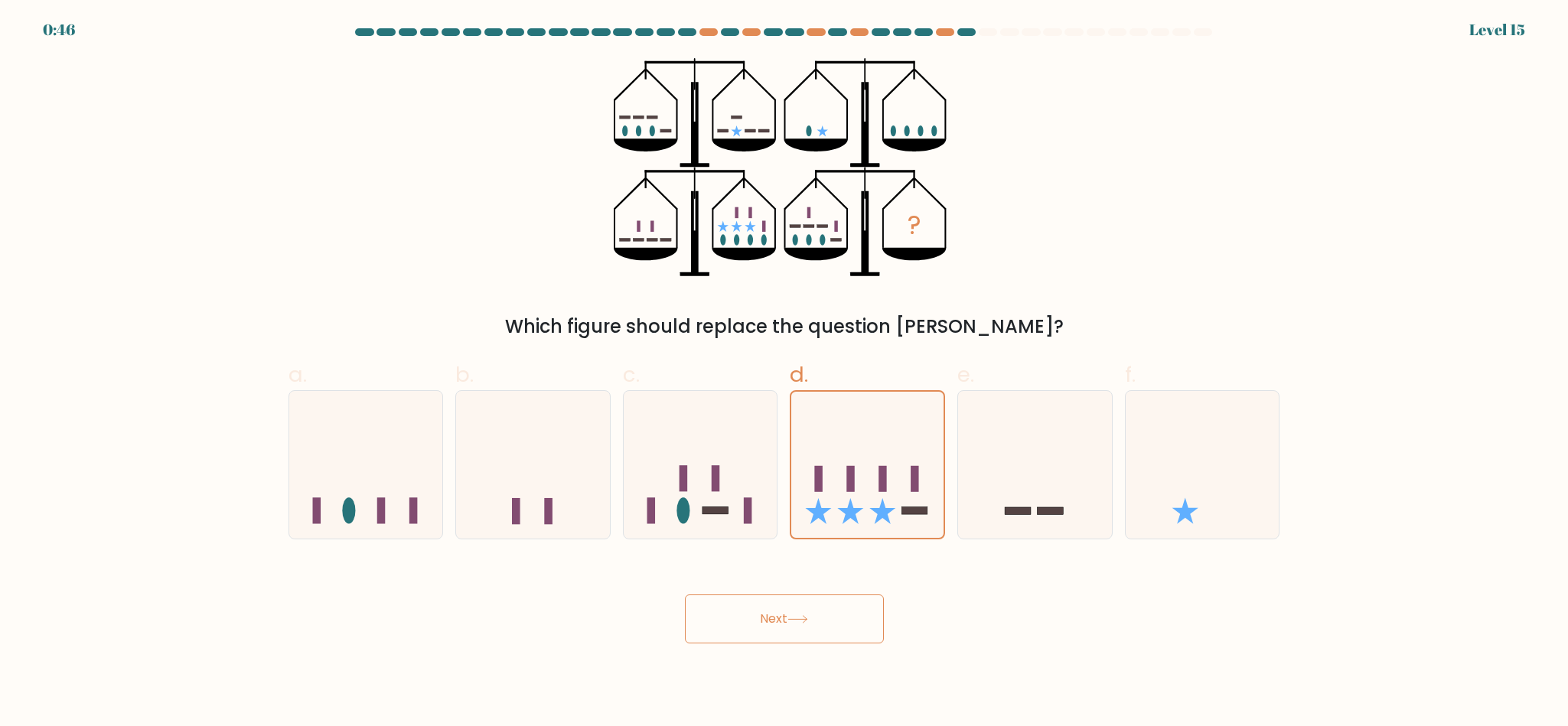
click at [802, 622] on icon at bounding box center [797, 619] width 21 height 8
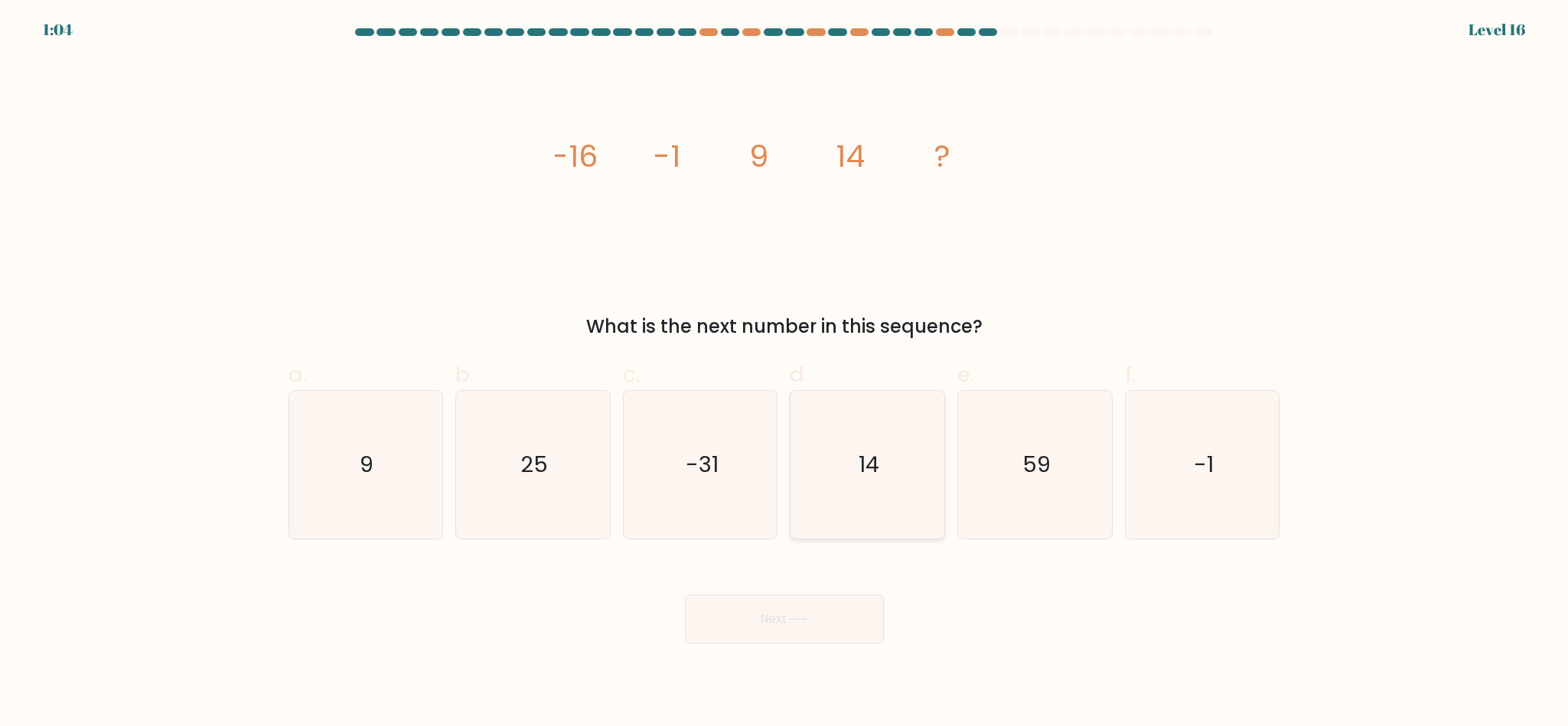
click at [843, 425] on icon "14" at bounding box center [867, 465] width 148 height 148
click at [785, 374] on input "d. 14" at bounding box center [784, 368] width 1 height 10
radio input "true"
click at [740, 631] on button "Next" at bounding box center [784, 619] width 199 height 49
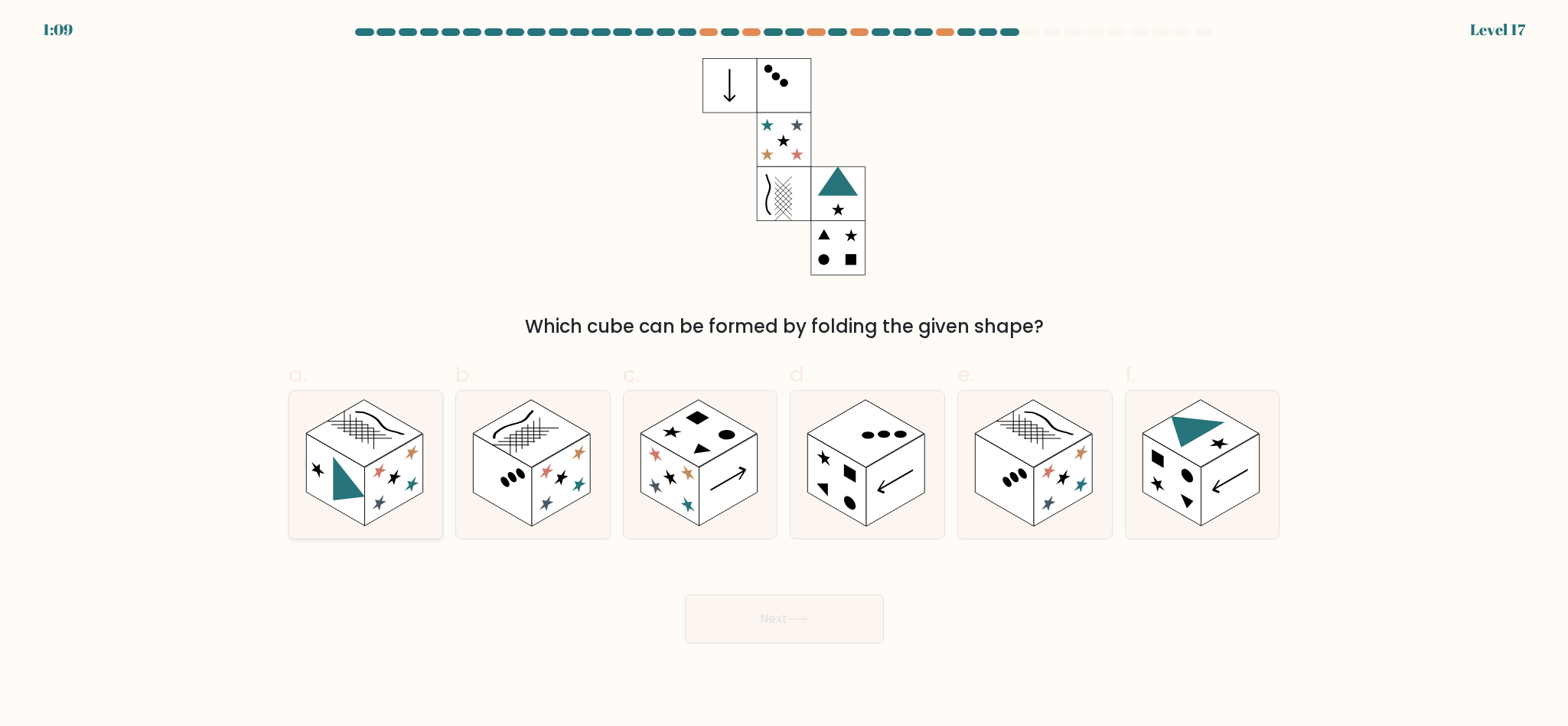
click at [398, 512] on icon at bounding box center [366, 465] width 154 height 148
click at [784, 374] on input "a." at bounding box center [784, 368] width 1 height 10
radio input "true"
click at [687, 430] on rect at bounding box center [699, 434] width 117 height 67
click at [784, 374] on input "c." at bounding box center [784, 368] width 1 height 10
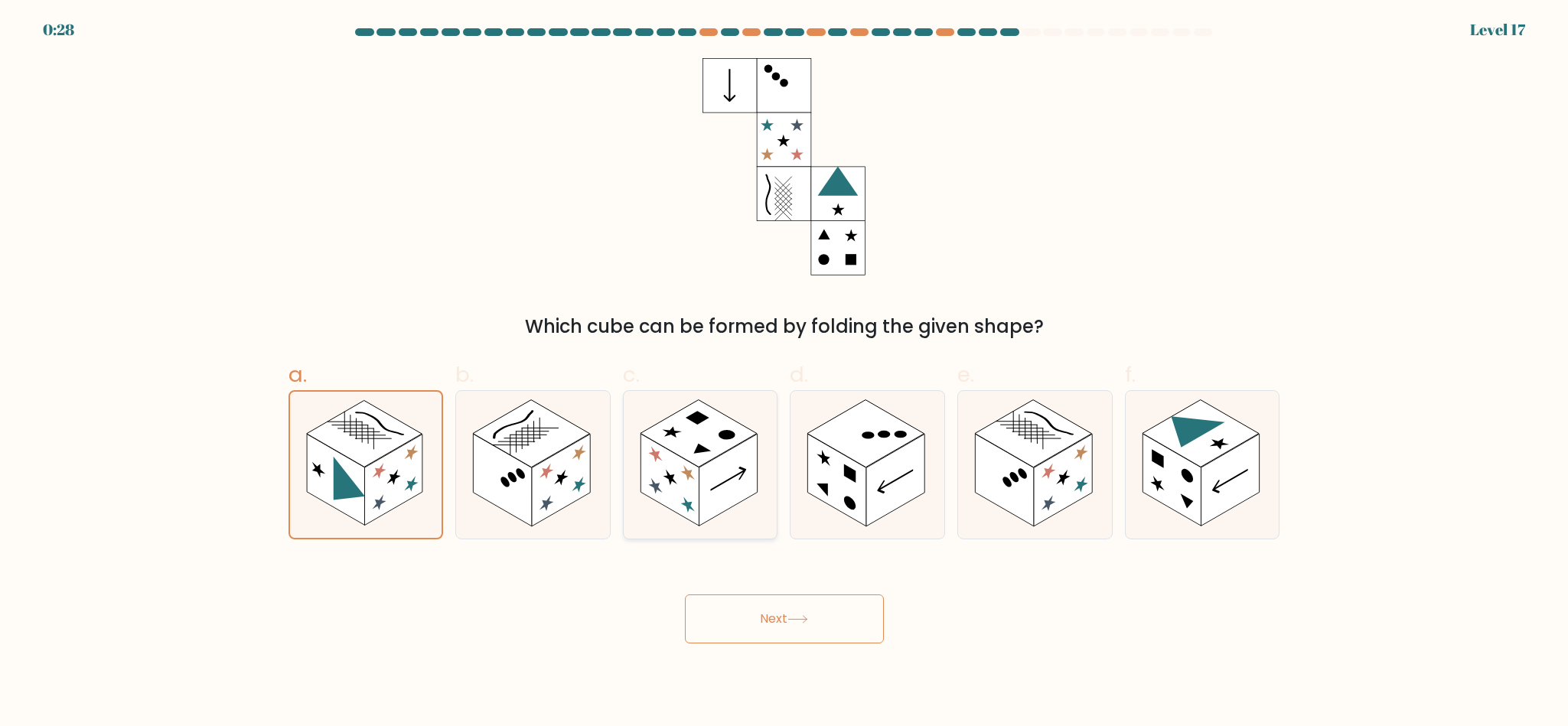
radio input "true"
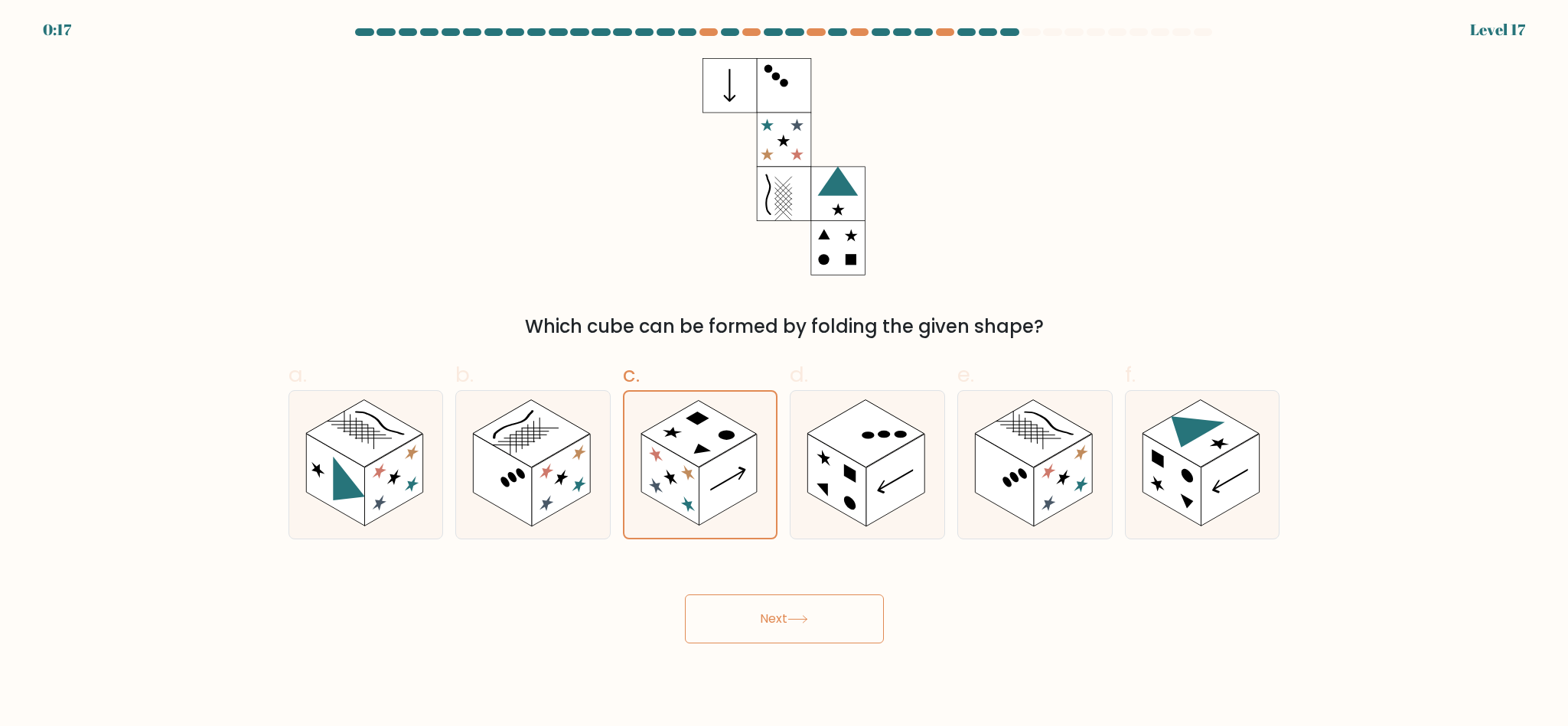
click at [836, 632] on button "Next" at bounding box center [784, 619] width 199 height 49
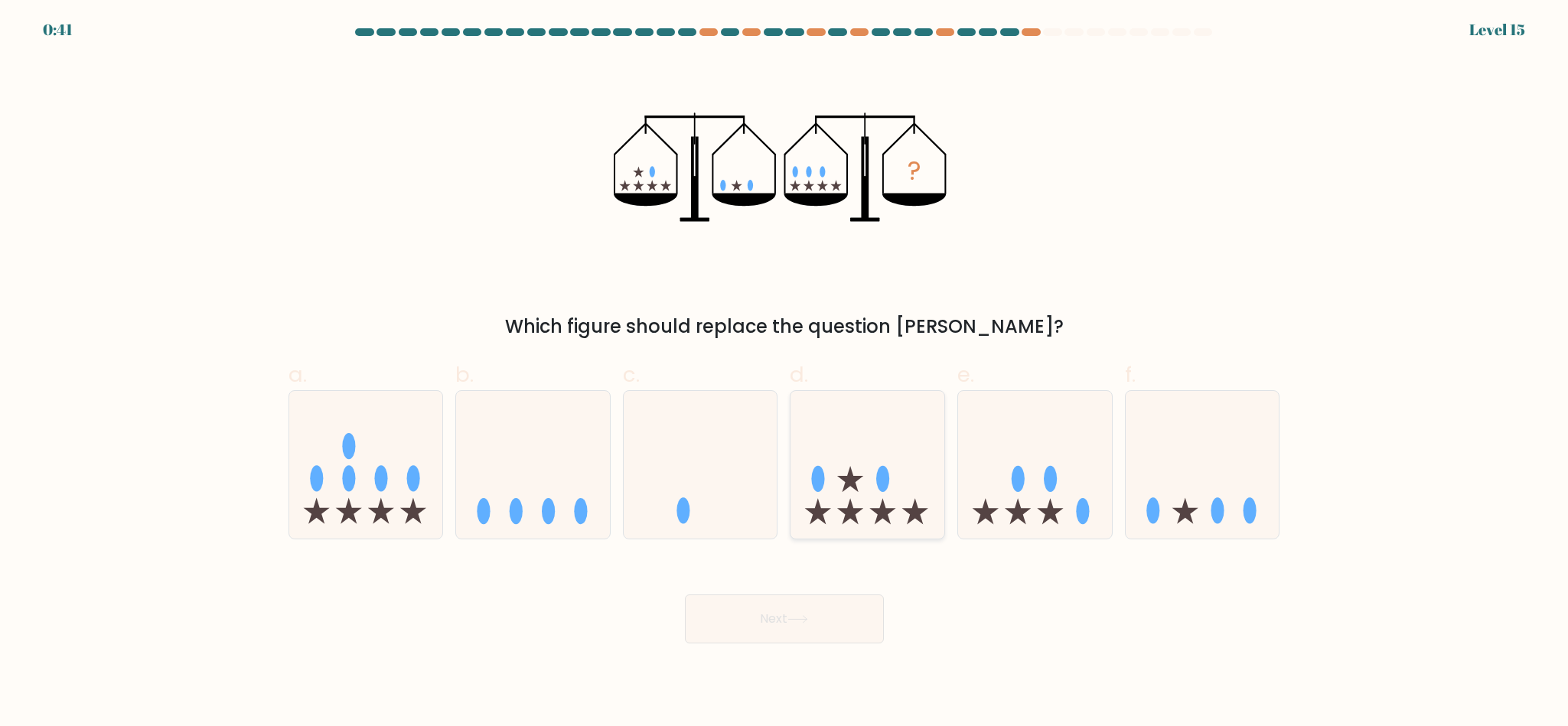
click at [899, 442] on icon at bounding box center [867, 465] width 154 height 127
click at [785, 374] on input "d." at bounding box center [784, 368] width 1 height 10
radio input "true"
click at [824, 631] on button "Next" at bounding box center [784, 619] width 199 height 49
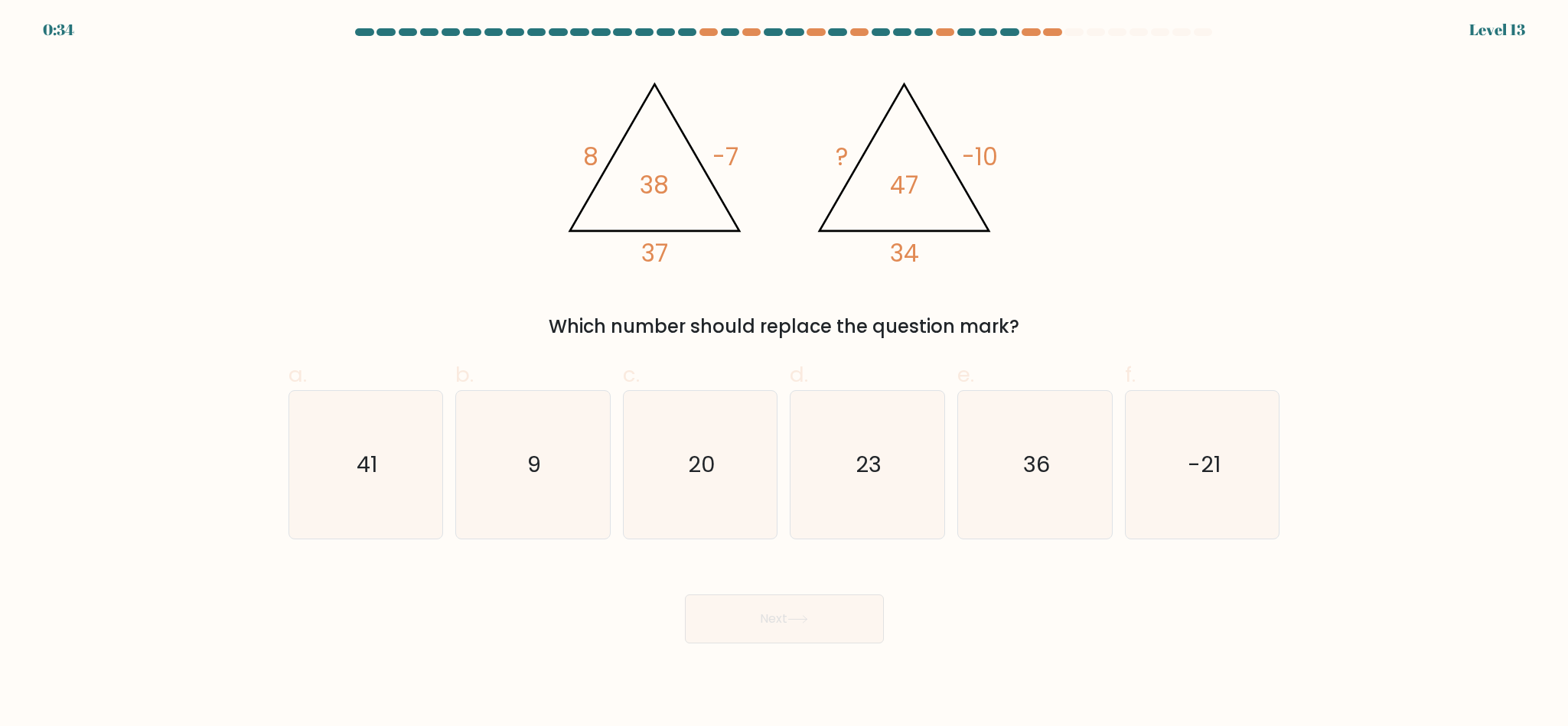
drag, startPoint x: 894, startPoint y: 487, endPoint x: 818, endPoint y: 599, distance: 135.4
click at [892, 488] on icon "23" at bounding box center [867, 465] width 148 height 148
click at [785, 374] on input "d. 23" at bounding box center [784, 368] width 1 height 10
radio input "true"
click at [818, 604] on button "Next" at bounding box center [784, 619] width 199 height 49
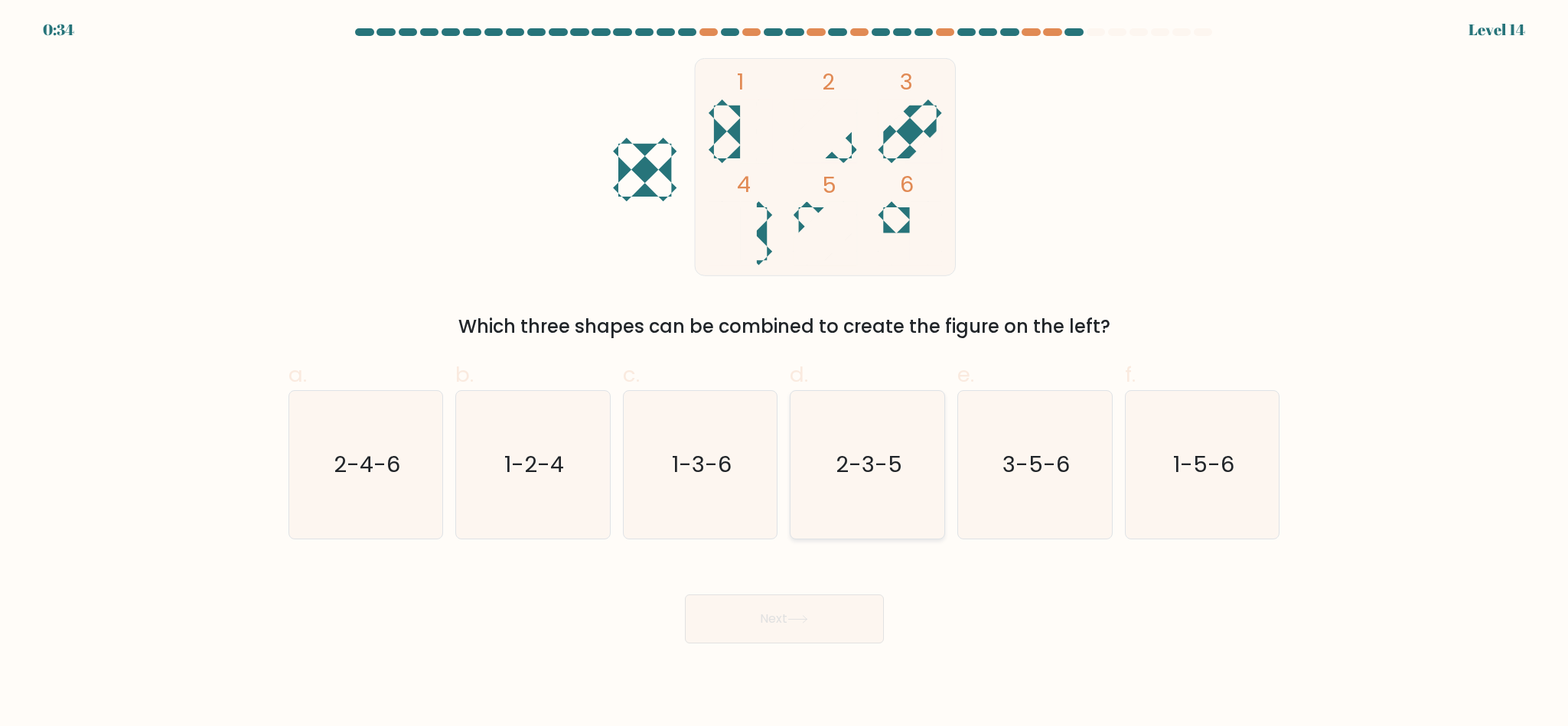
drag, startPoint x: 942, startPoint y: 428, endPoint x: 932, endPoint y: 430, distance: 10.2
click at [932, 430] on div "2-3-5" at bounding box center [867, 465] width 155 height 149
click at [785, 374] on input "d. 2-3-5" at bounding box center [784, 368] width 1 height 10
radio input "true"
click at [774, 618] on button "Next" at bounding box center [784, 619] width 199 height 49
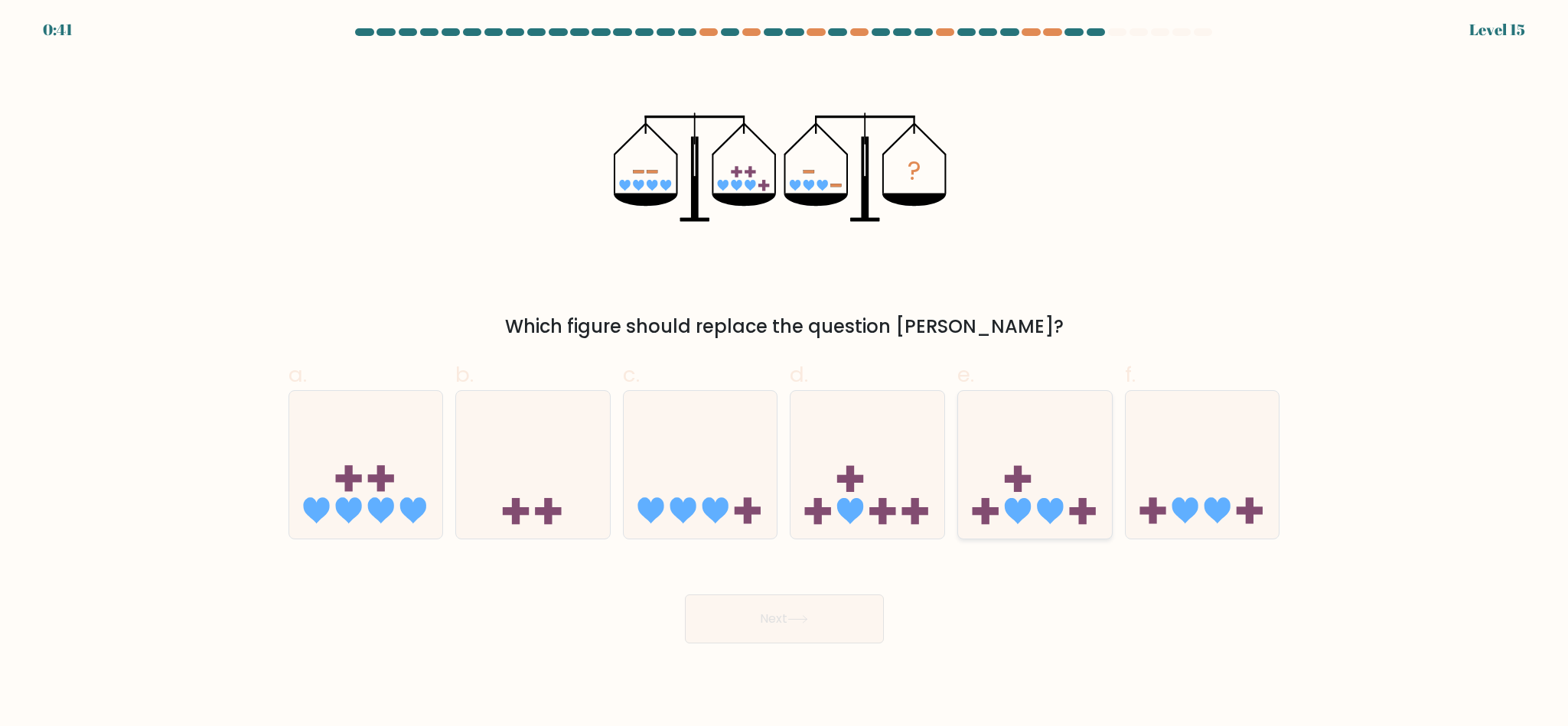
click at [1038, 516] on icon at bounding box center [1035, 465] width 154 height 127
click at [785, 374] on input "e." at bounding box center [784, 368] width 1 height 10
radio input "true"
click at [792, 625] on button "Next" at bounding box center [784, 619] width 199 height 49
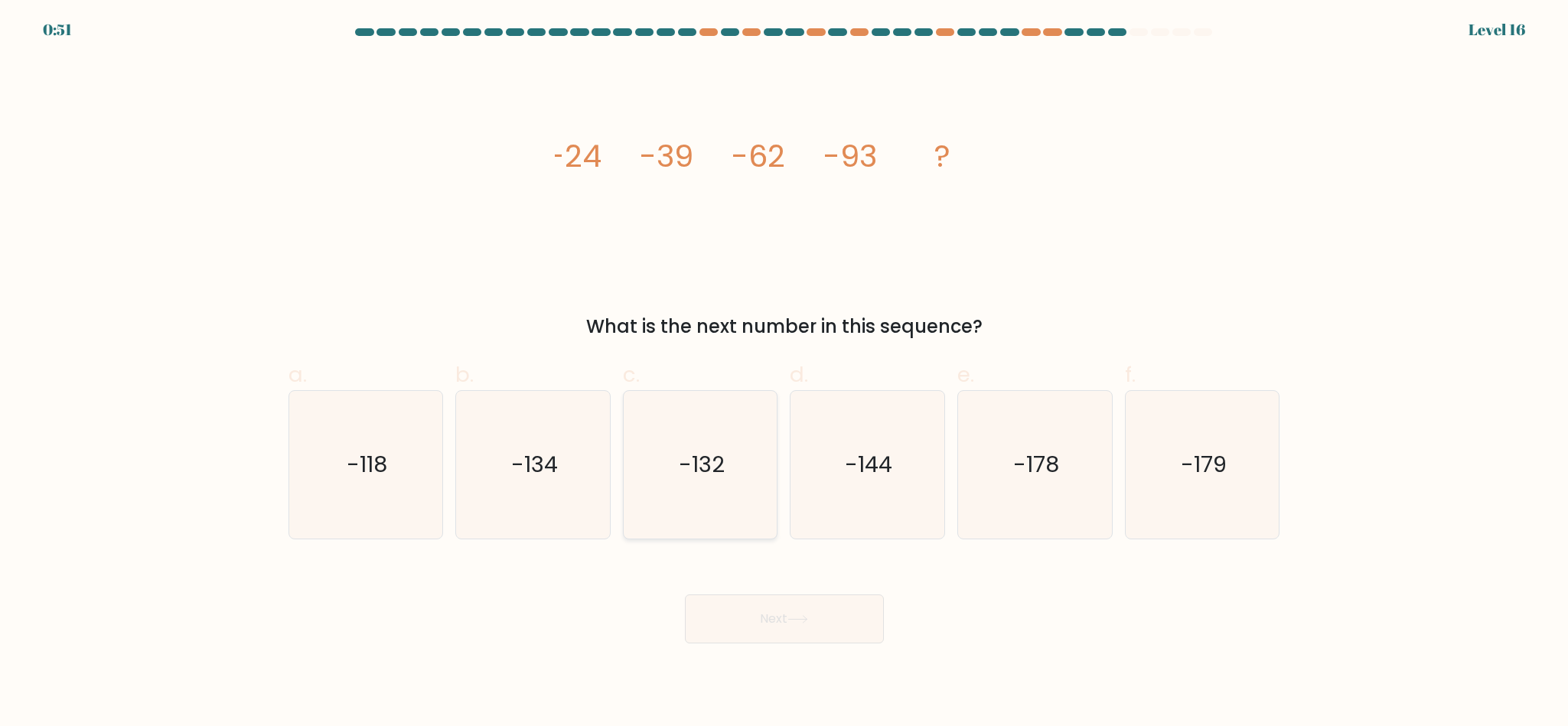
click at [655, 495] on icon "-132" at bounding box center [700, 465] width 148 height 148
click at [784, 374] on input "c. -132" at bounding box center [784, 368] width 1 height 10
radio input "true"
click at [747, 617] on button "Next" at bounding box center [784, 619] width 199 height 49
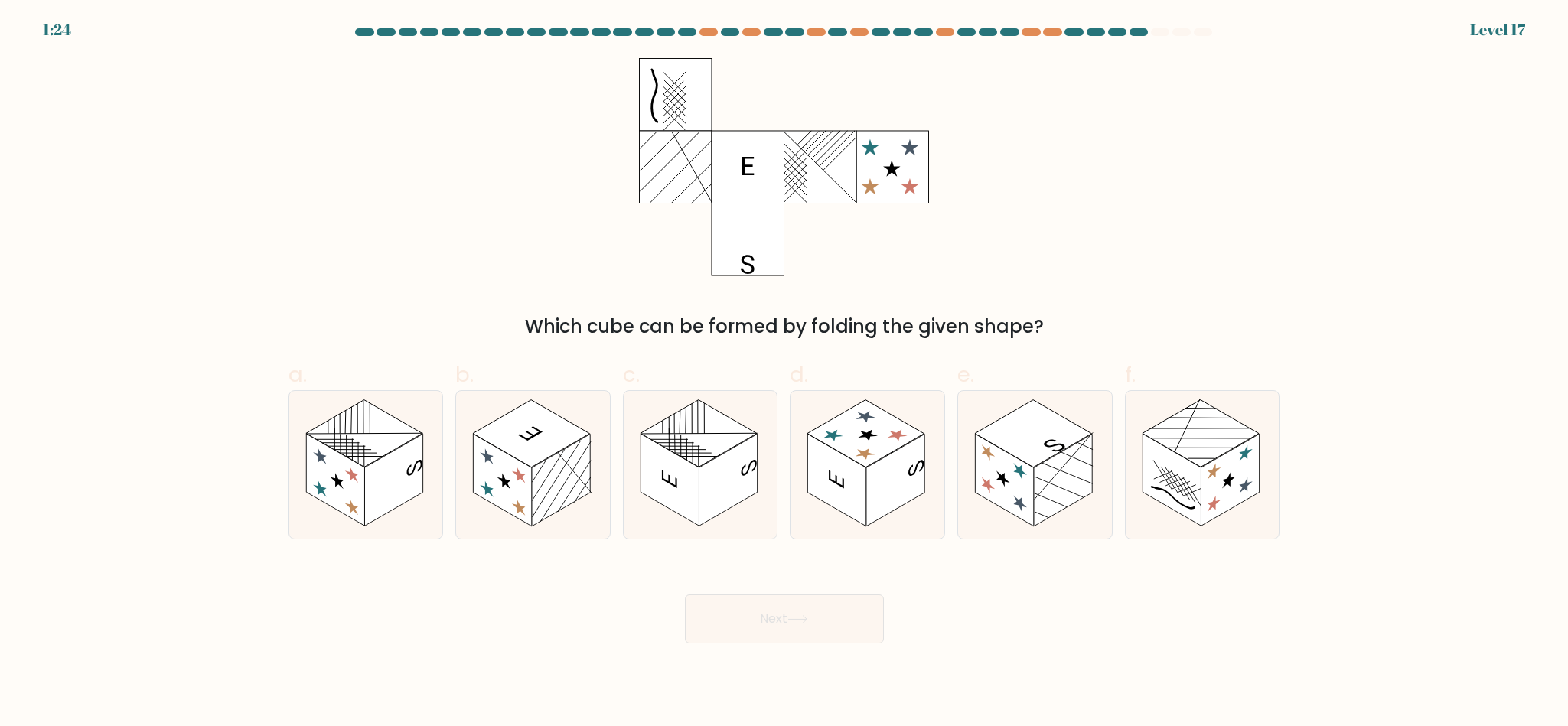
click at [633, 382] on span "c." at bounding box center [631, 374] width 17 height 30
click at [784, 374] on input "c." at bounding box center [784, 368] width 1 height 10
radio input "true"
click at [792, 624] on button "Next" at bounding box center [784, 619] width 199 height 49
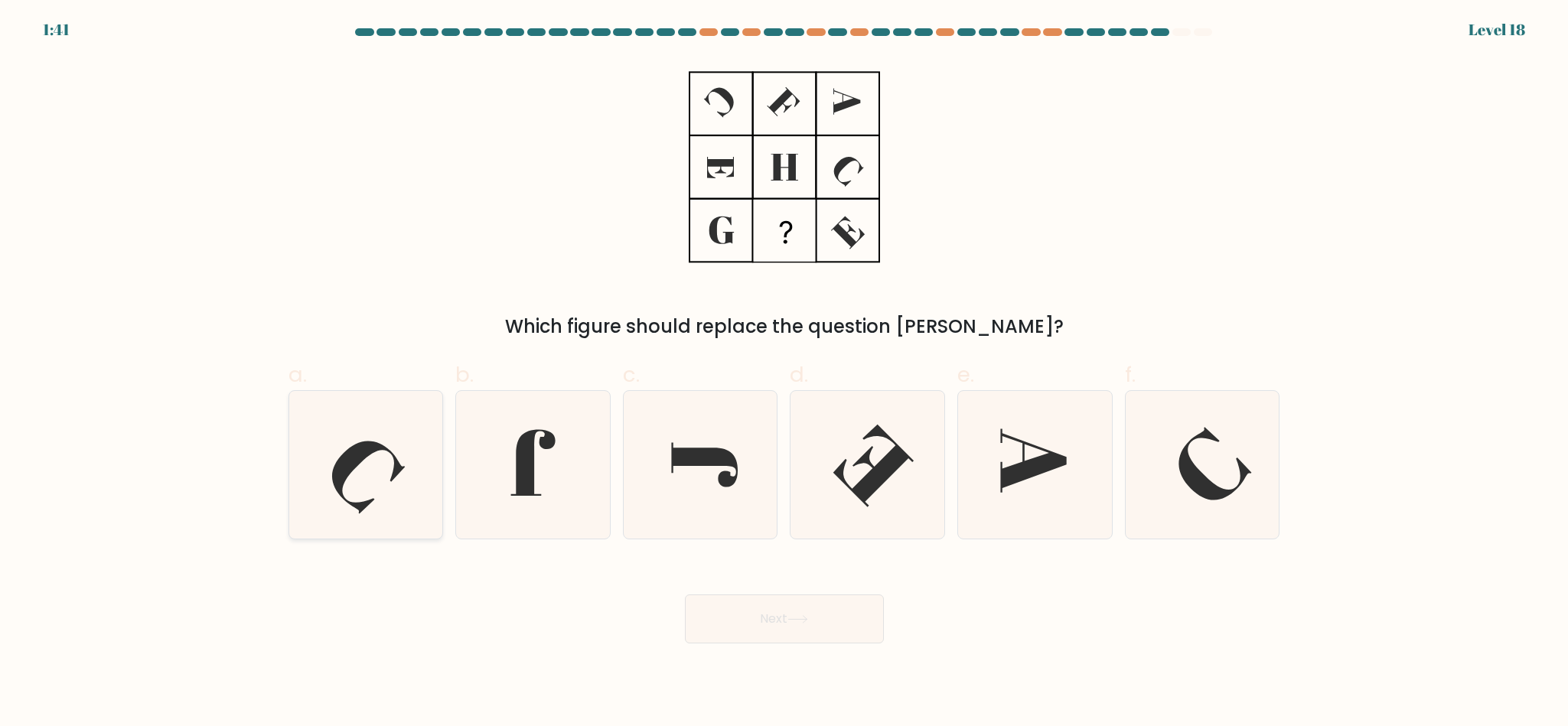
click at [401, 487] on icon at bounding box center [365, 465] width 148 height 148
click at [784, 374] on input "a." at bounding box center [784, 368] width 1 height 10
radio input "true"
click at [762, 607] on button "Next" at bounding box center [784, 619] width 199 height 49
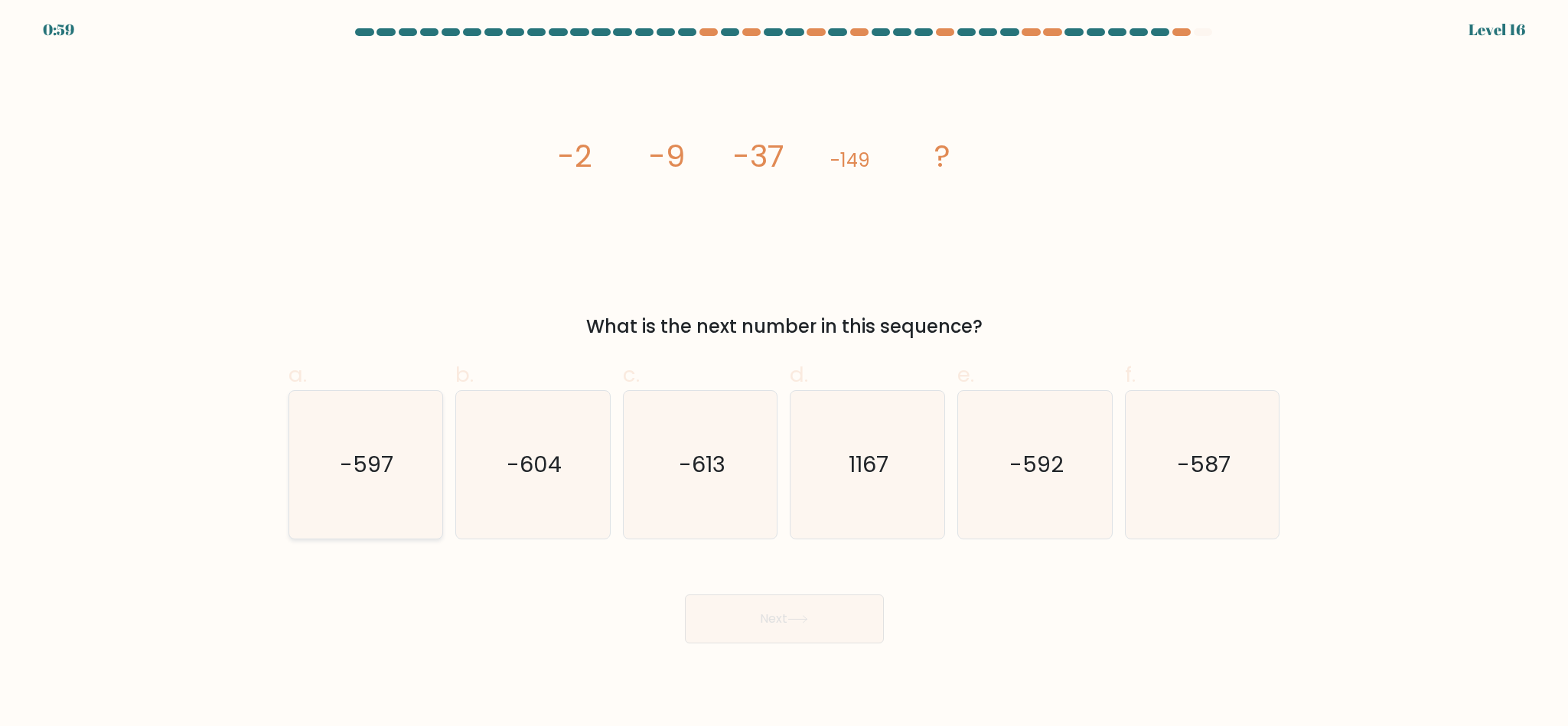
click at [403, 453] on icon "-597" at bounding box center [365, 465] width 148 height 148
click at [784, 374] on input "a. -597" at bounding box center [784, 368] width 1 height 10
radio input "true"
click at [843, 622] on button "Next" at bounding box center [784, 619] width 199 height 49
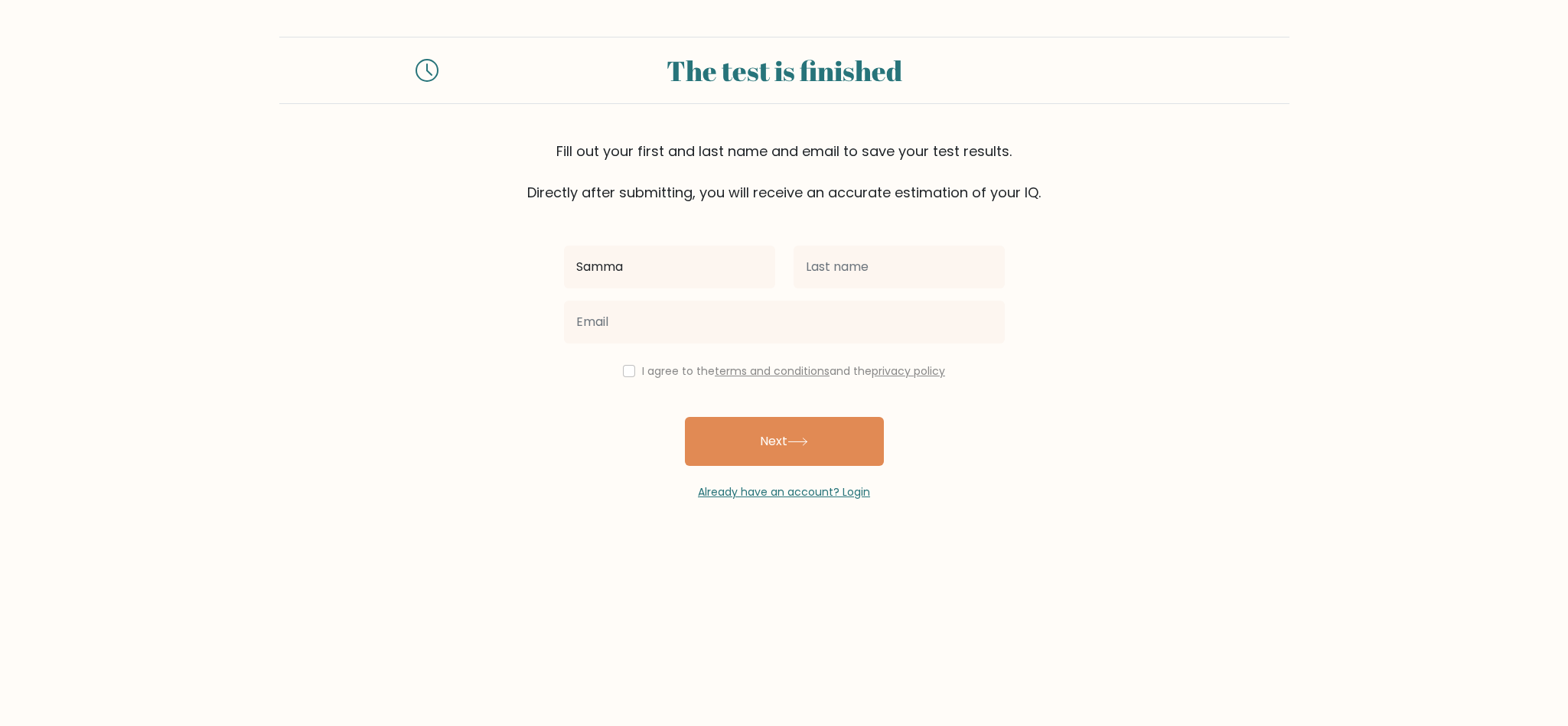
type input "Samma"
click at [843, 278] on input "text" at bounding box center [899, 267] width 211 height 43
type input "S"
type input "v2"
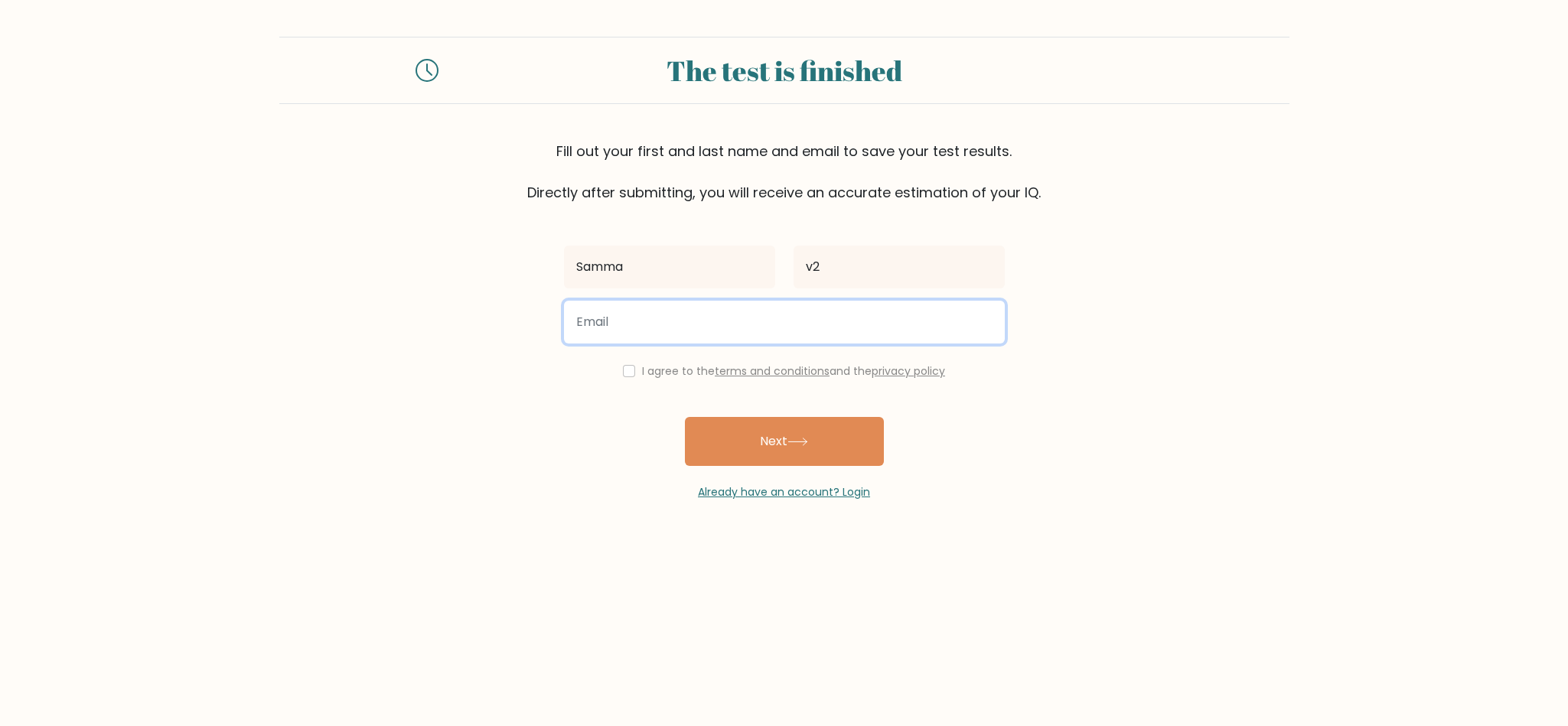
drag, startPoint x: 749, startPoint y: 315, endPoint x: 712, endPoint y: 345, distance: 47.6
click at [747, 318] on input "email" at bounding box center [784, 322] width 441 height 43
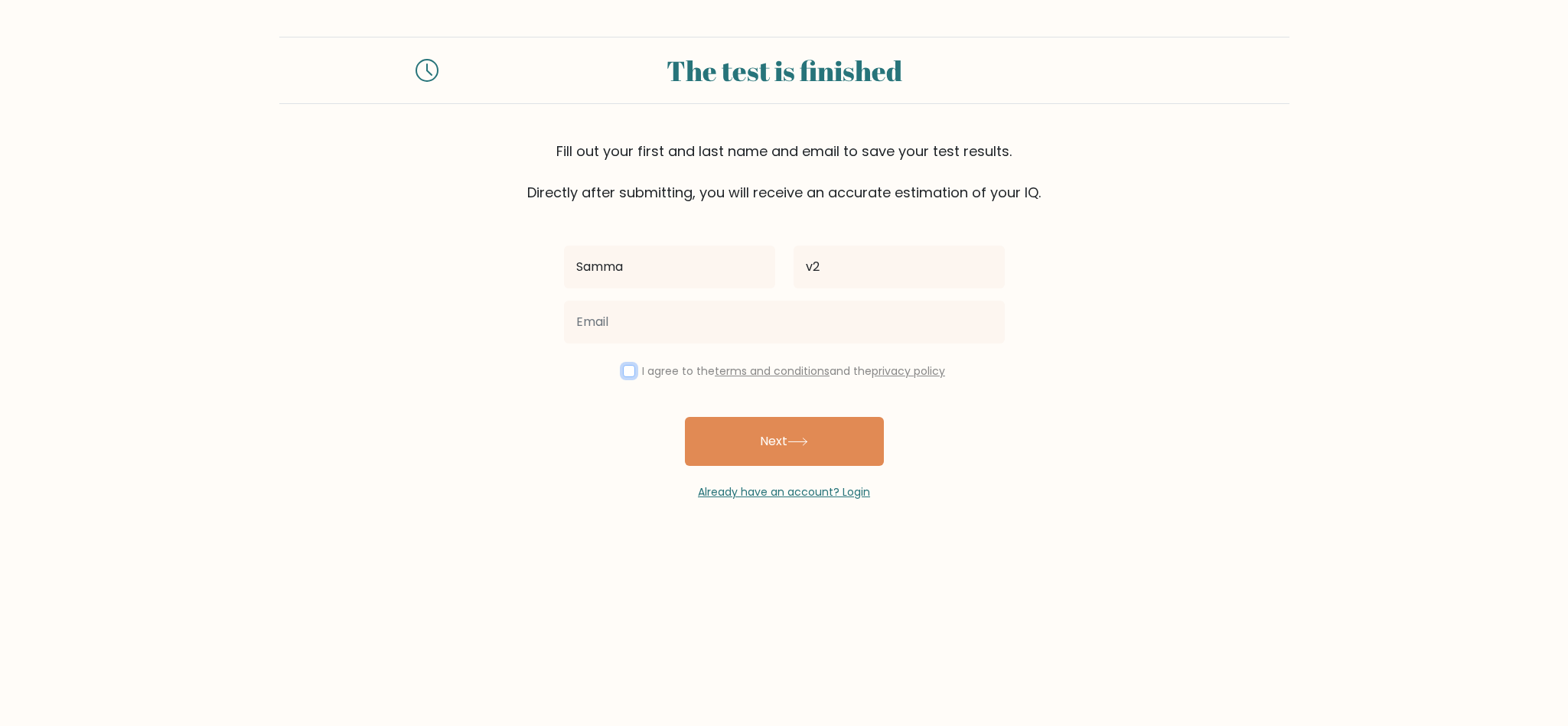
click at [625, 373] on input "checkbox" at bounding box center [629, 371] width 12 height 12
checkbox input "true"
drag, startPoint x: 633, startPoint y: 285, endPoint x: 636, endPoint y: 310, distance: 25.2
click at [633, 301] on div "Samma v2 I agree to the terms and conditions and the privacy policy Next Alread…" at bounding box center [784, 352] width 460 height 298
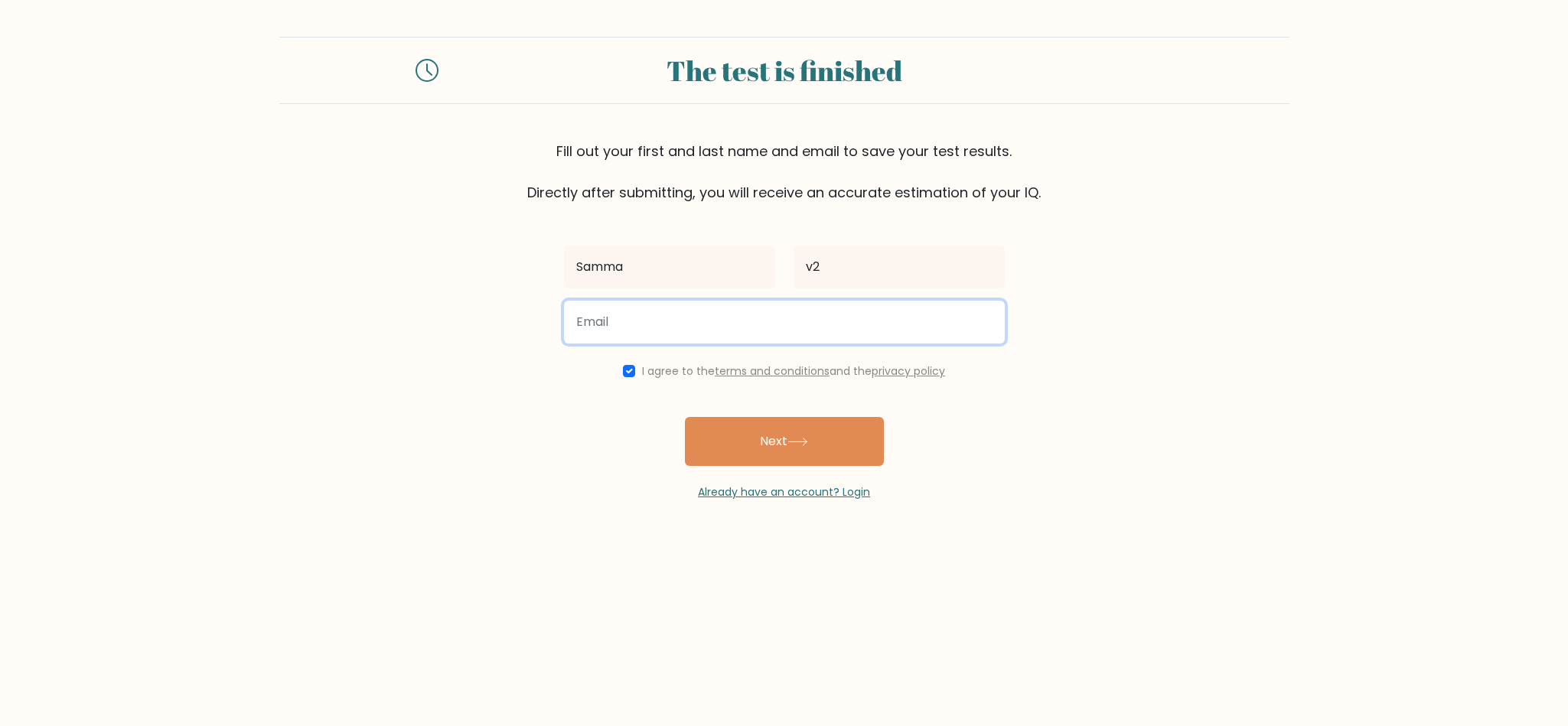
click at [630, 320] on input "email" at bounding box center [784, 322] width 441 height 43
paste input "dadoriw757@dpwev.com"
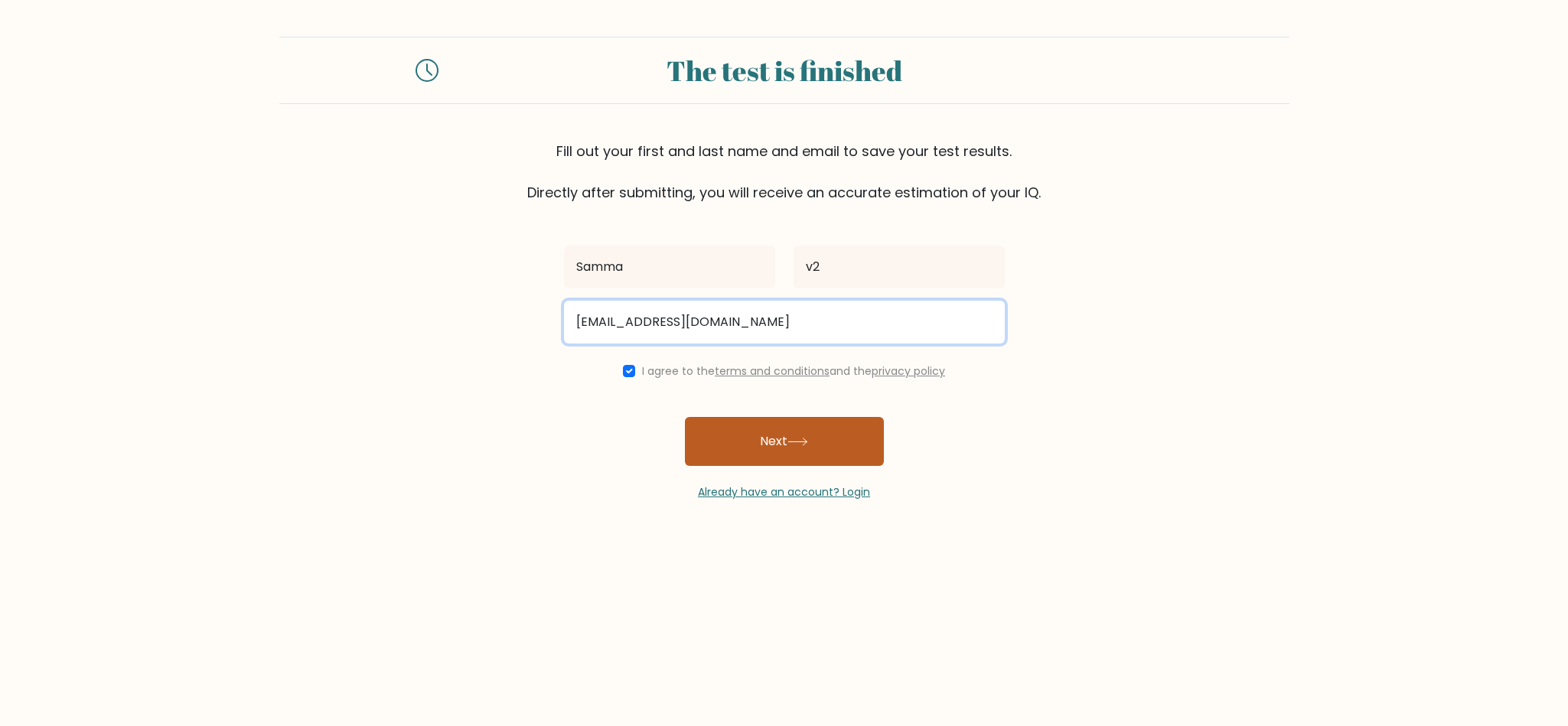
type input "dadoriw757@dpwev.com"
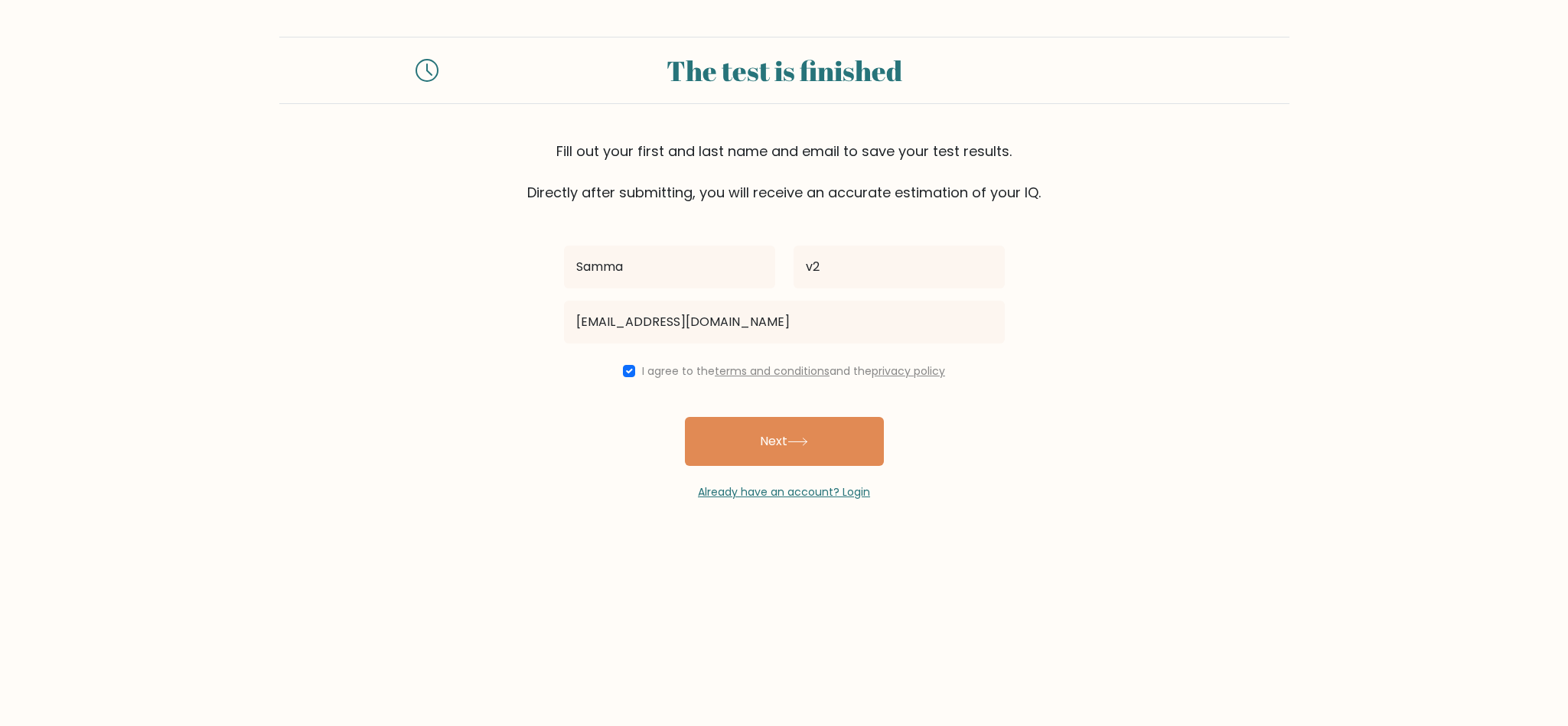
click at [779, 443] on button "Next" at bounding box center [784, 442] width 199 height 49
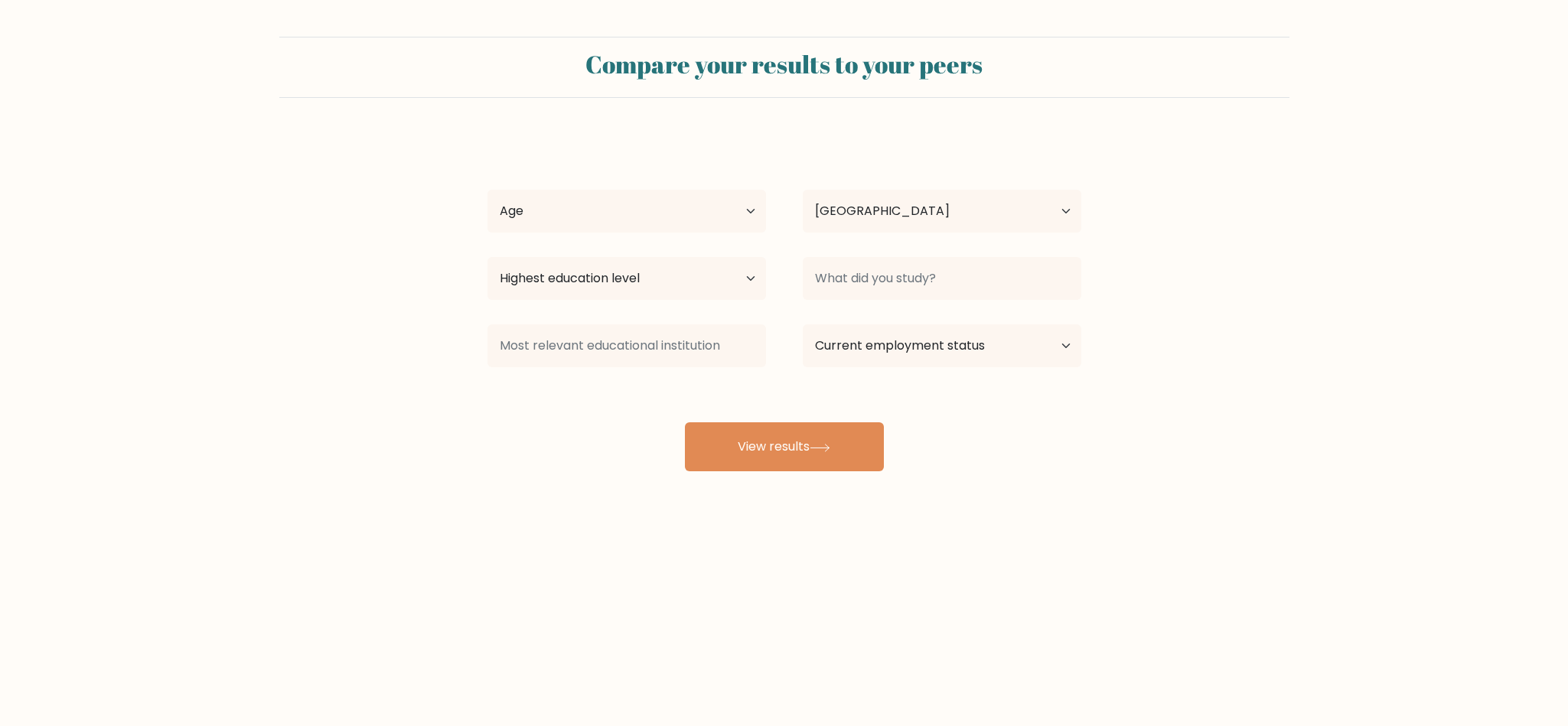
select select "US"
drag, startPoint x: 577, startPoint y: 216, endPoint x: 578, endPoint y: 233, distance: 17.0
click at [577, 216] on select "Age Under 18 years old 18-24 years old 25-34 years old 35-44 years old 45-54 ye…" at bounding box center [627, 211] width 279 height 43
select select "min_18"
click at [488, 191] on select "Age Under 18 years old 18-24 years old 25-34 years old 35-44 years old 45-54 ye…" at bounding box center [627, 211] width 279 height 43
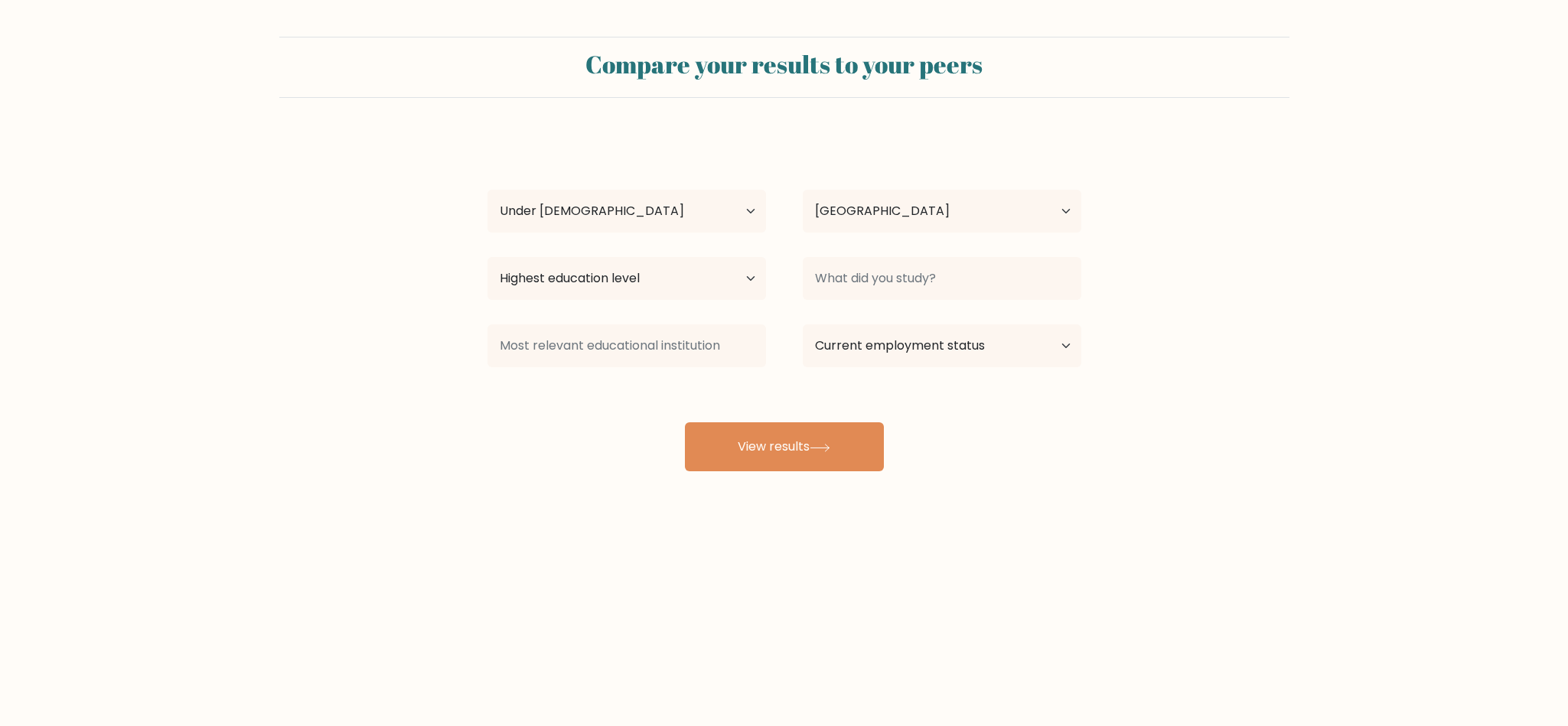
click at [964, 175] on div "Samma v2 Age Under 18 years old 18-24 years old 25-34 years old 35-44 years old…" at bounding box center [784, 303] width 612 height 337
click at [939, 200] on select "Country Afghanistan Albania Algeria American Samoa Andorra Angola Anguilla Anta…" at bounding box center [942, 211] width 279 height 43
select select "BR"
click at [803, 191] on select "Country Afghanistan Albania Algeria American Samoa Andorra Angola Anguilla Anta…" at bounding box center [942, 211] width 279 height 43
drag, startPoint x: 597, startPoint y: 265, endPoint x: 601, endPoint y: 295, distance: 30.3
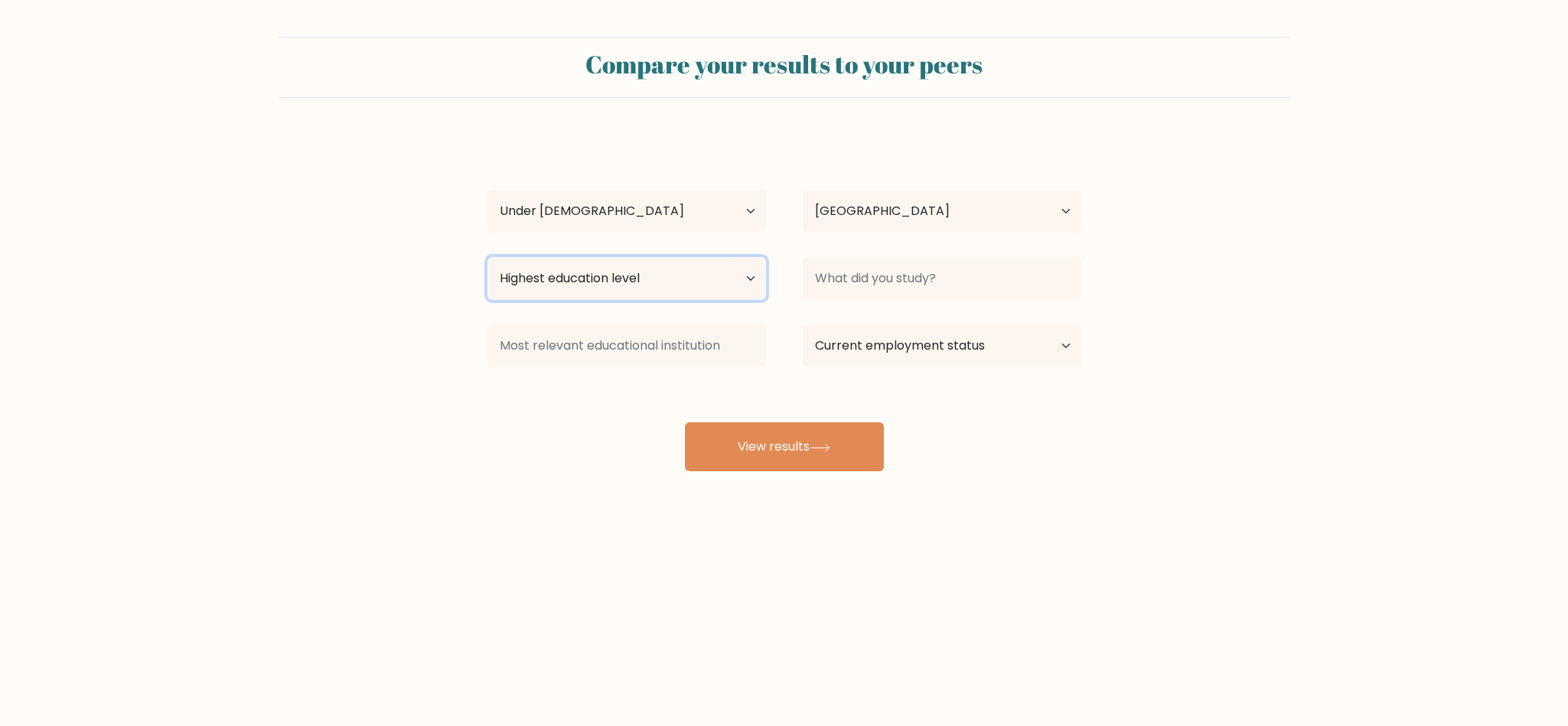
click at [600, 267] on select "Highest education level No schooling Primary Lower Secondary Upper Secondary Oc…" at bounding box center [627, 279] width 279 height 43
click at [488, 258] on select "Highest education level No schooling Primary Lower Secondary Upper Secondary Oc…" at bounding box center [627, 279] width 279 height 43
drag, startPoint x: 609, startPoint y: 303, endPoint x: 607, endPoint y: 286, distance: 17.1
click at [609, 301] on div "Highest education level No schooling Primary Lower Secondary Upper Secondary Oc…" at bounding box center [627, 279] width 316 height 55
drag, startPoint x: 607, startPoint y: 286, endPoint x: 604, endPoint y: 297, distance: 11.4
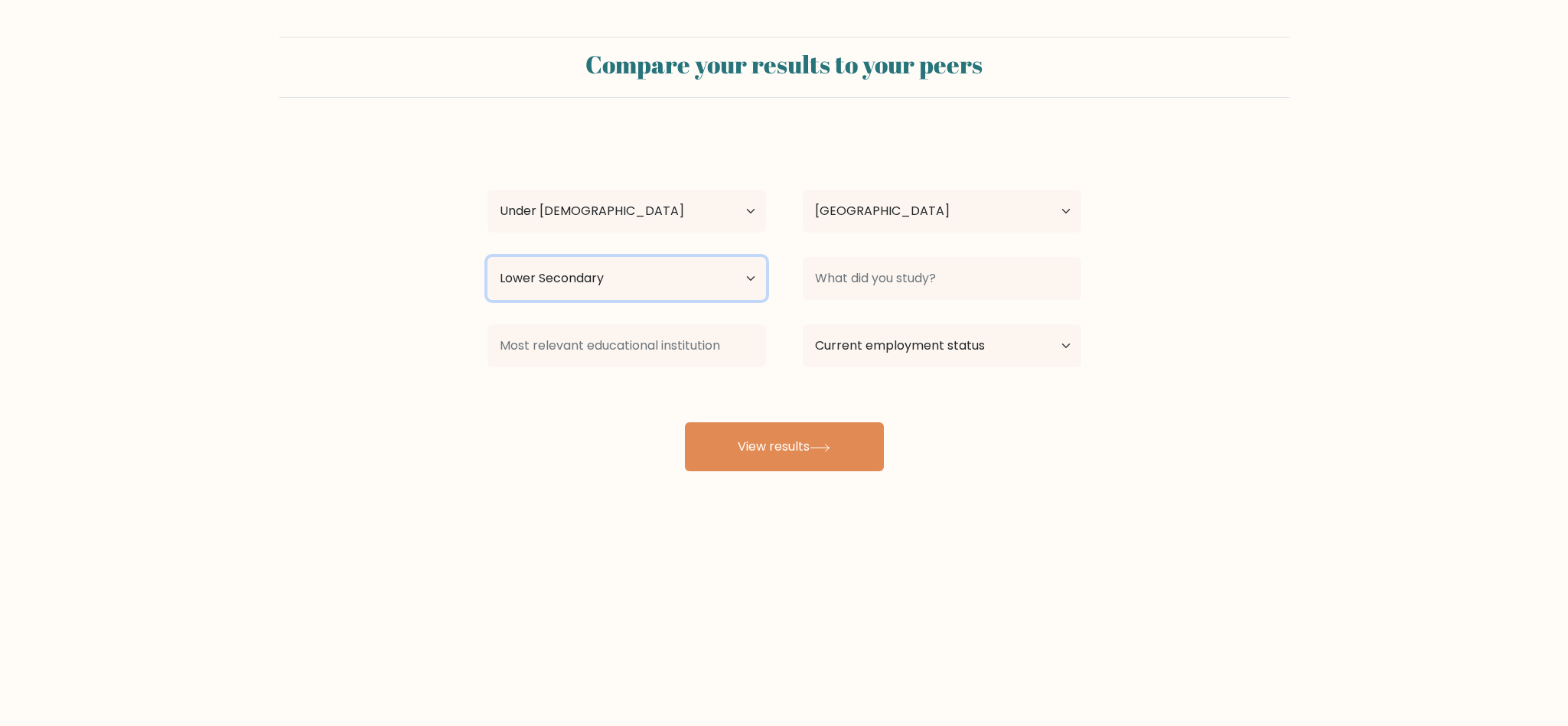
click at [607, 286] on select "Highest education level No schooling Primary Lower Secondary Upper Secondary Oc…" at bounding box center [627, 279] width 279 height 43
select select "upper_secondary"
click at [488, 258] on select "Highest education level No schooling Primary Lower Secondary Upper Secondary Oc…" at bounding box center [627, 279] width 279 height 43
click at [912, 251] on div at bounding box center [942, 279] width 316 height 55
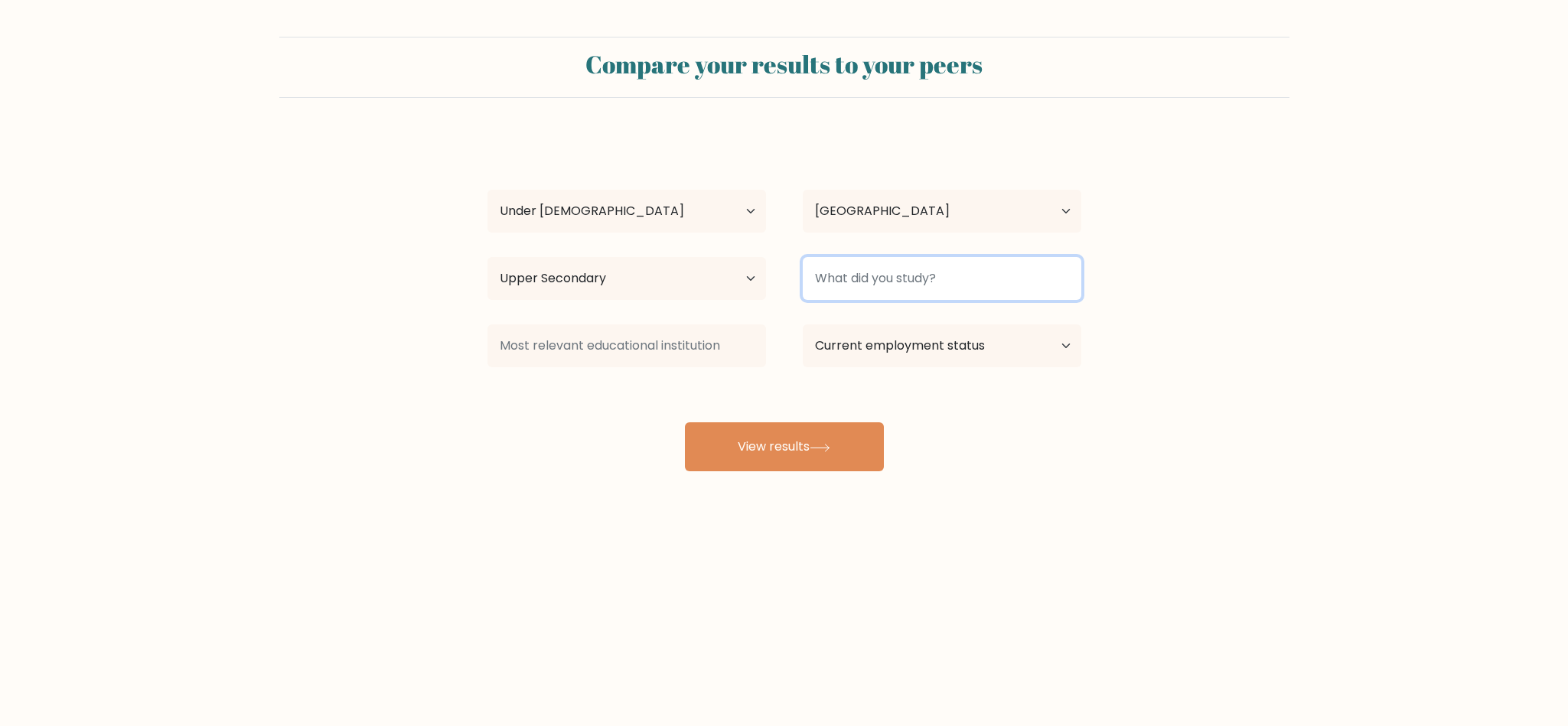
click at [905, 274] on input at bounding box center [942, 279] width 279 height 43
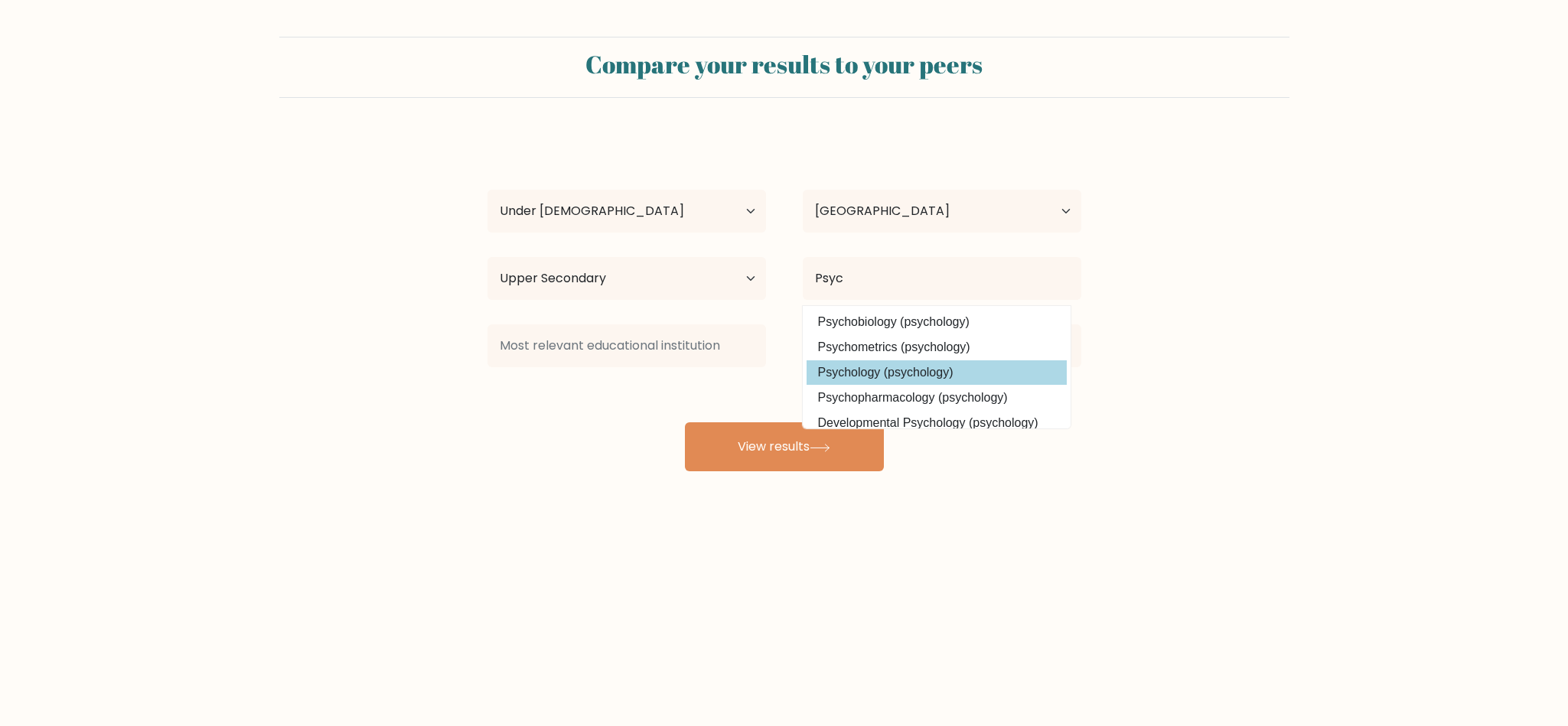
click at [886, 374] on option "Psychology (psychology)" at bounding box center [937, 373] width 260 height 25
type input "Psychology"
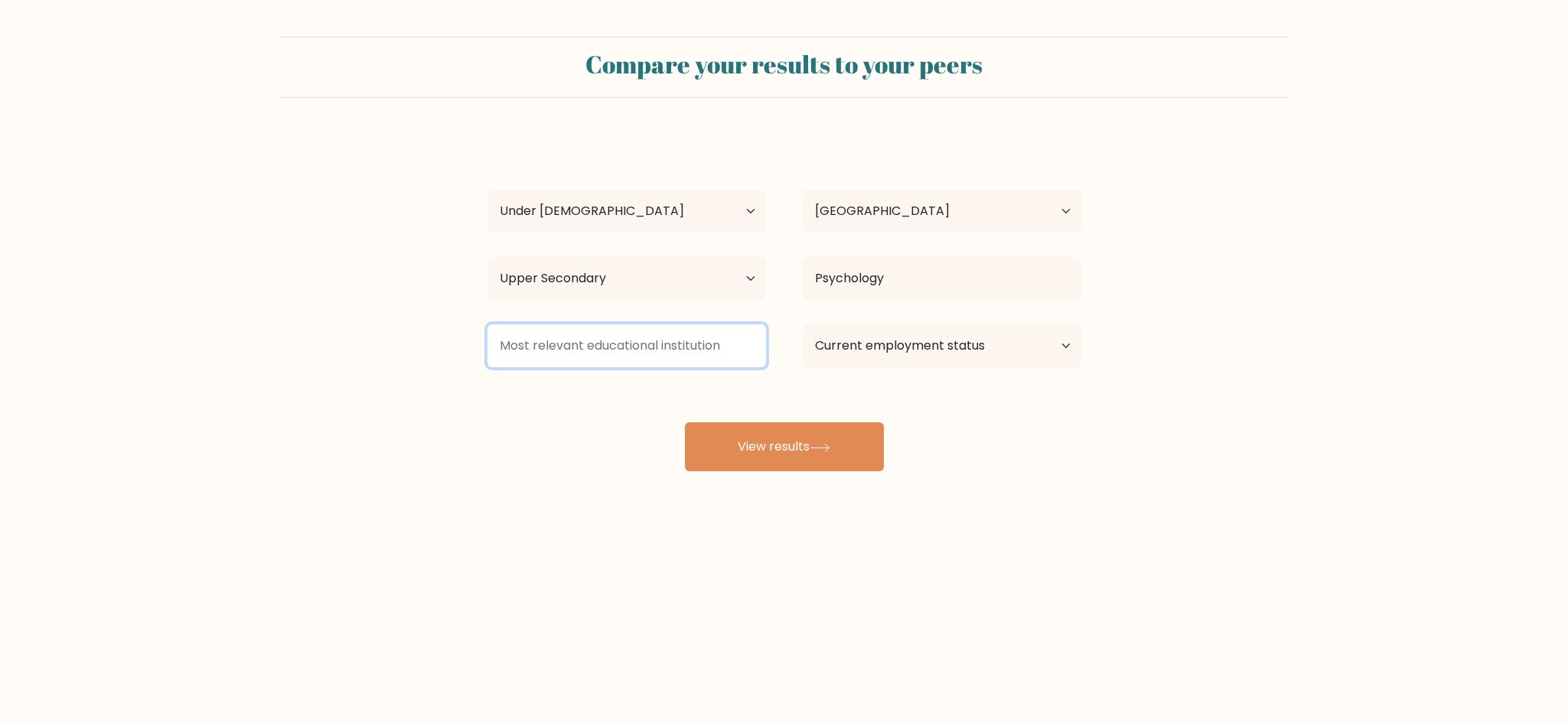
click at [722, 352] on input at bounding box center [627, 346] width 279 height 43
type input "Har"
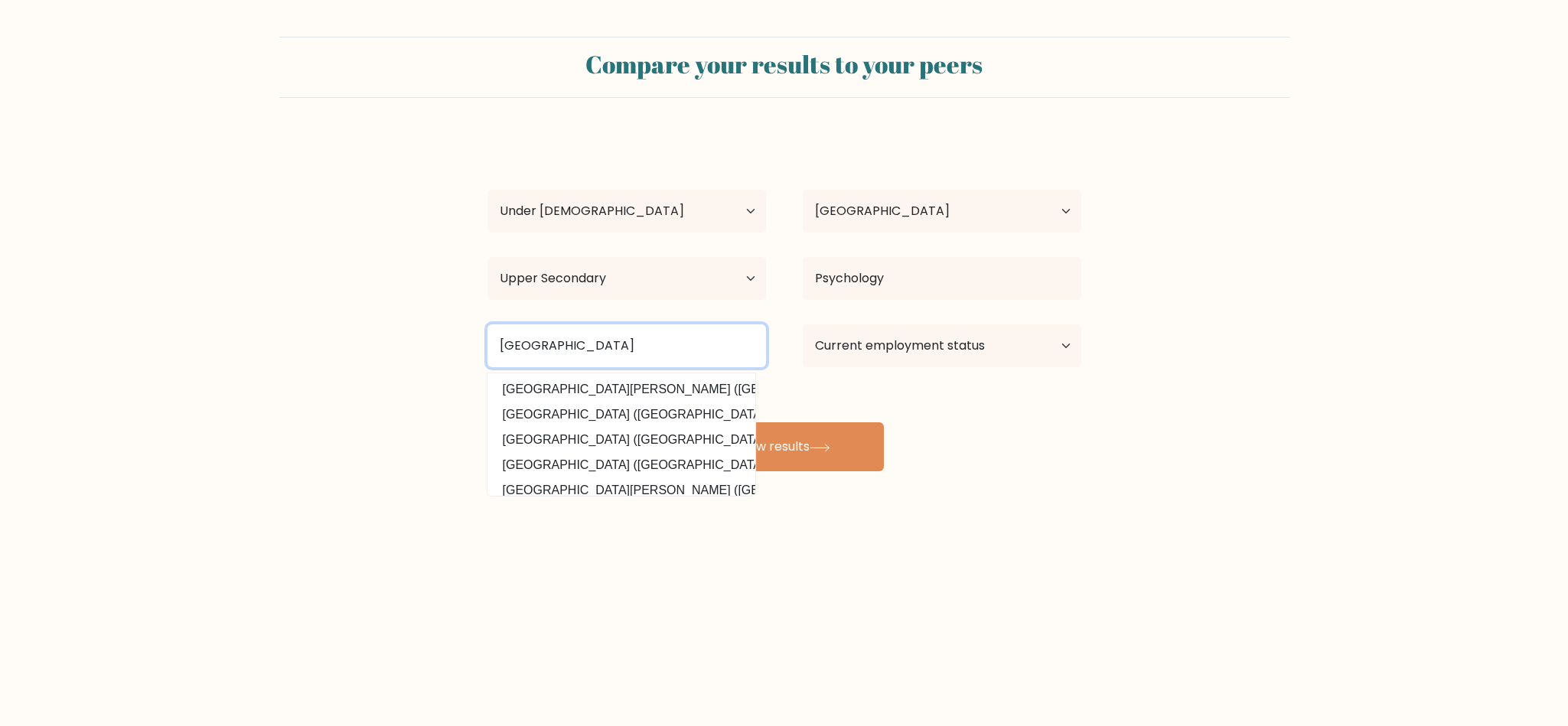
type input "universidade de são"
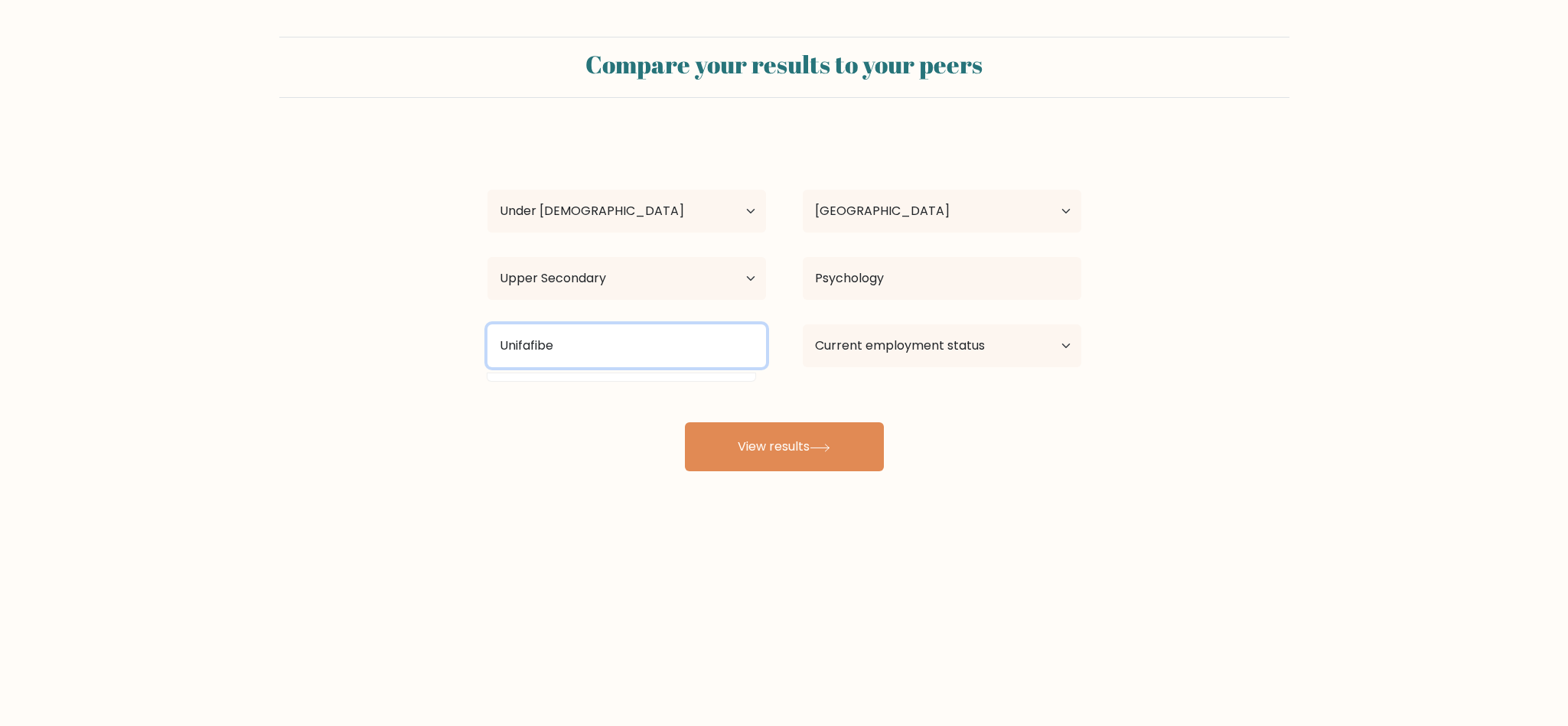
type input "Unifafibe"
click at [597, 341] on input "Unifafibe" at bounding box center [627, 346] width 279 height 43
type input "Bebedouro"
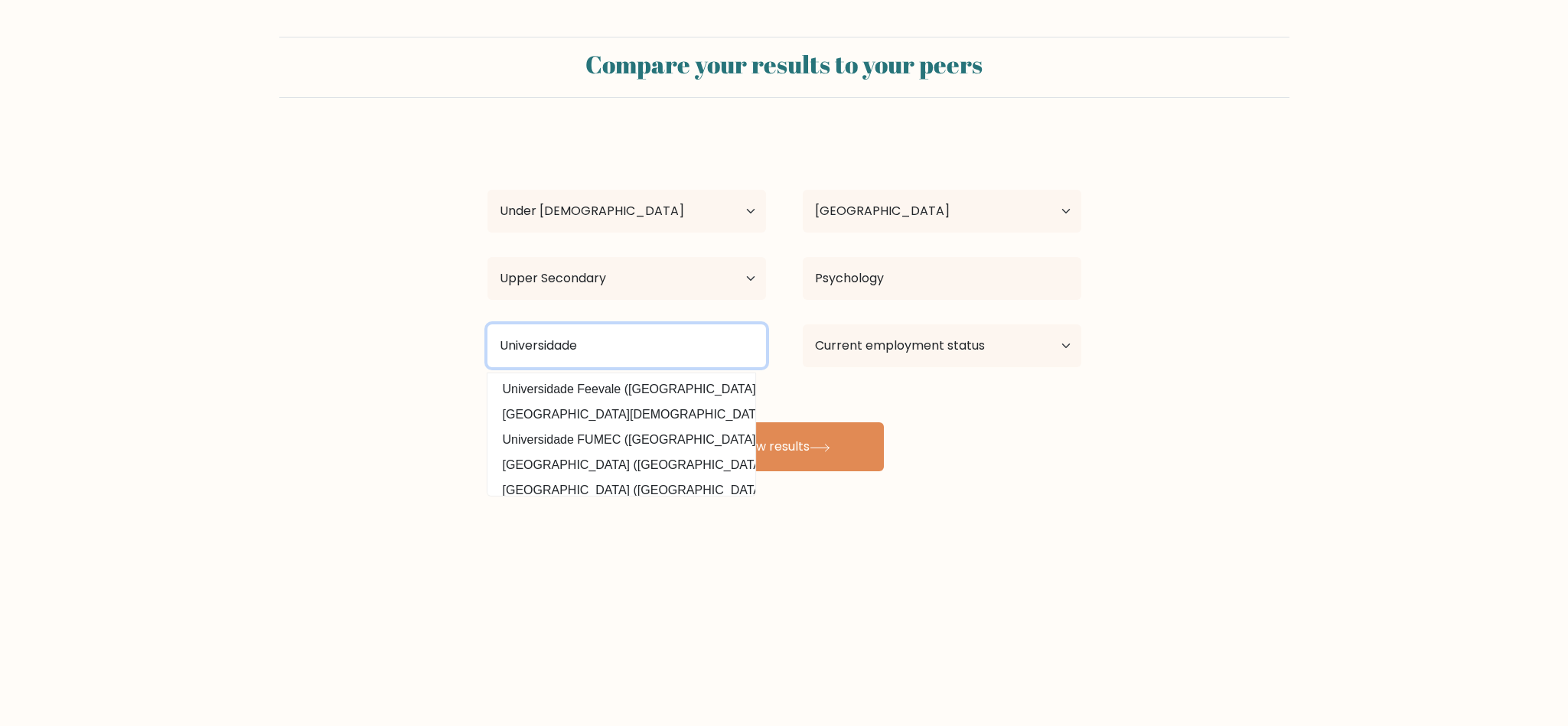
type input "Universidade"
type input "U"
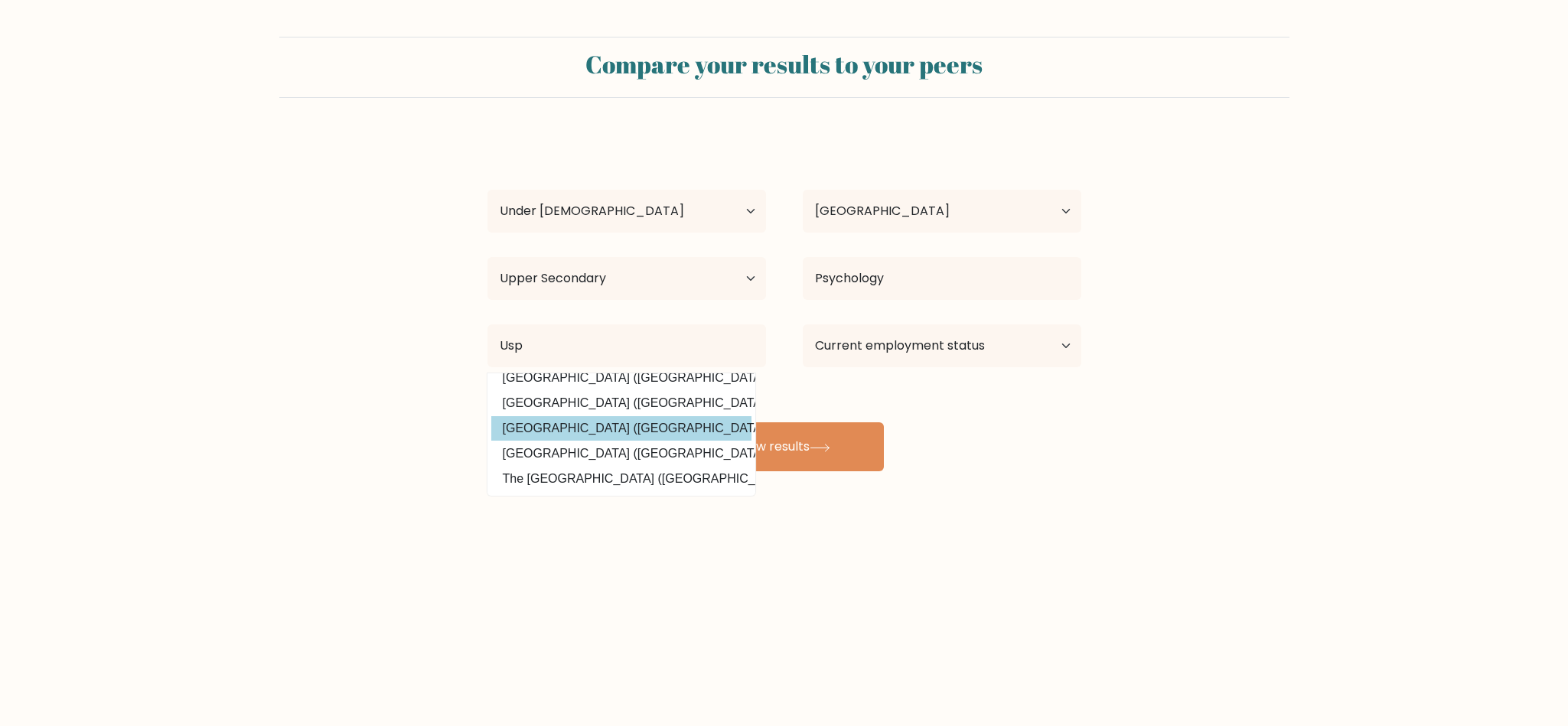
click at [647, 417] on option "Universidade de São Paulo (Brazil)" at bounding box center [622, 429] width 260 height 25
type input "Universidade de São Paulo"
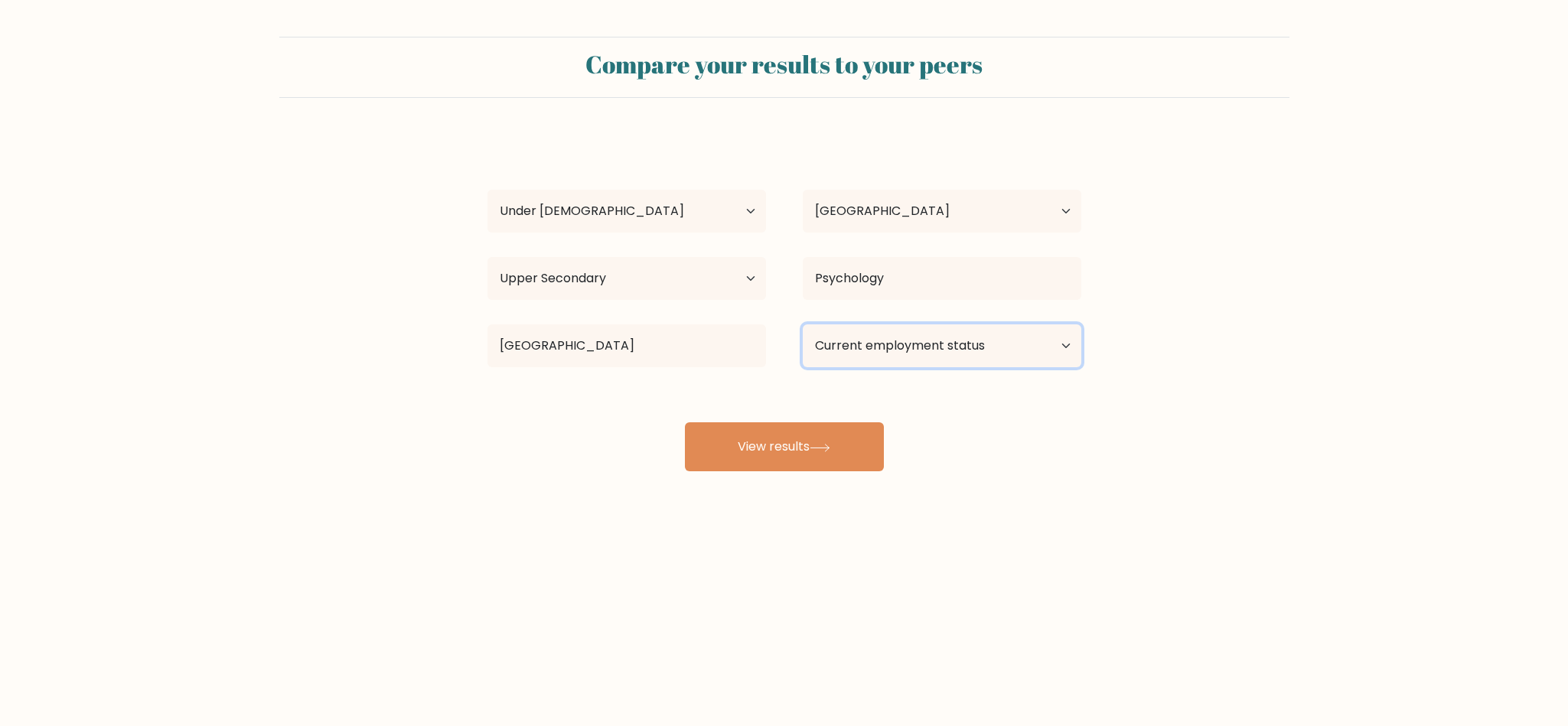
click at [872, 361] on select "Current employment status Employed Student Retired Other / prefer not to answer" at bounding box center [942, 346] width 279 height 43
select select "student"
click at [803, 325] on select "Current employment status Employed Student Retired Other / prefer not to answer" at bounding box center [942, 346] width 279 height 43
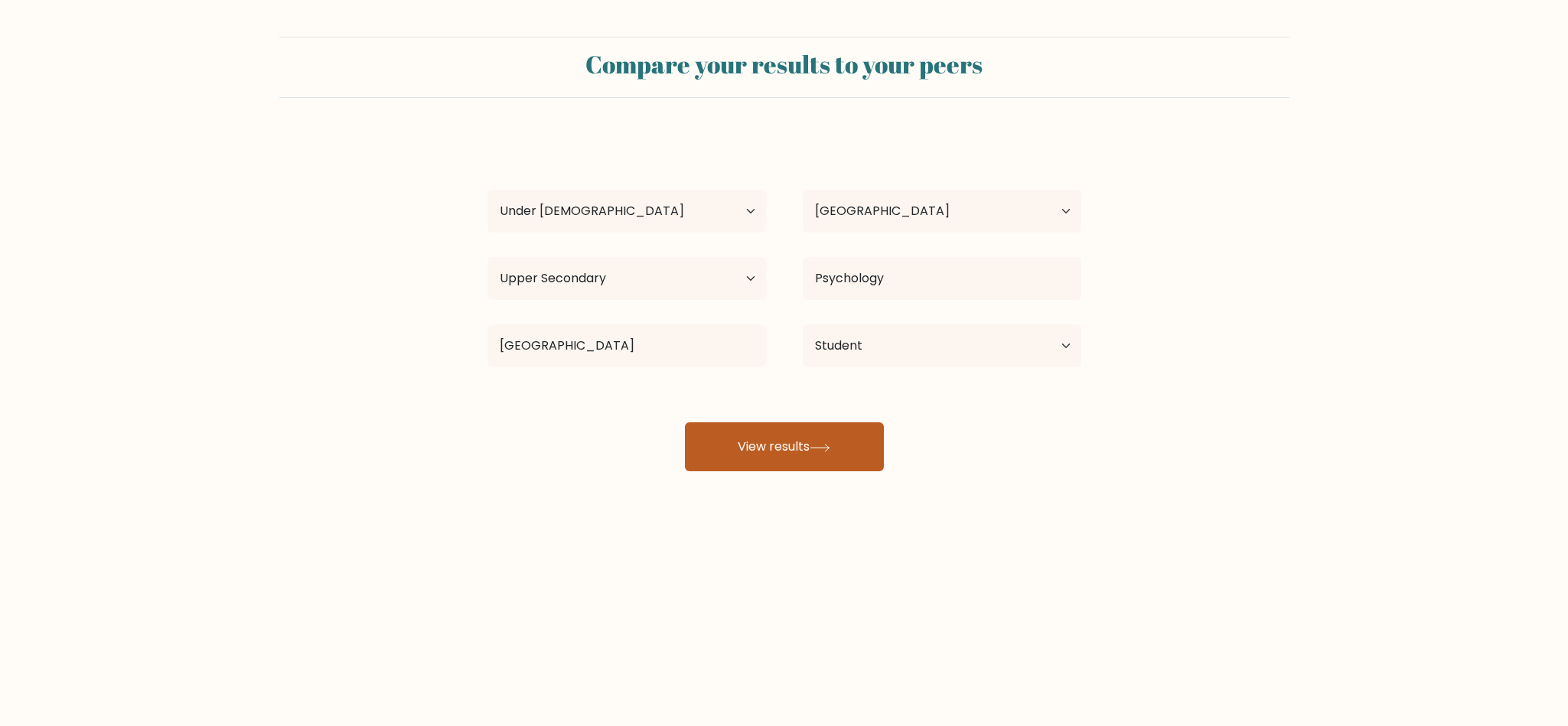
click at [820, 446] on icon at bounding box center [820, 448] width 21 height 8
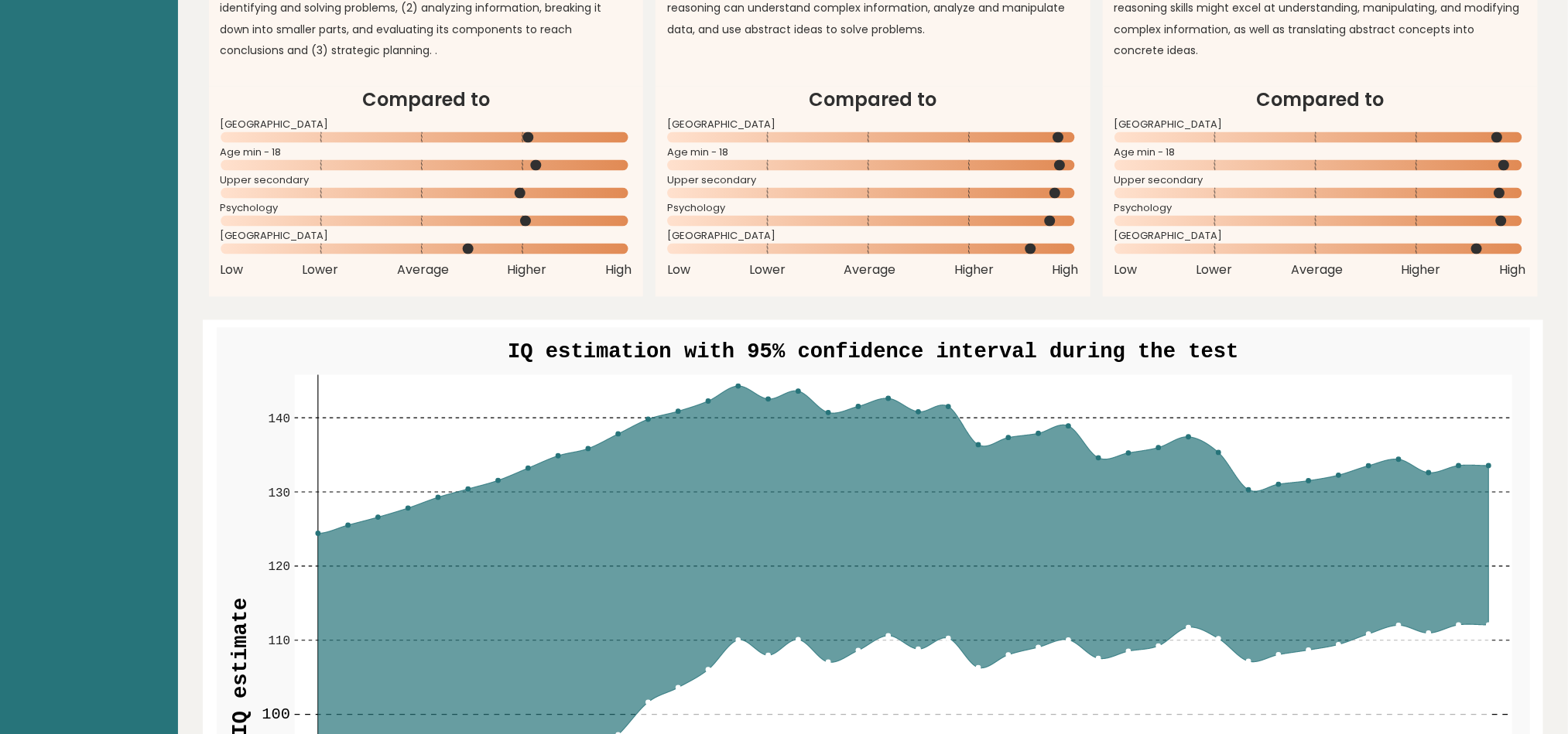
scroll to position [1741, 0]
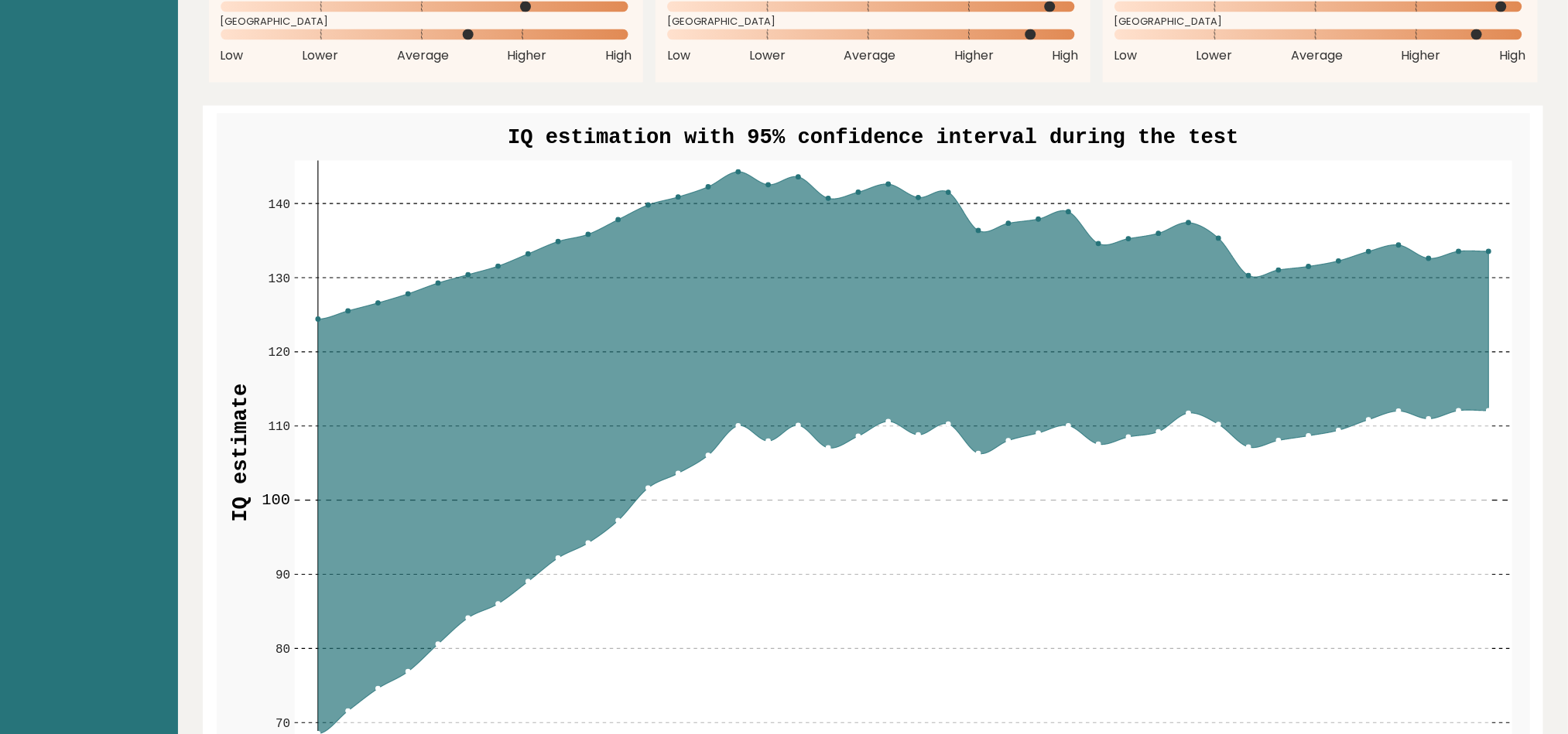
click at [1491, 413] on circle at bounding box center [1490, 411] width 5 height 5
click at [1485, 425] on icon at bounding box center [903, 578] width 1171 height 335
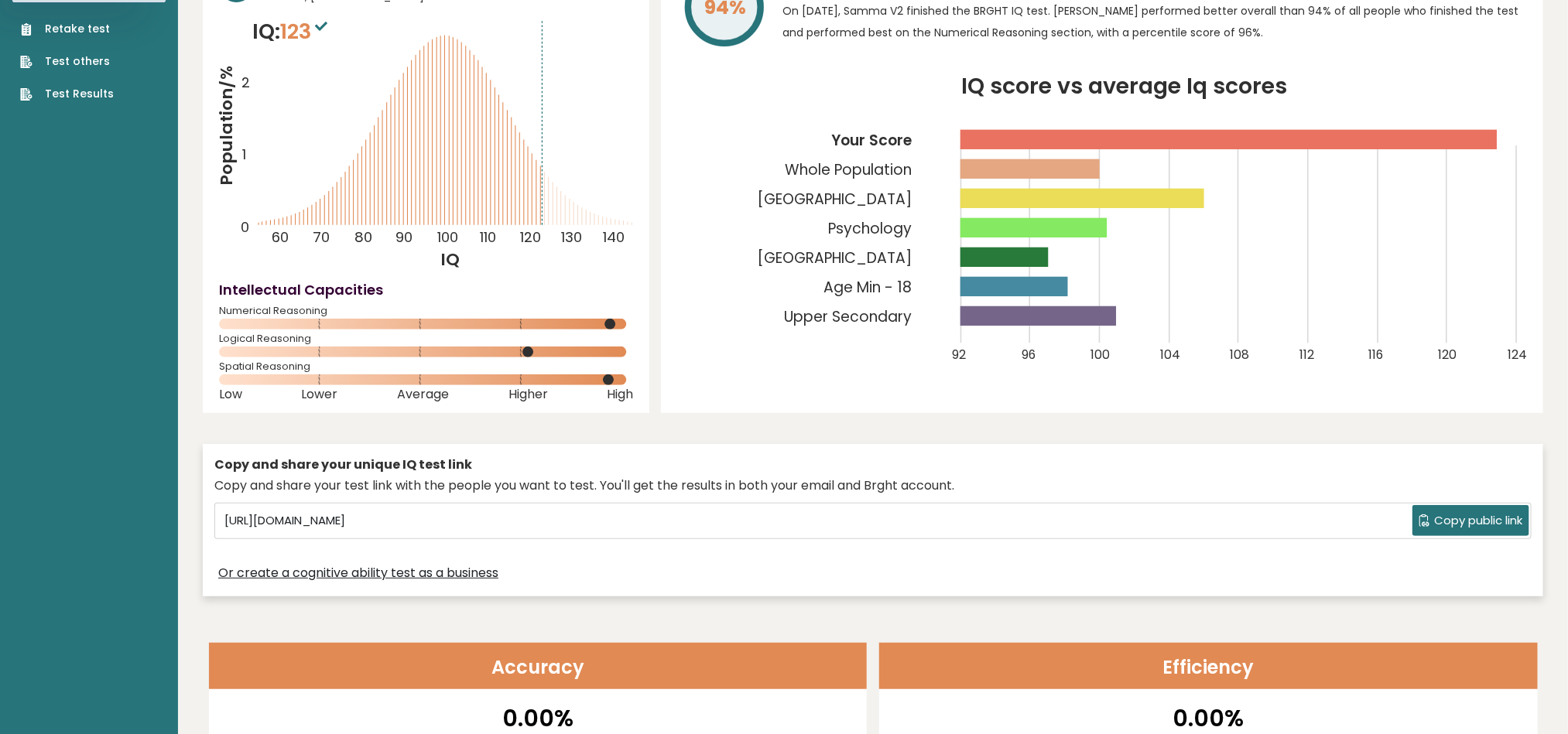
scroll to position [0, 0]
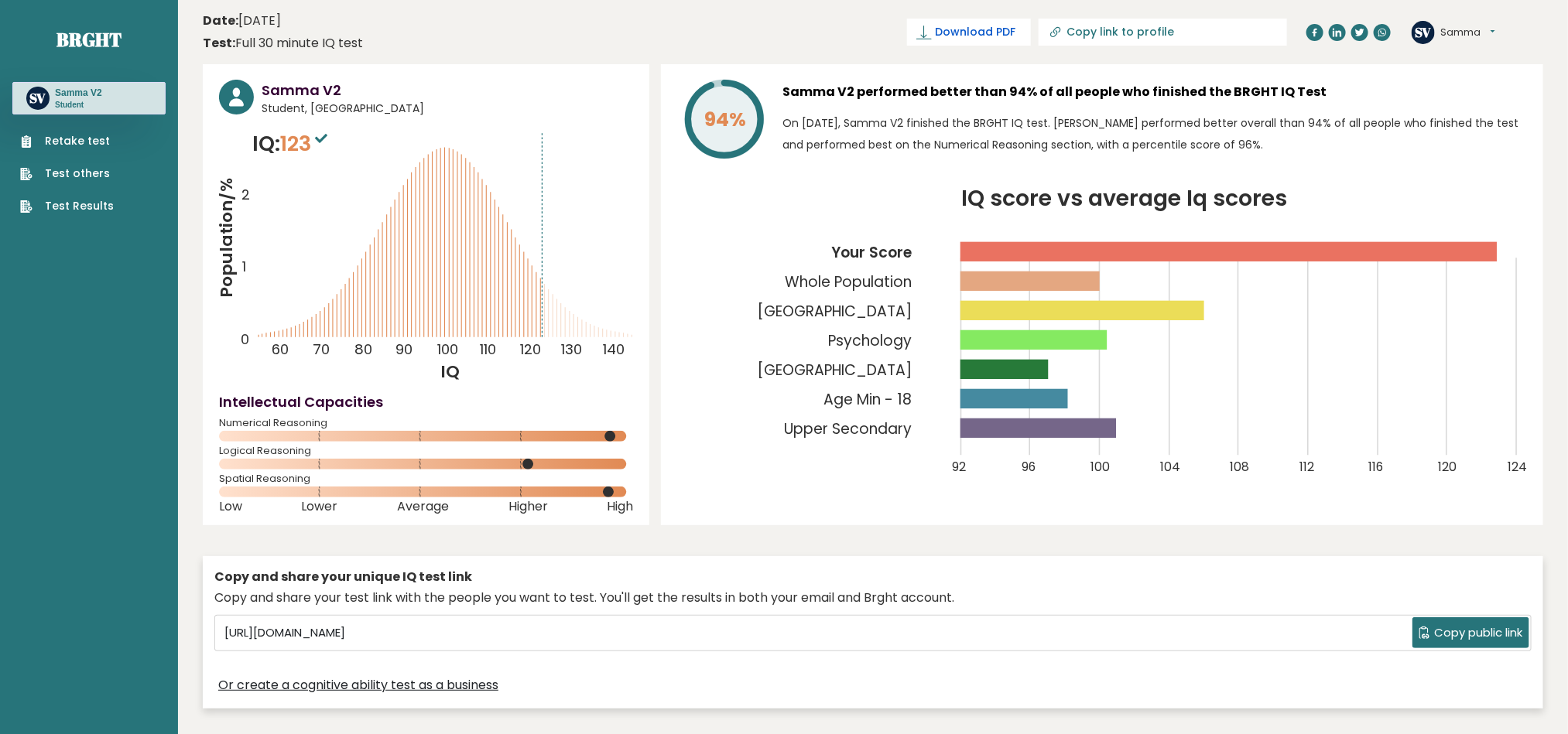
click at [1016, 33] on span "Download PDF" at bounding box center [975, 32] width 81 height 16
click at [787, 130] on p "On [DATE], Samma V2 finished the BRGHT IQ test. [PERSON_NAME] performed better …" at bounding box center [1154, 134] width 744 height 43
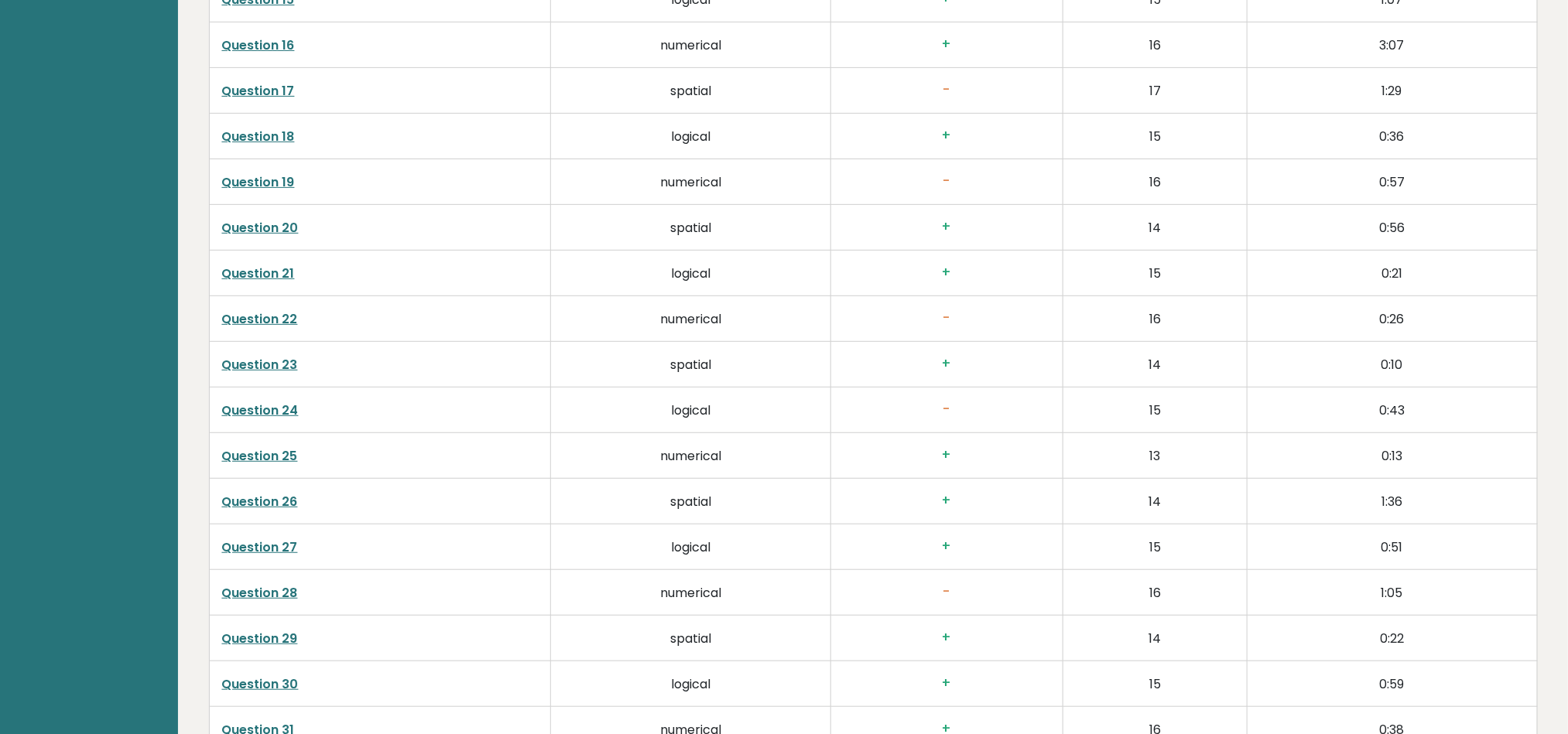
scroll to position [3120, 0]
